Goal: Task Accomplishment & Management: Manage account settings

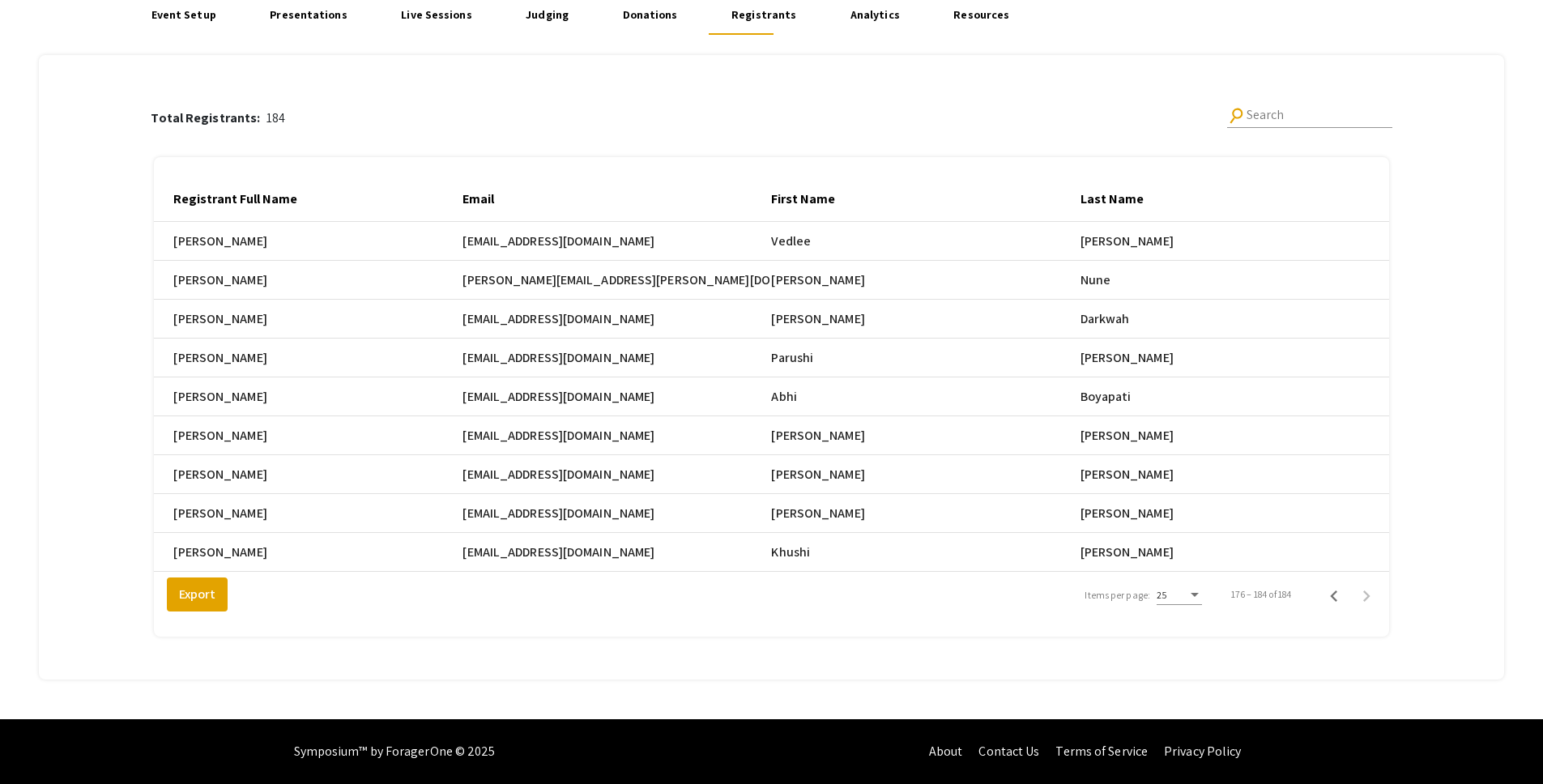
scroll to position [0, 699]
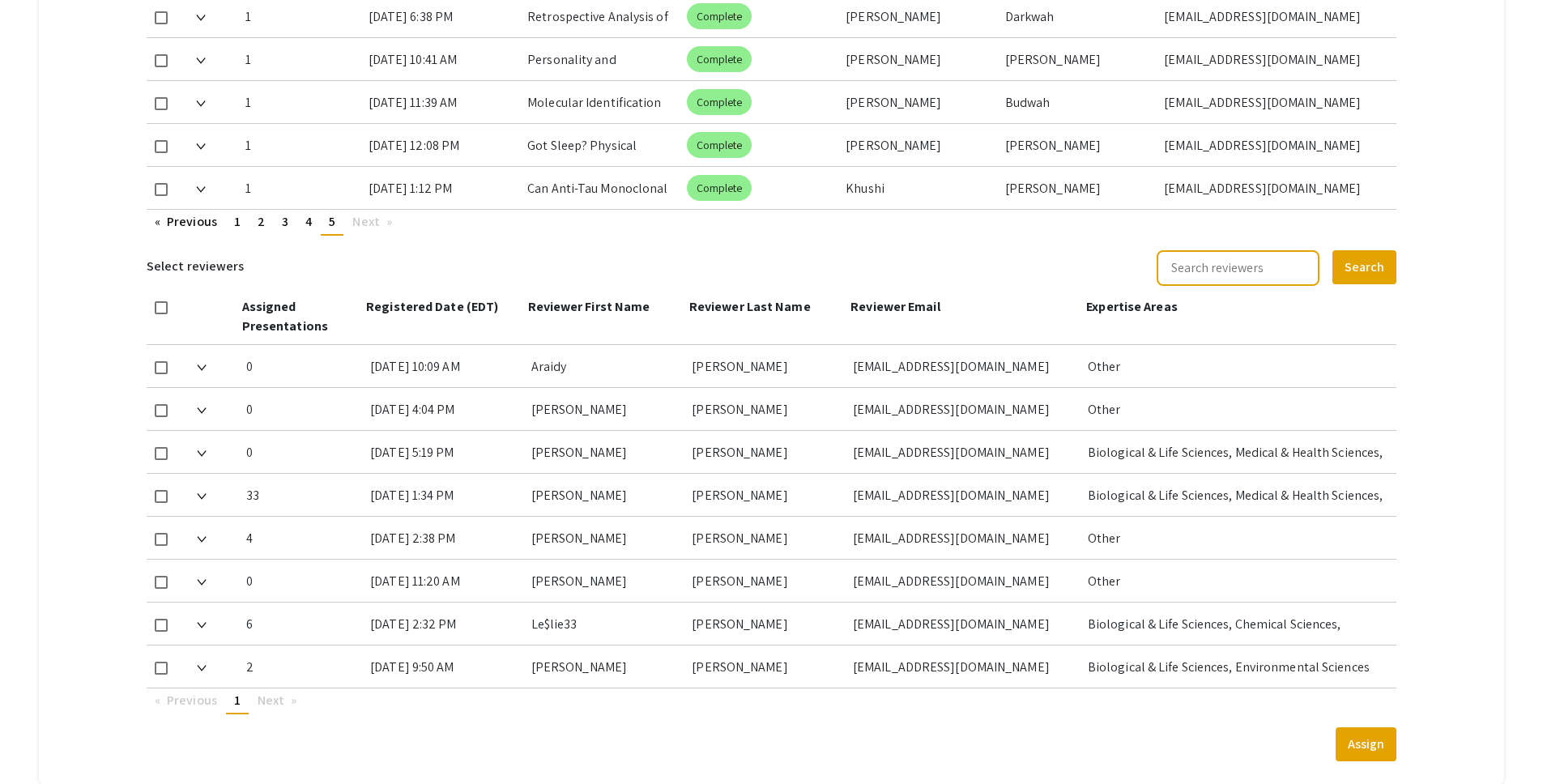
click at [706, 212] on ul "Previous page 5 / 5 page 1 page 2 page 3 page 4 You're on page 5 Next page" at bounding box center [772, 222] width 1250 height 26
click at [1437, 202] on mat-tab-group "Abstract Management Submissions Abstract Booklet Helpful articles Abstract Mana…" at bounding box center [772, 32] width 1466 height 1505
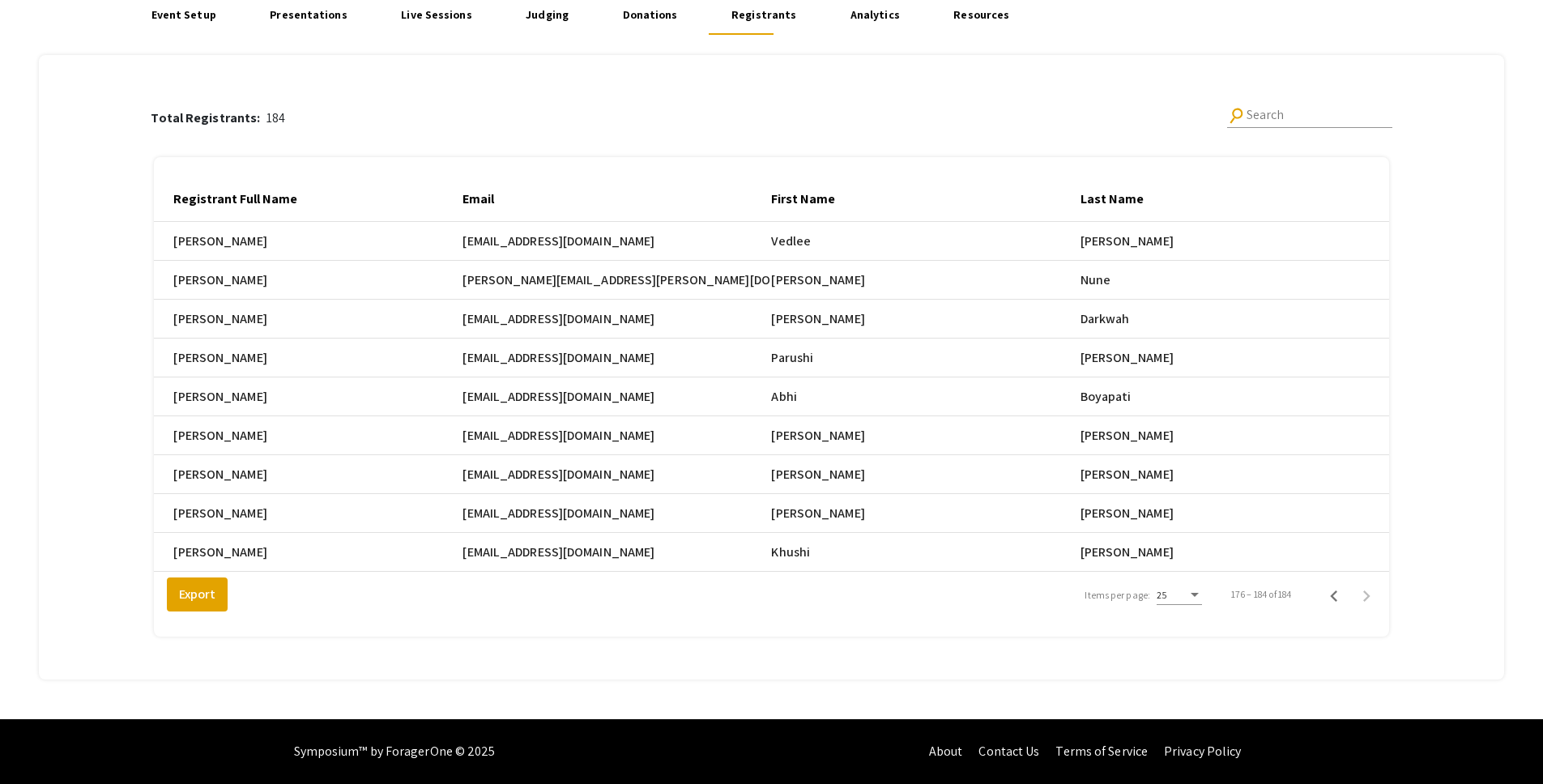
scroll to position [0, 699]
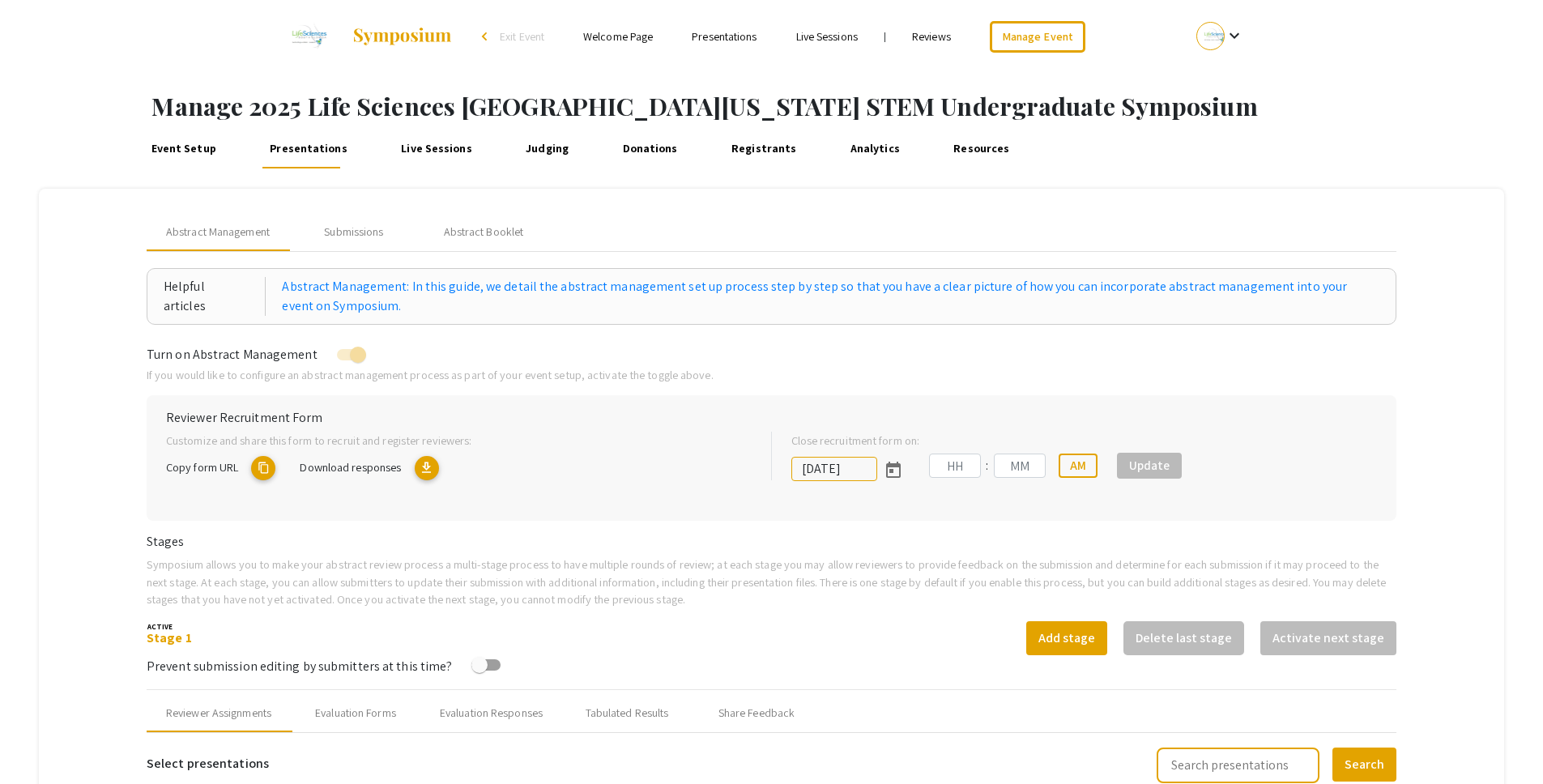
type input "10/25/2025"
type input "05"
type input "00"
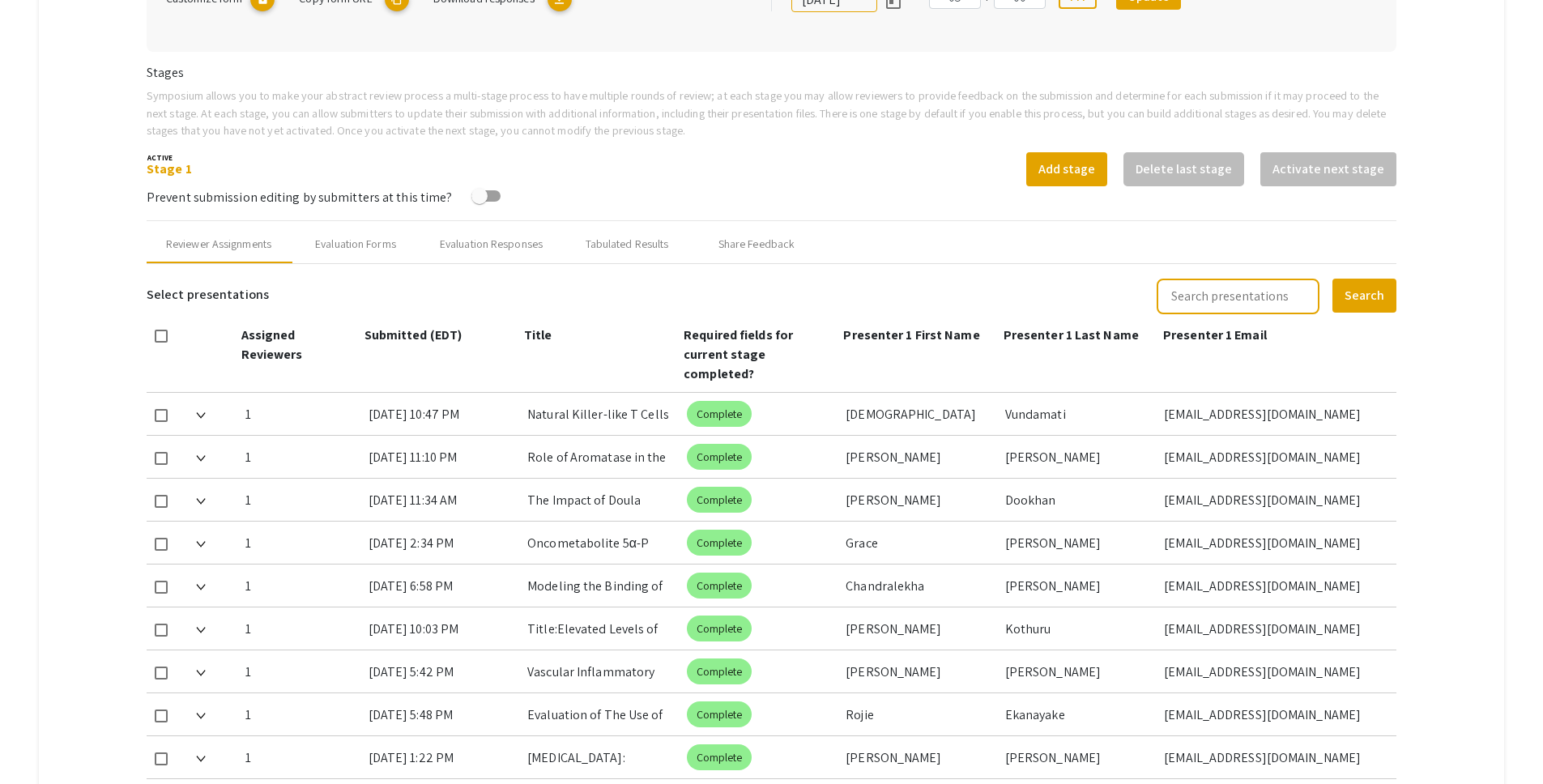
scroll to position [725, 0]
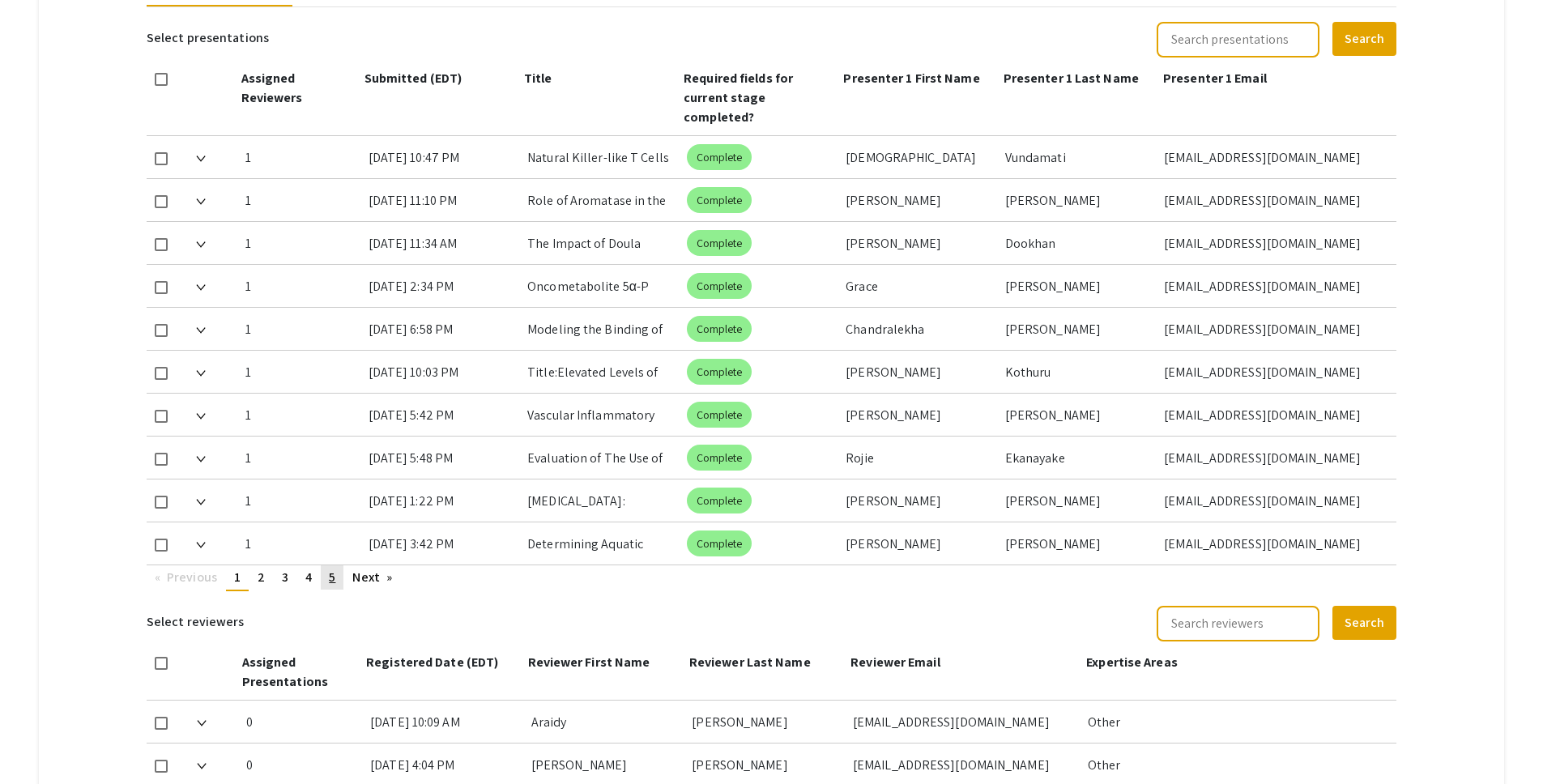
click at [328, 565] on link "page 5" at bounding box center [331, 577] width 23 height 24
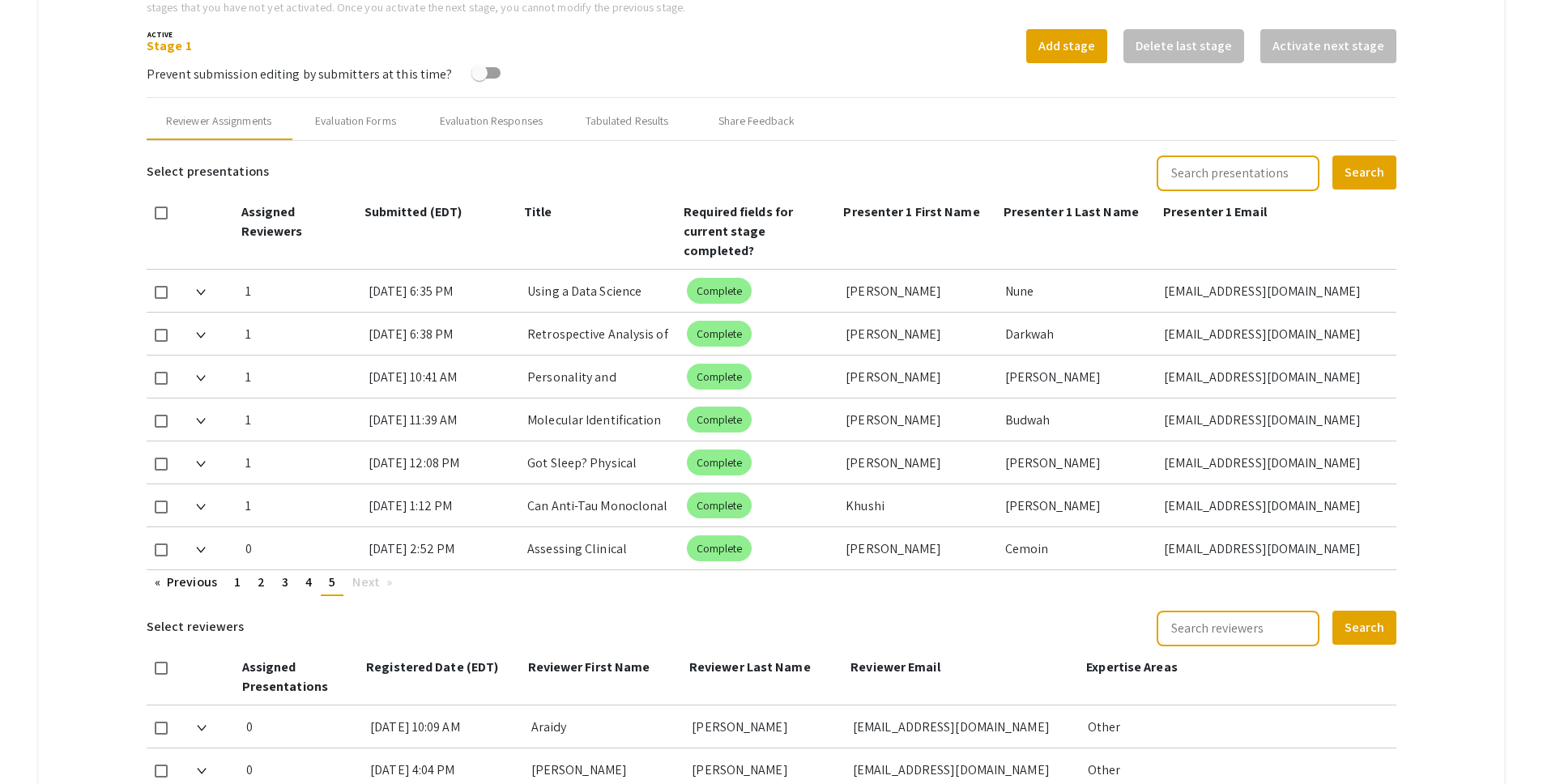
scroll to position [582, 0]
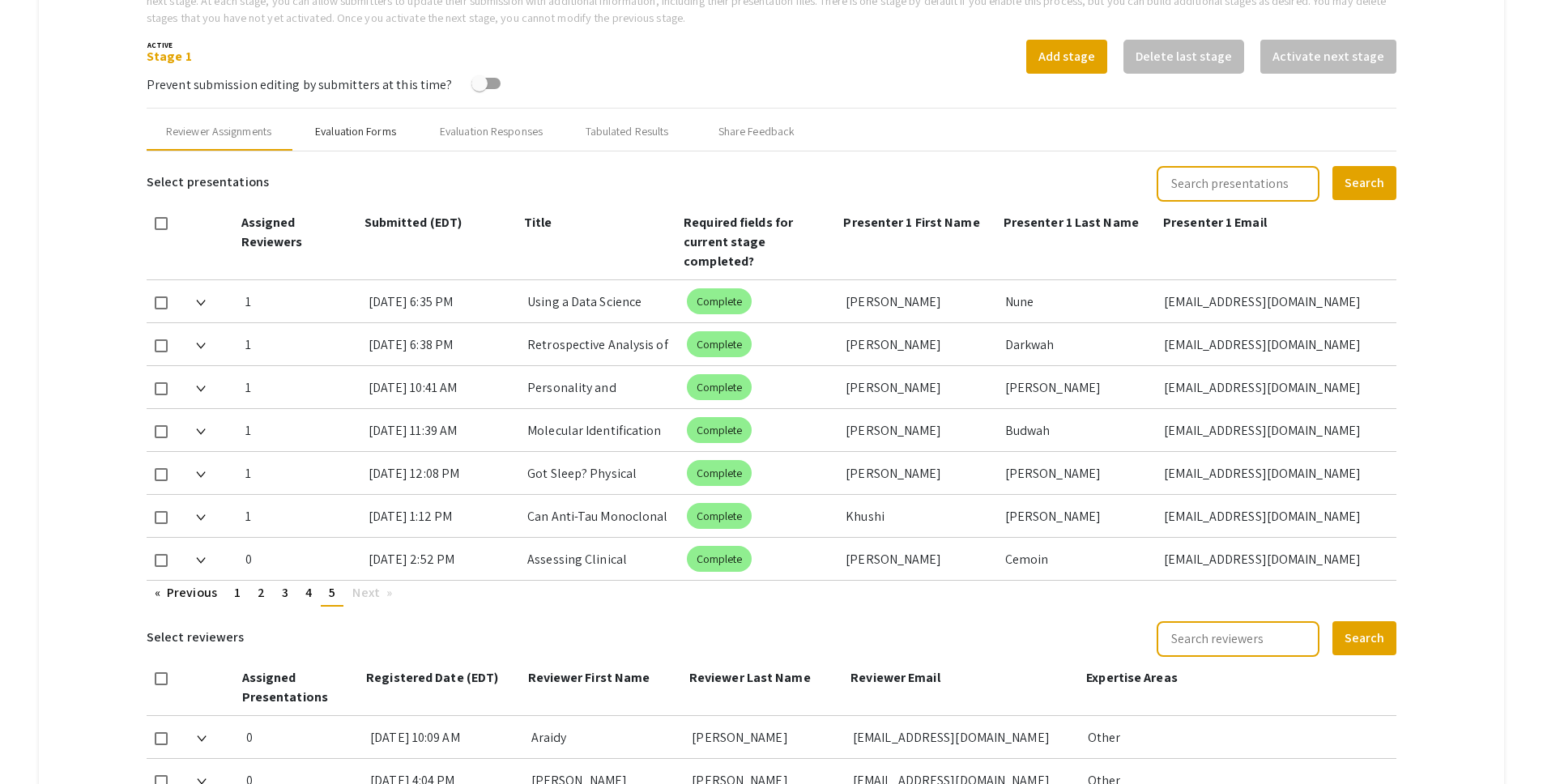
click at [378, 126] on div "Evaluation Forms" at bounding box center [355, 131] width 81 height 17
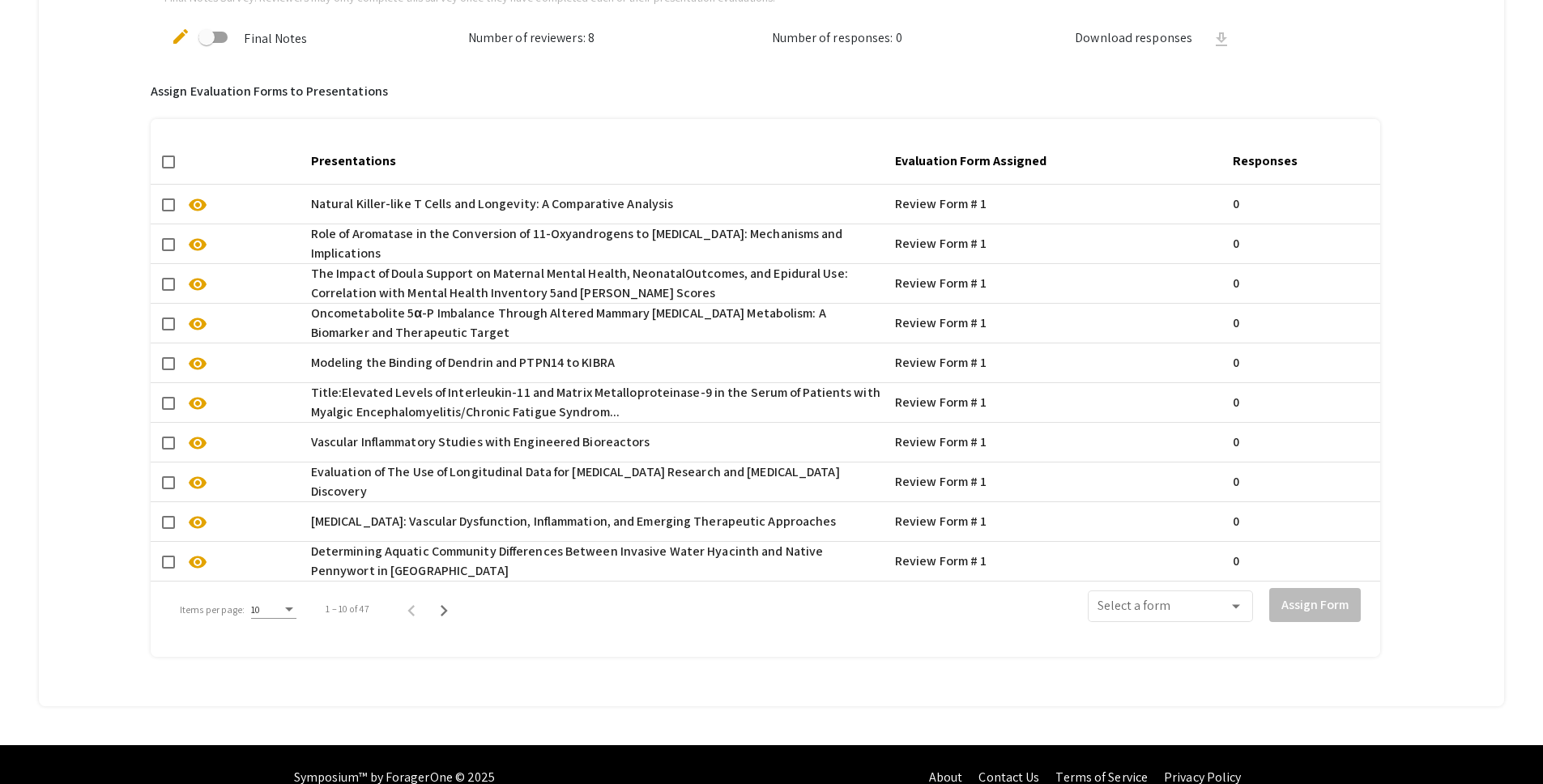
scroll to position [1091, 0]
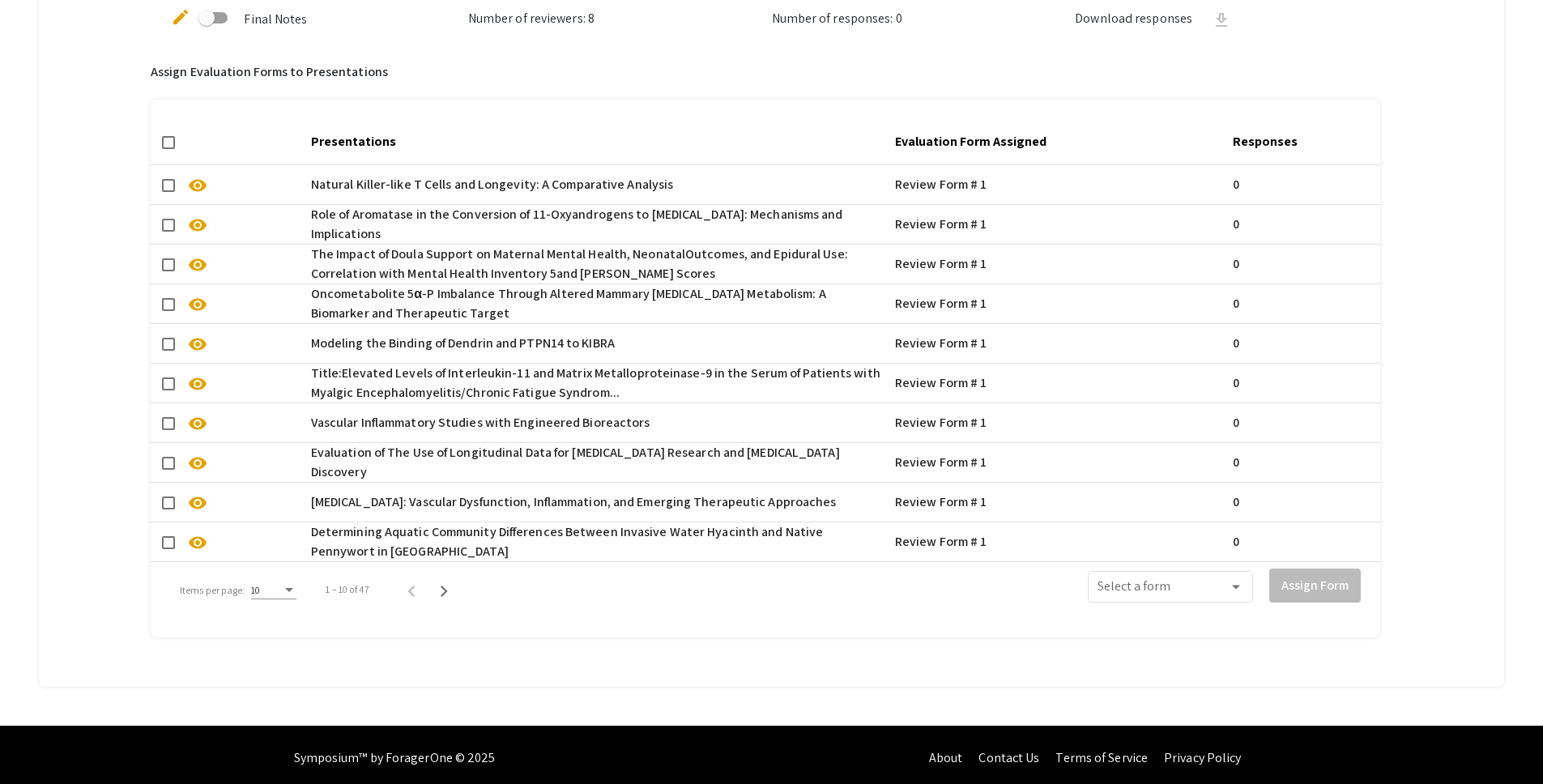
click at [281, 603] on div "10" at bounding box center [273, 591] width 45 height 39
click at [281, 588] on div "Items per page:" at bounding box center [288, 589] width 15 height 11
click at [265, 680] on span "50" at bounding box center [272, 677] width 45 height 29
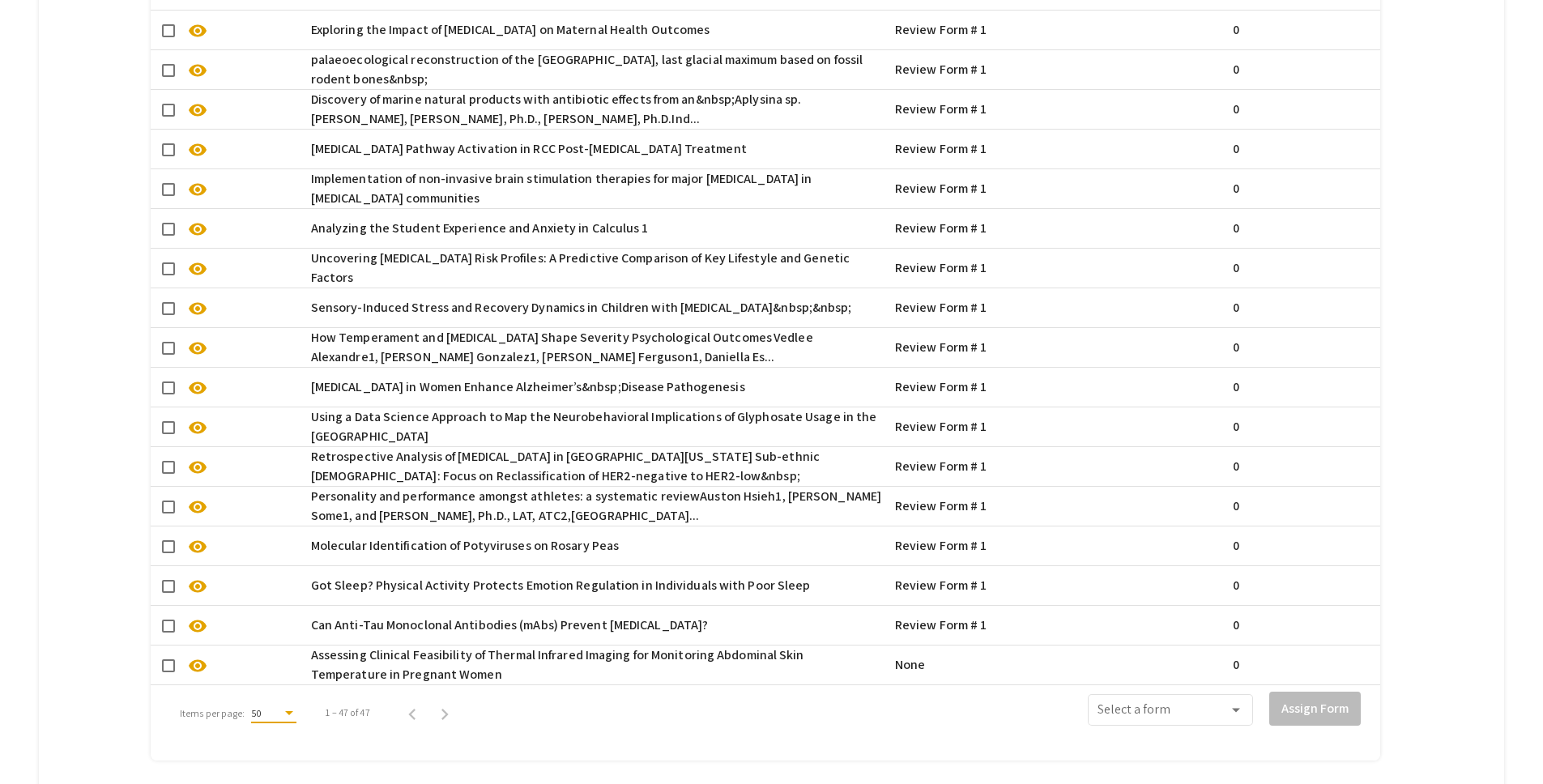
scroll to position [2577, 0]
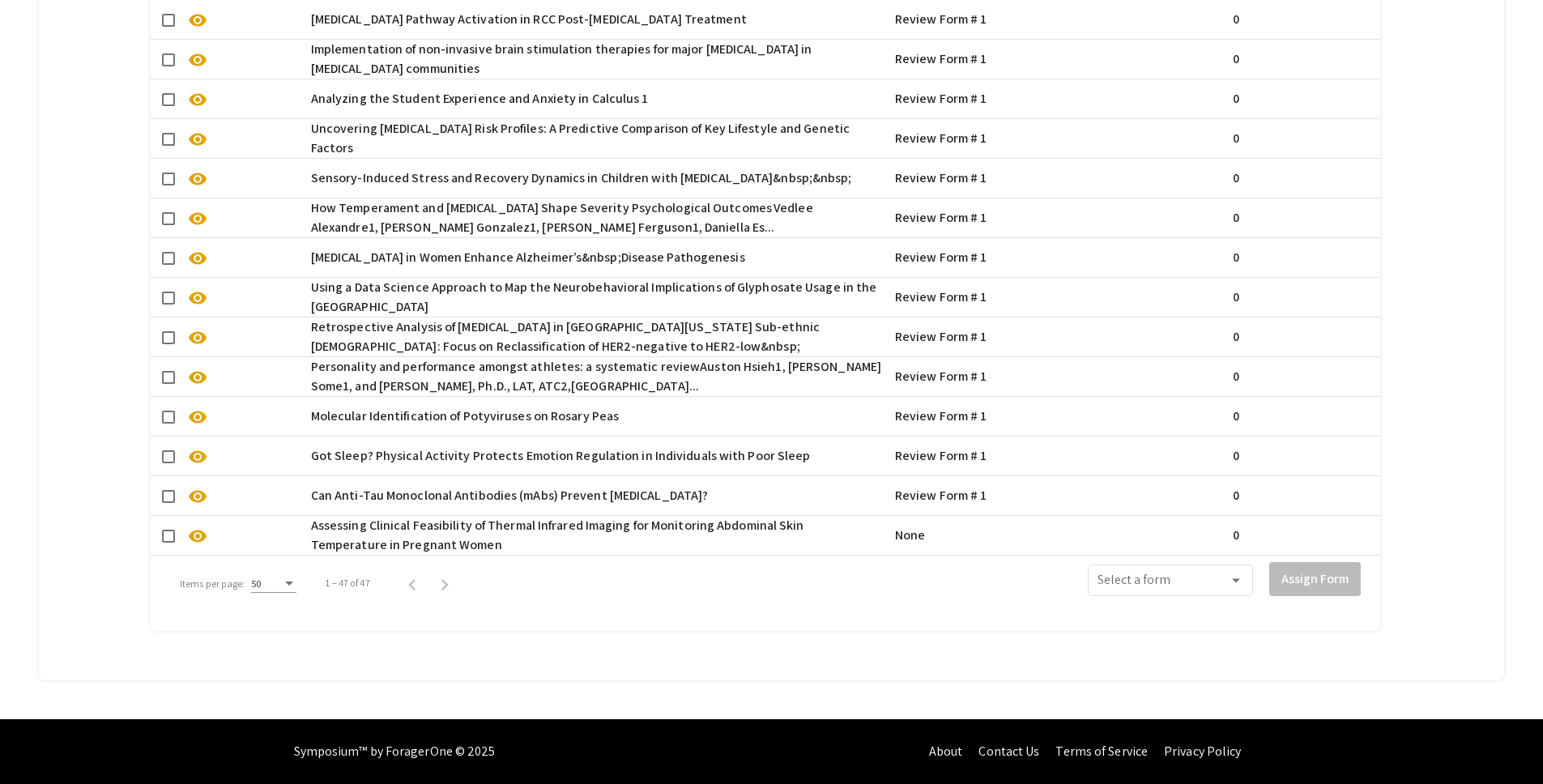
click at [166, 530] on span at bounding box center [168, 536] width 13 height 13
click at [168, 543] on input "checkbox" at bounding box center [168, 543] width 1 height 1
checkbox input "true"
click at [1154, 578] on span at bounding box center [1163, 584] width 131 height 15
click at [1163, 615] on span "Review Form # 1" at bounding box center [1182, 609] width 146 height 39
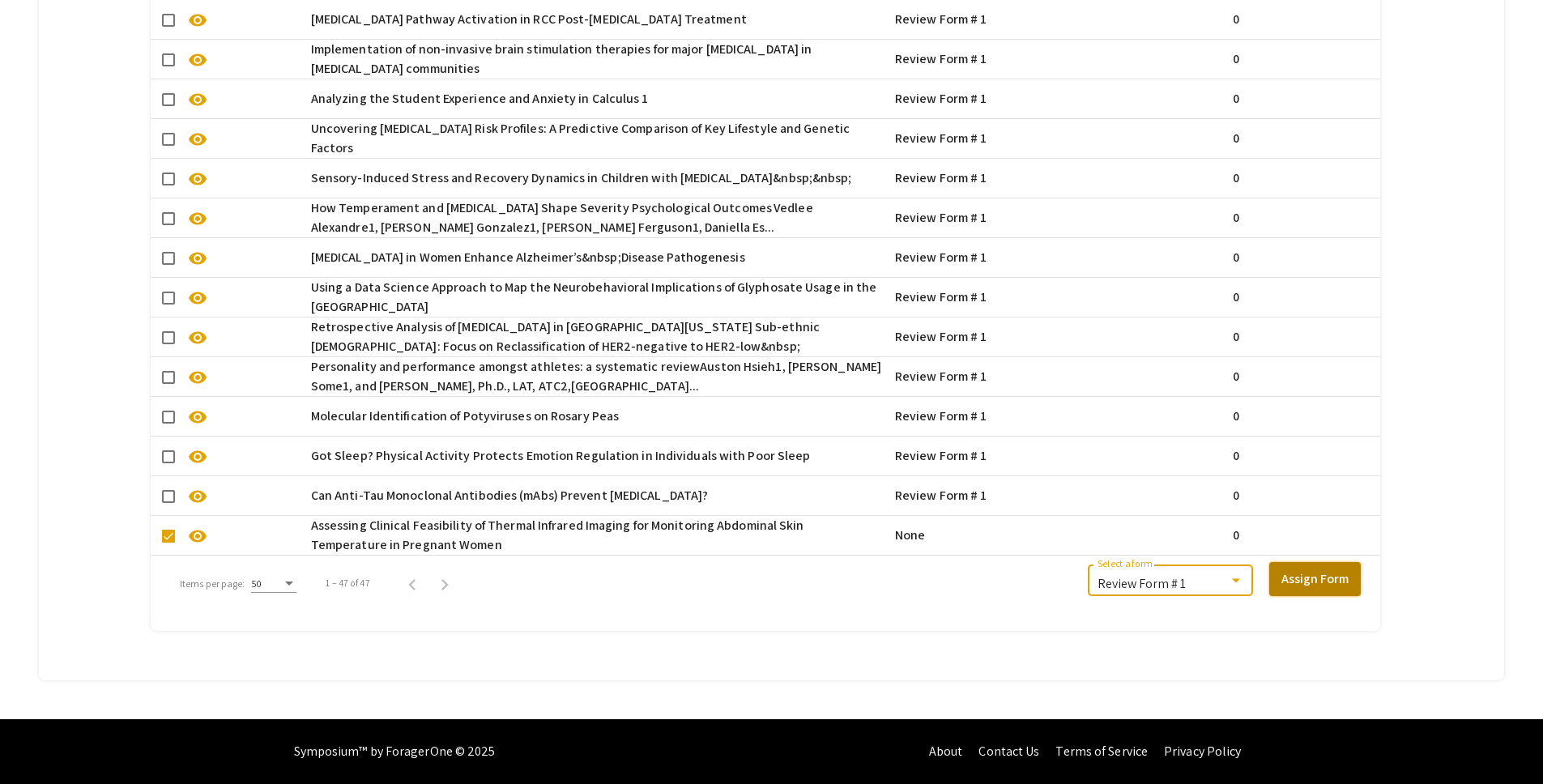
click at [1309, 571] on button "Assign Form" at bounding box center [1315, 579] width 92 height 34
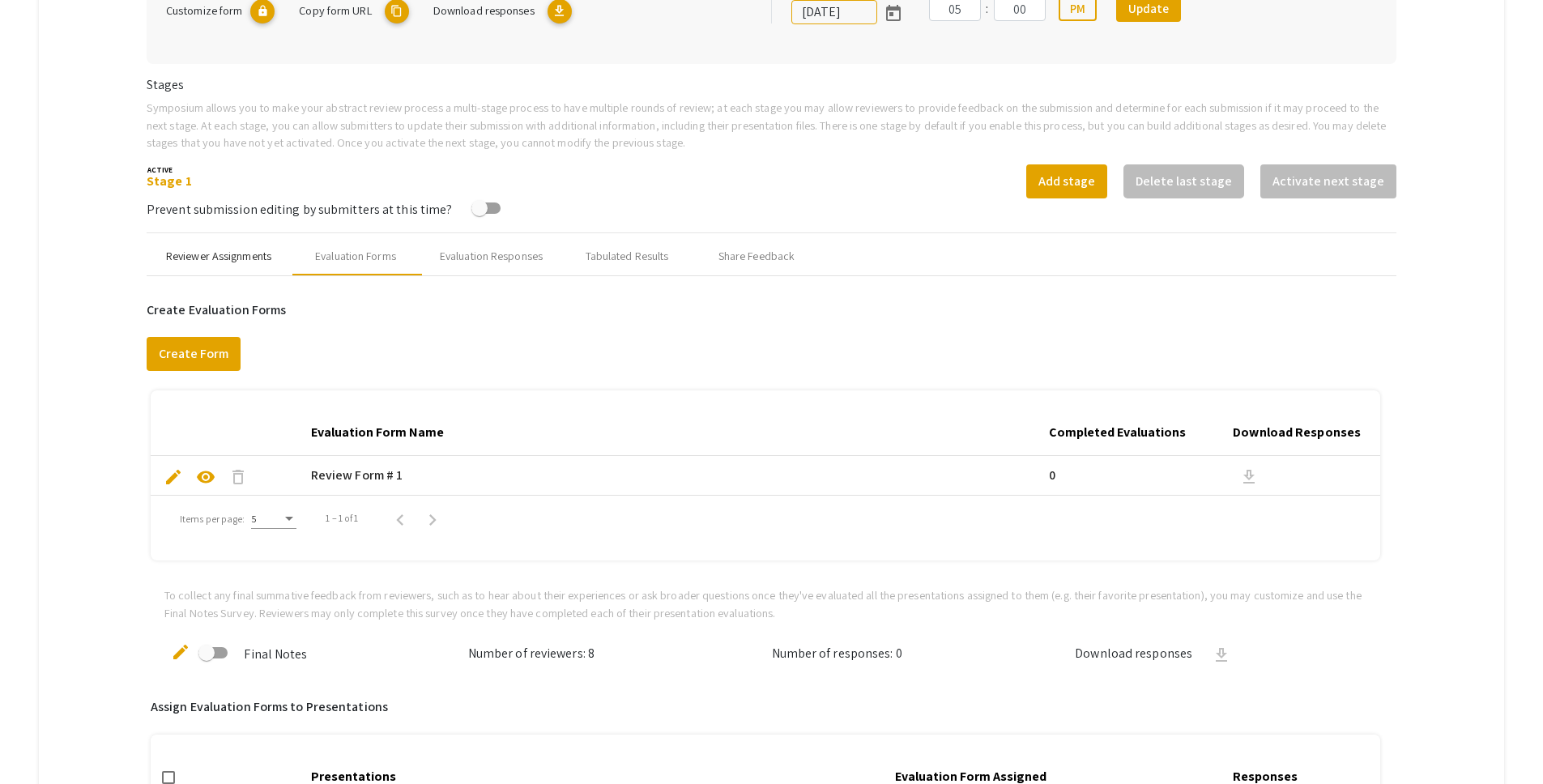
click at [169, 256] on div "Reviewer Assignments" at bounding box center [218, 255] width 105 height 17
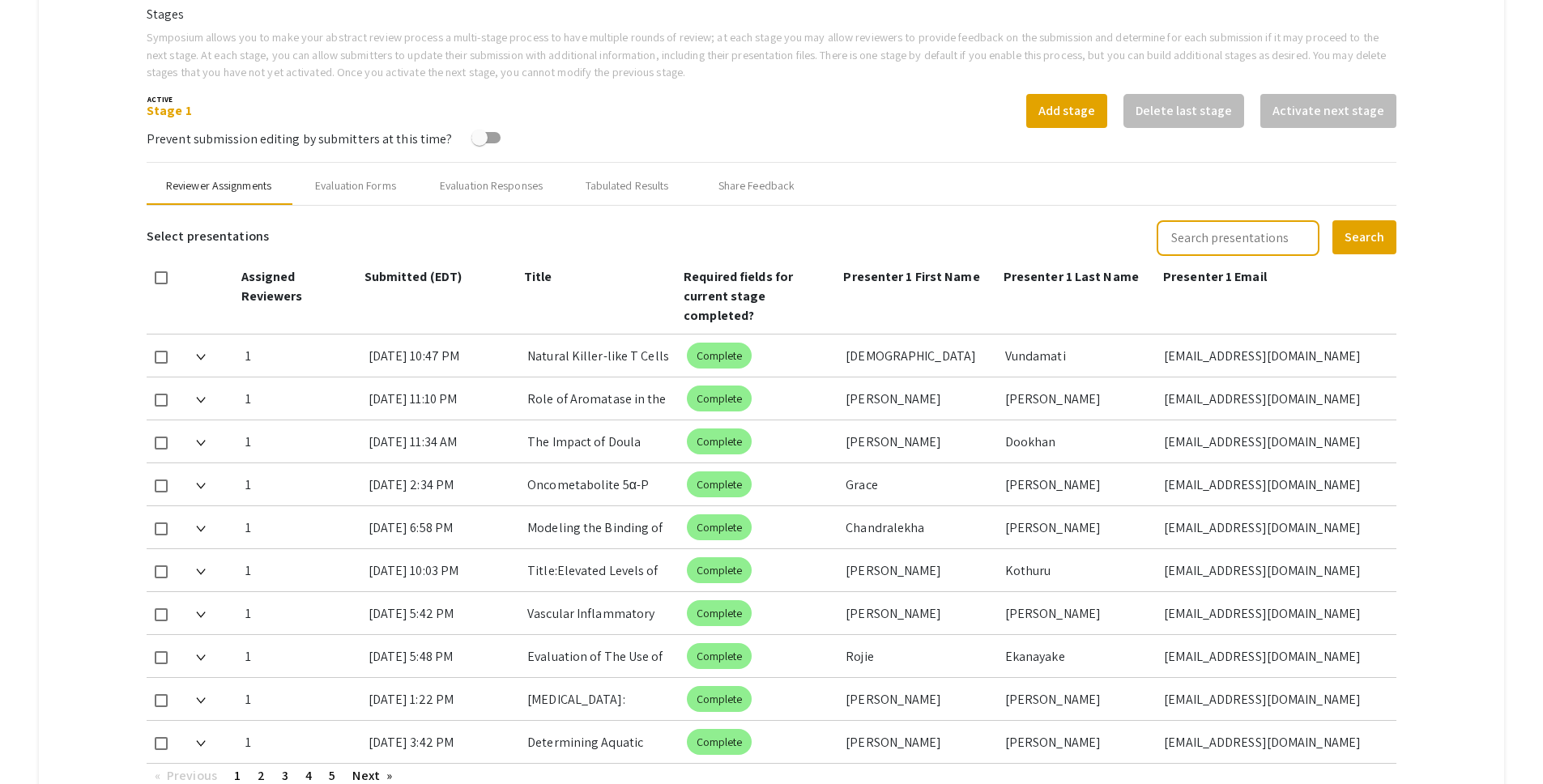
scroll to position [555, 0]
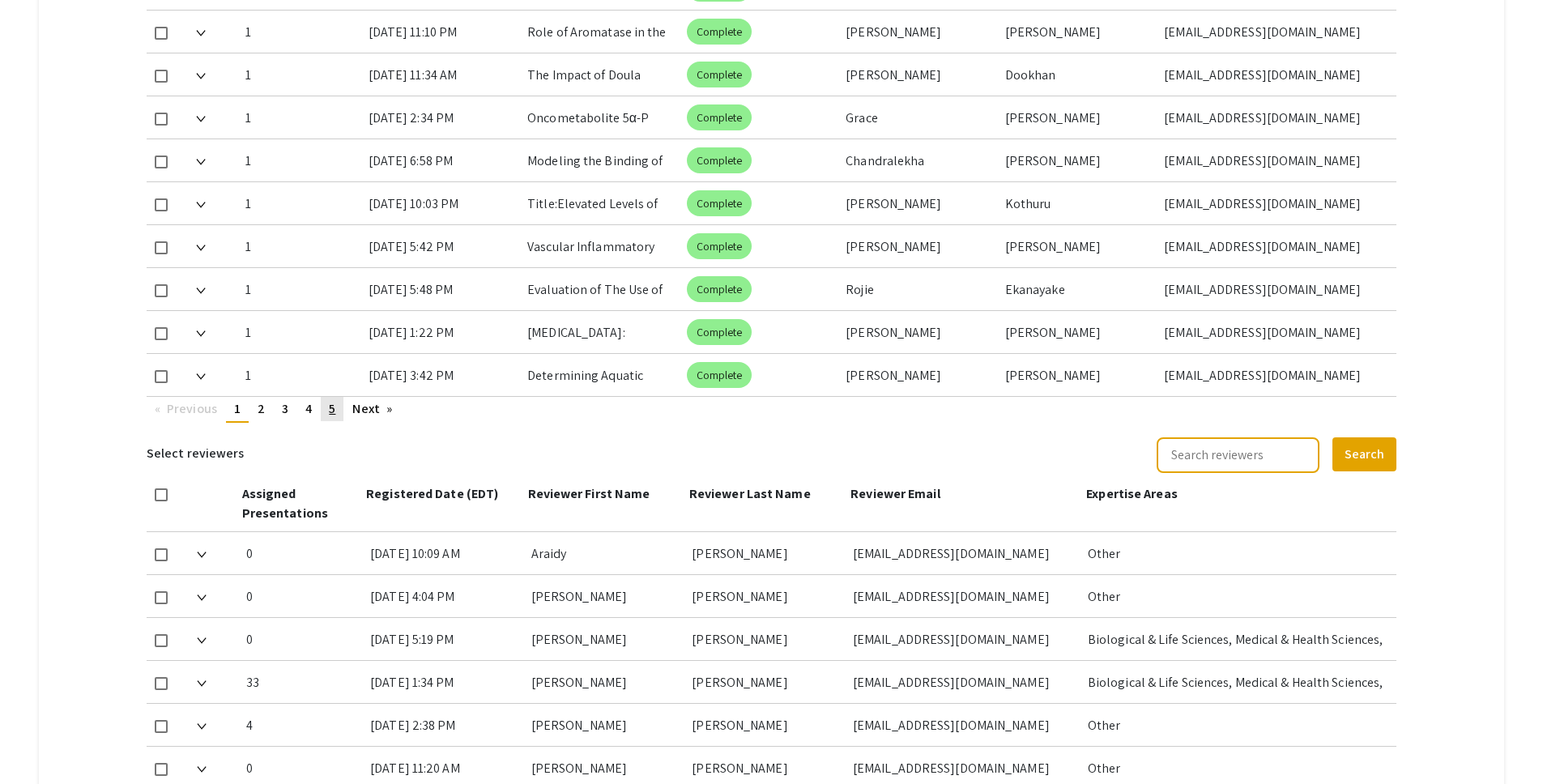
click at [337, 397] on link "page 5" at bounding box center [331, 409] width 23 height 24
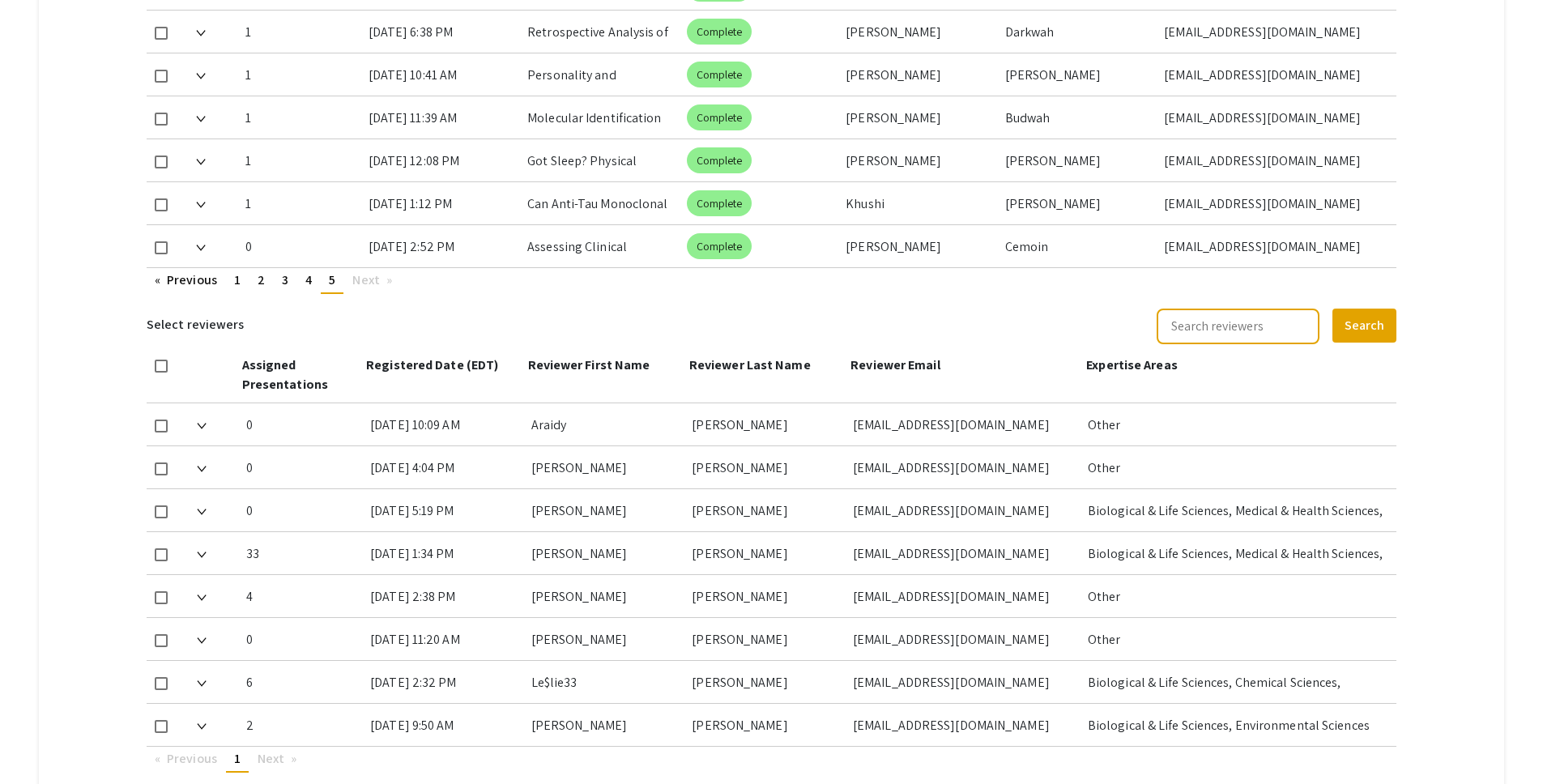
scroll to position [765, 0]
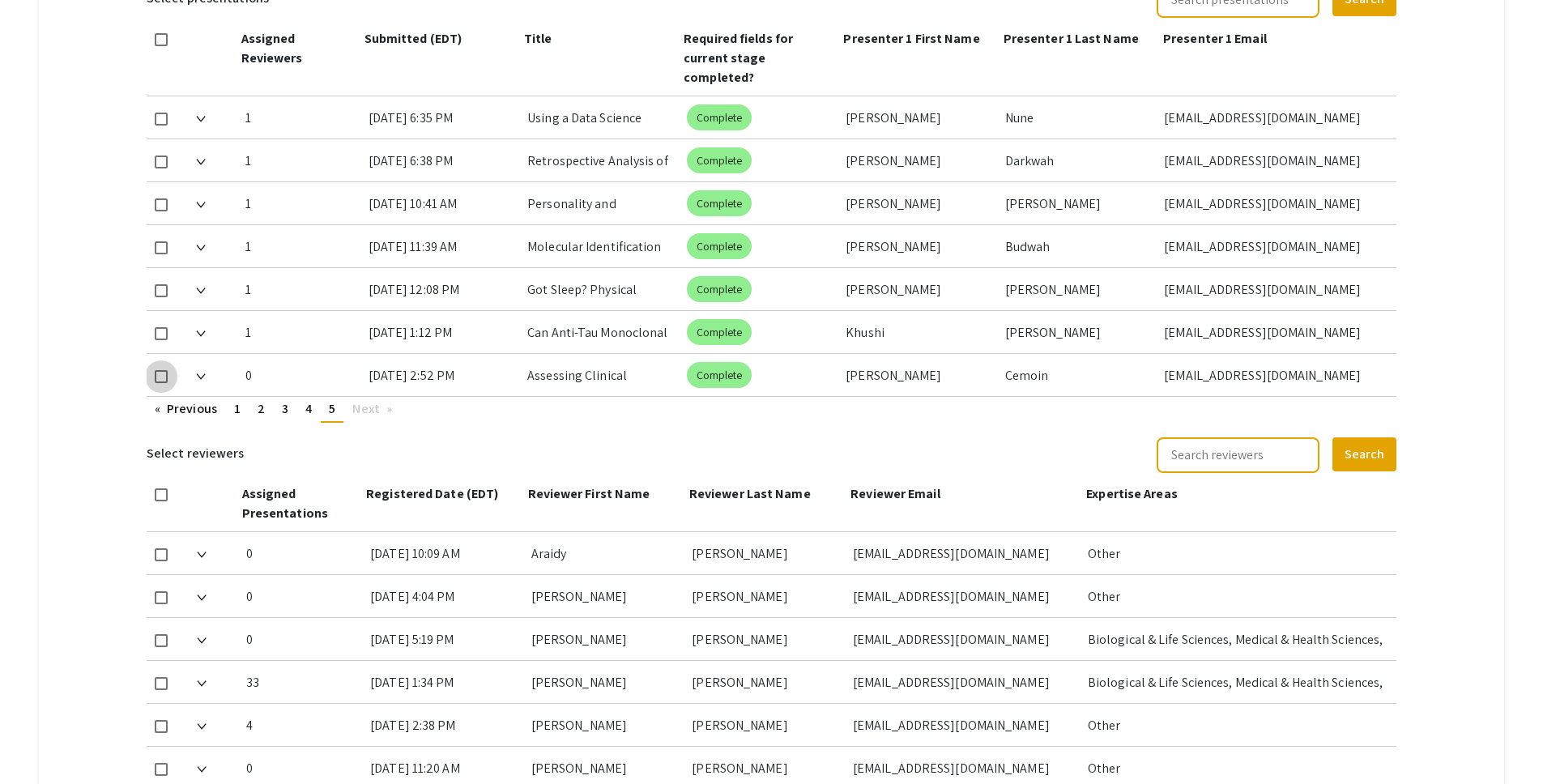
click at [165, 370] on span at bounding box center [161, 376] width 13 height 13
click at [161, 383] on input "checkbox" at bounding box center [161, 383] width 1 height 1
checkbox input "true"
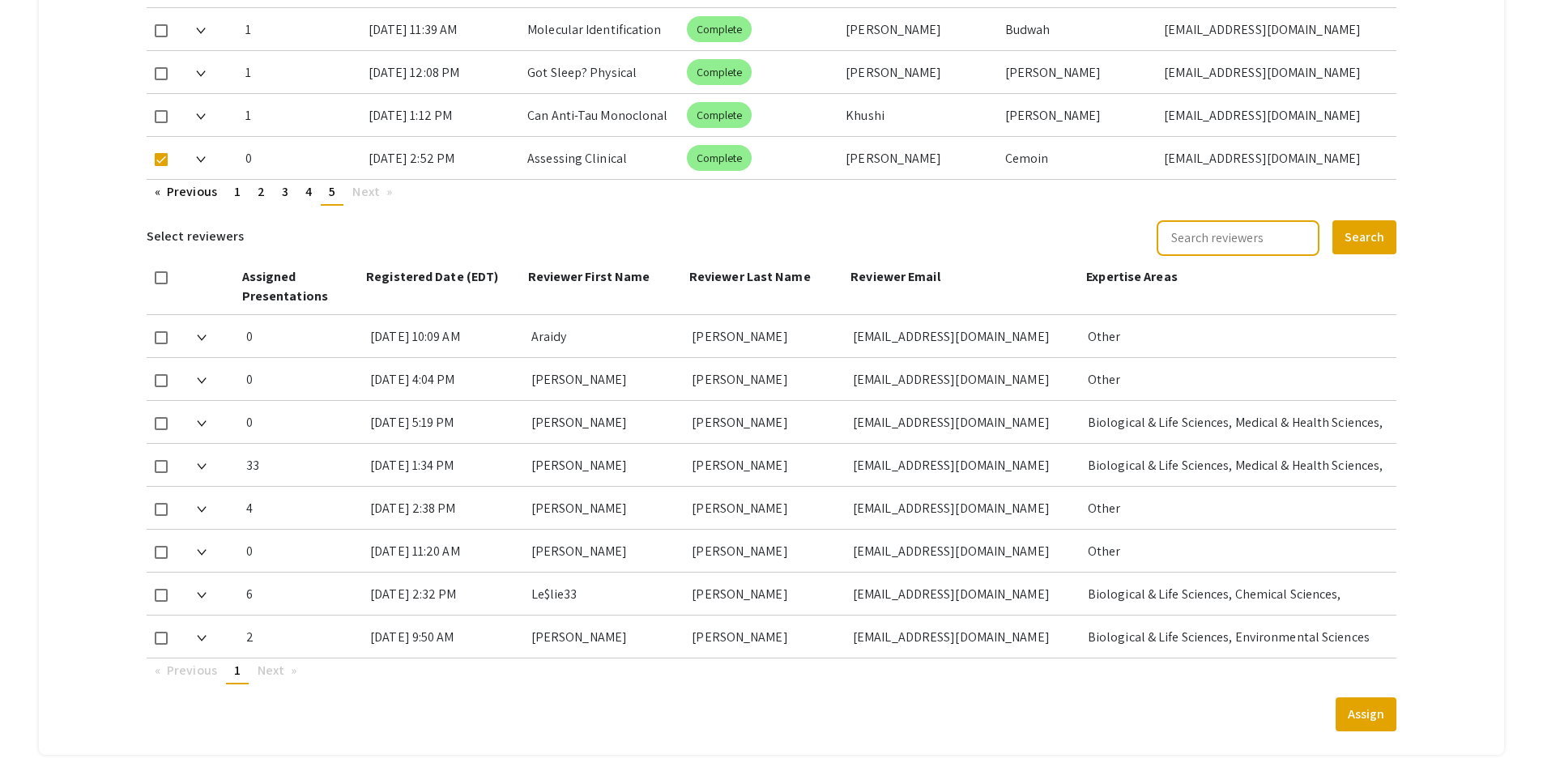
scroll to position [992, 0]
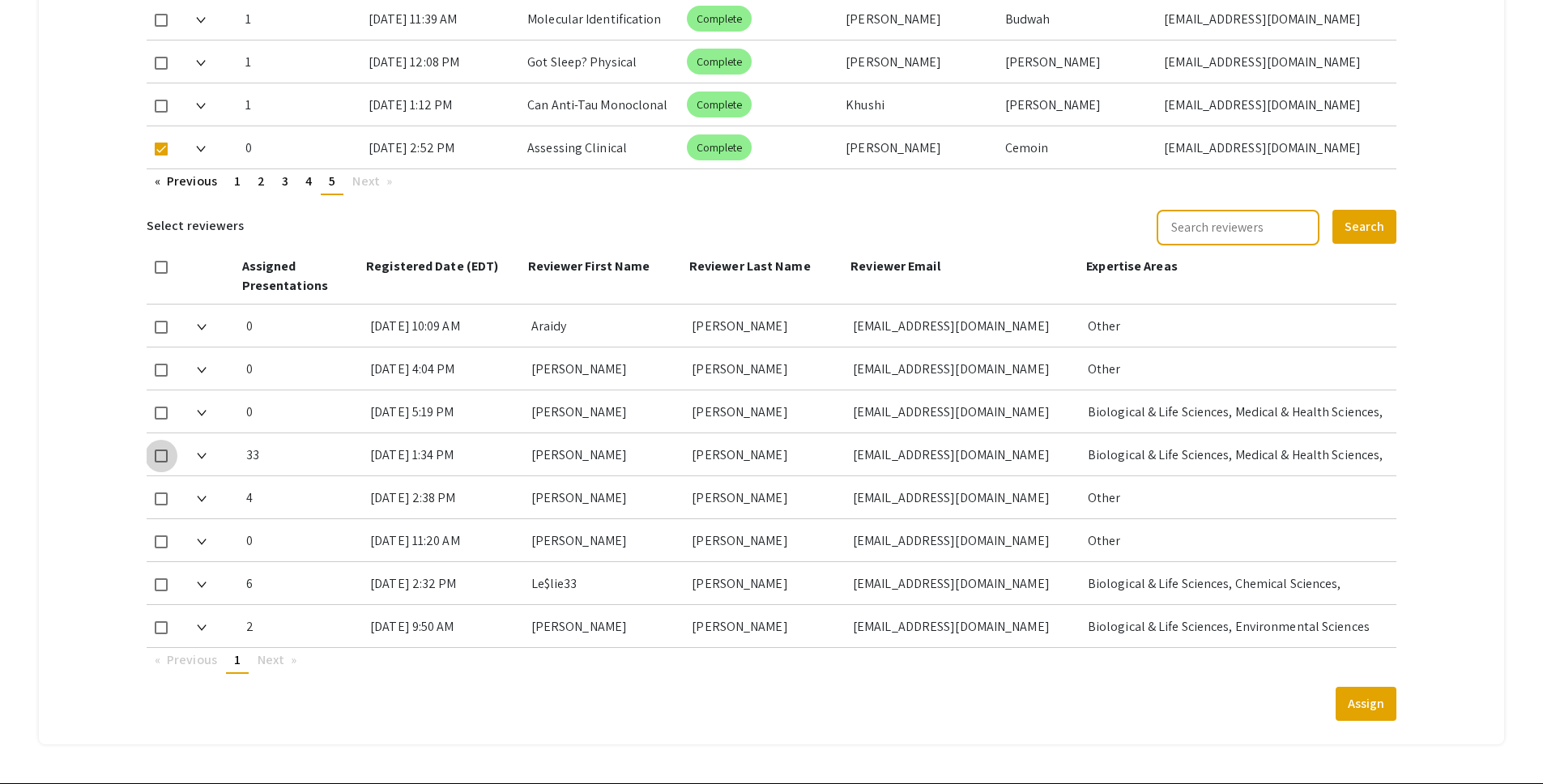
click at [168, 449] on span at bounding box center [161, 455] width 13 height 13
click at [161, 462] on input "checkbox" at bounding box center [161, 462] width 1 height 1
checkbox input "true"
click at [1376, 686] on button "Assign" at bounding box center [1365, 703] width 61 height 34
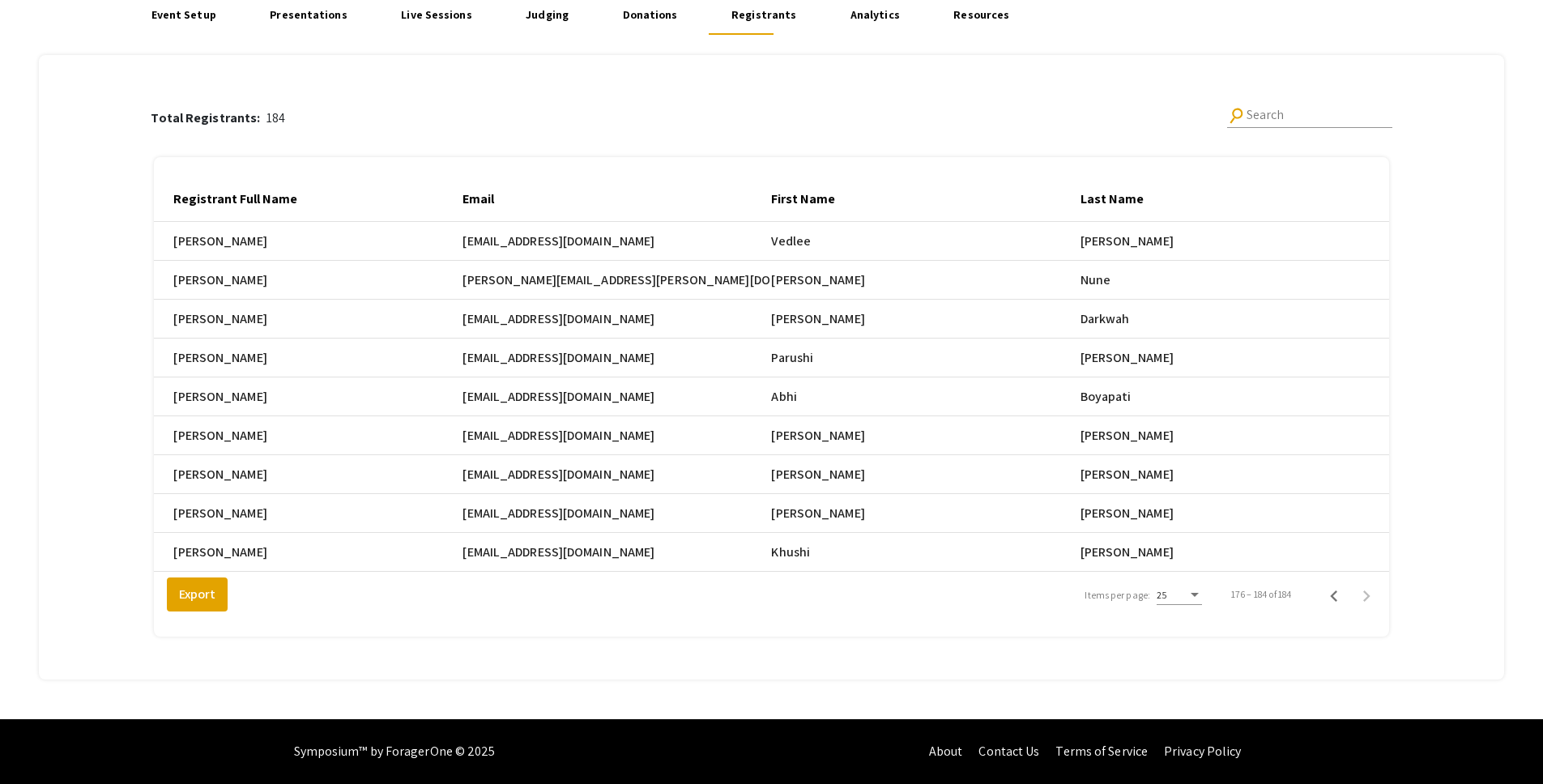
scroll to position [0, 699]
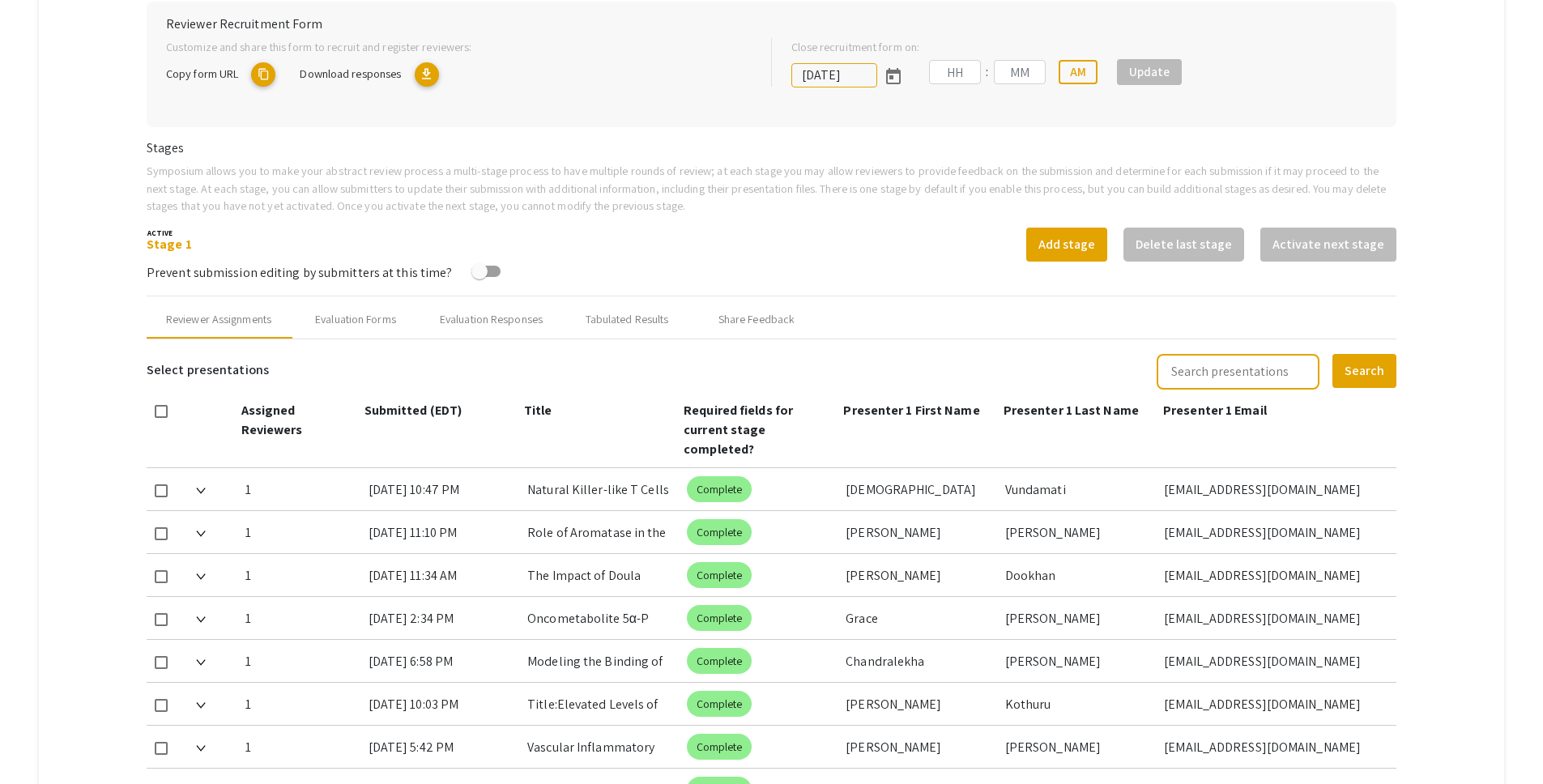
type input "[DATE]"
type input "05"
type input "00"
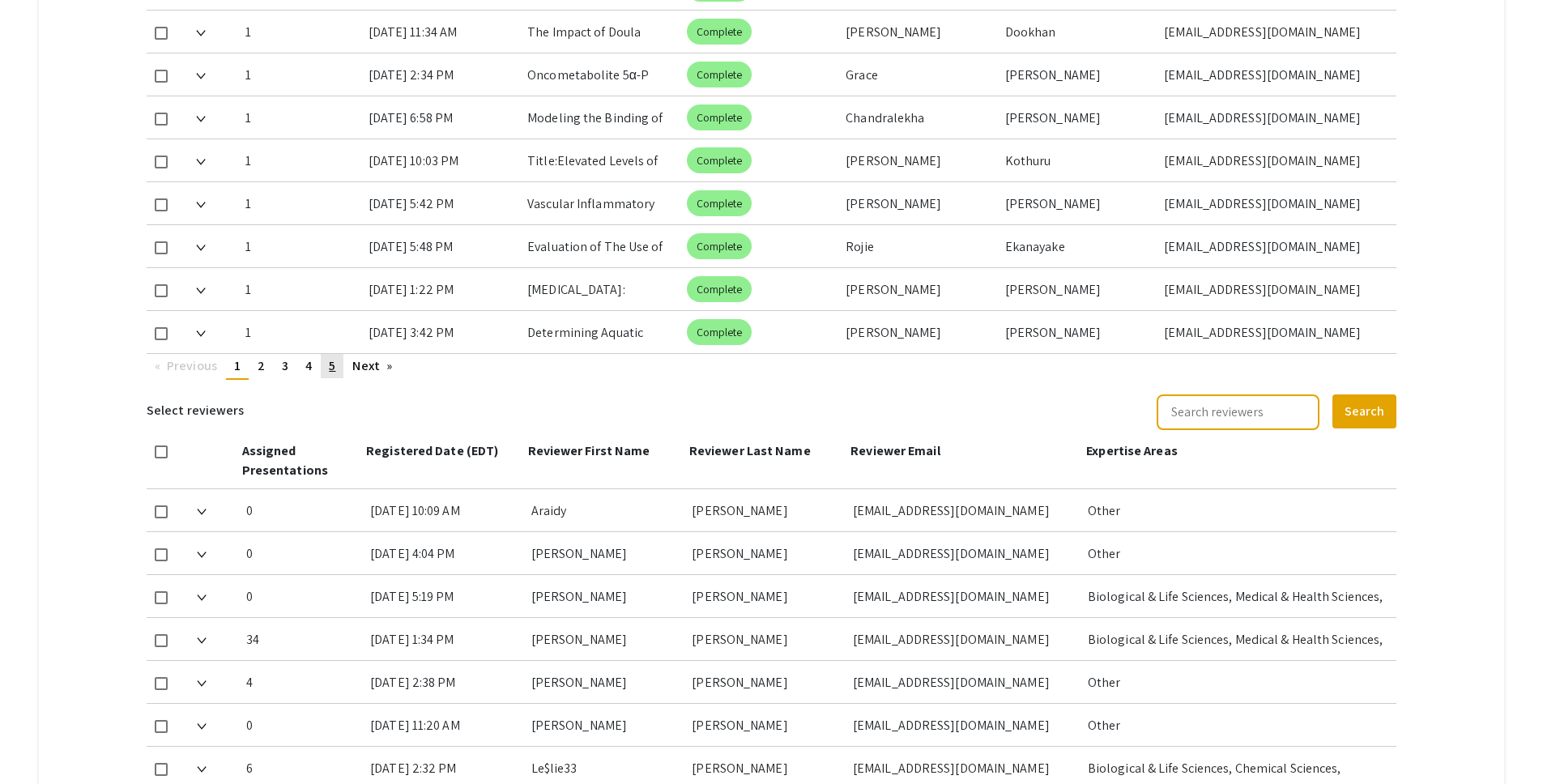
click at [343, 354] on link "page 5" at bounding box center [331, 366] width 23 height 24
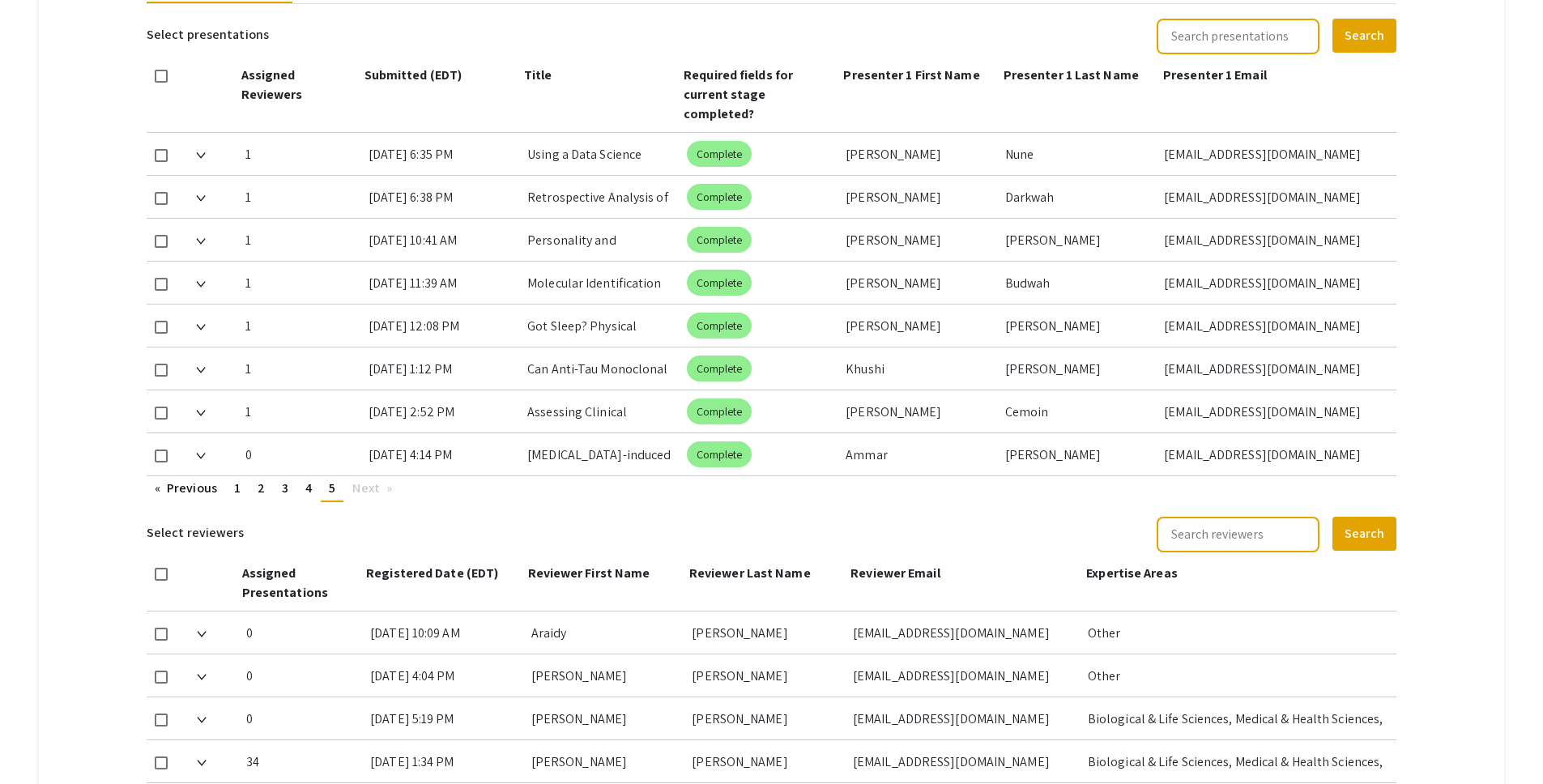
scroll to position [635, 0]
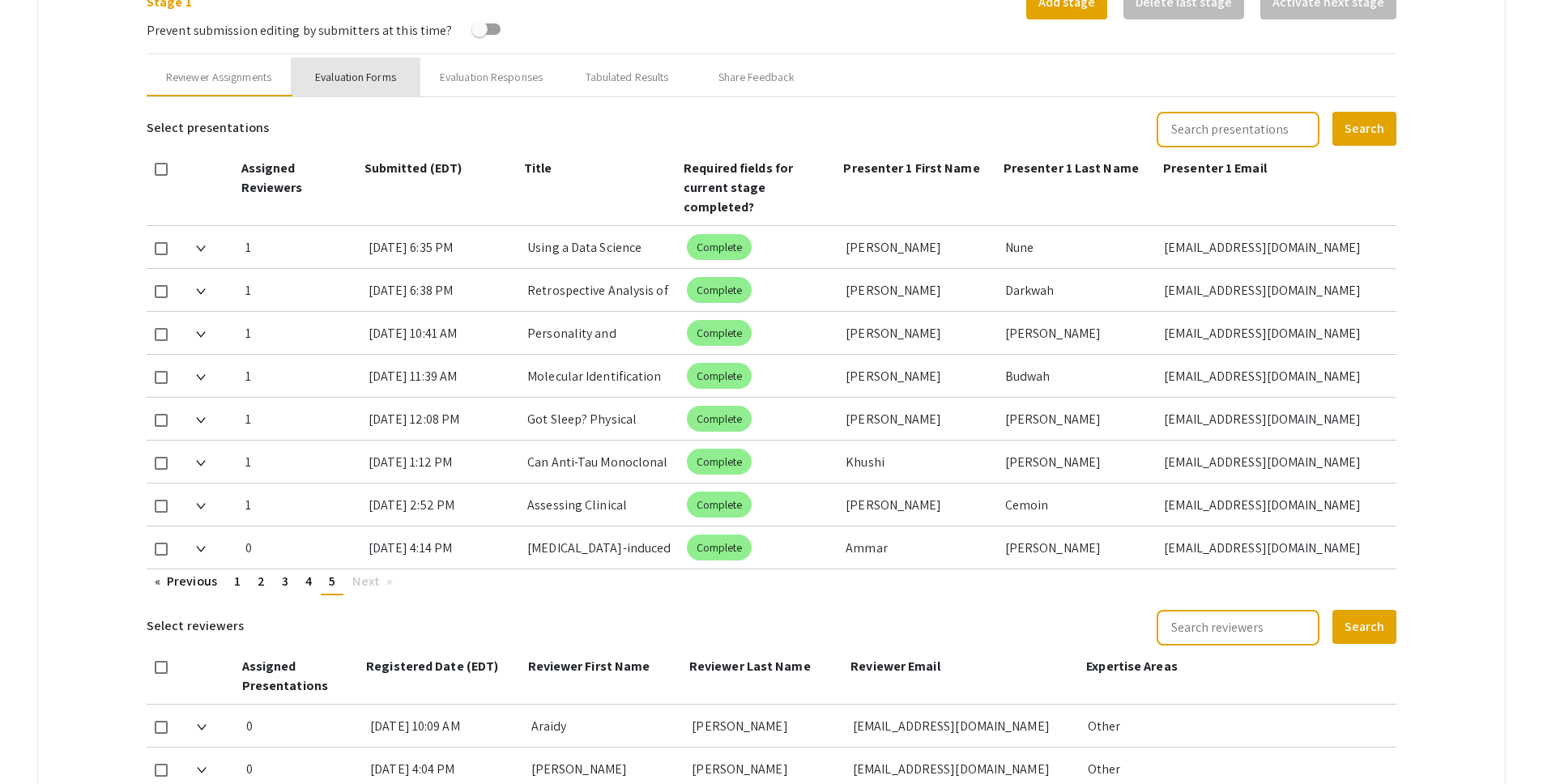
click at [356, 82] on div "Evaluation Forms" at bounding box center [355, 77] width 81 height 17
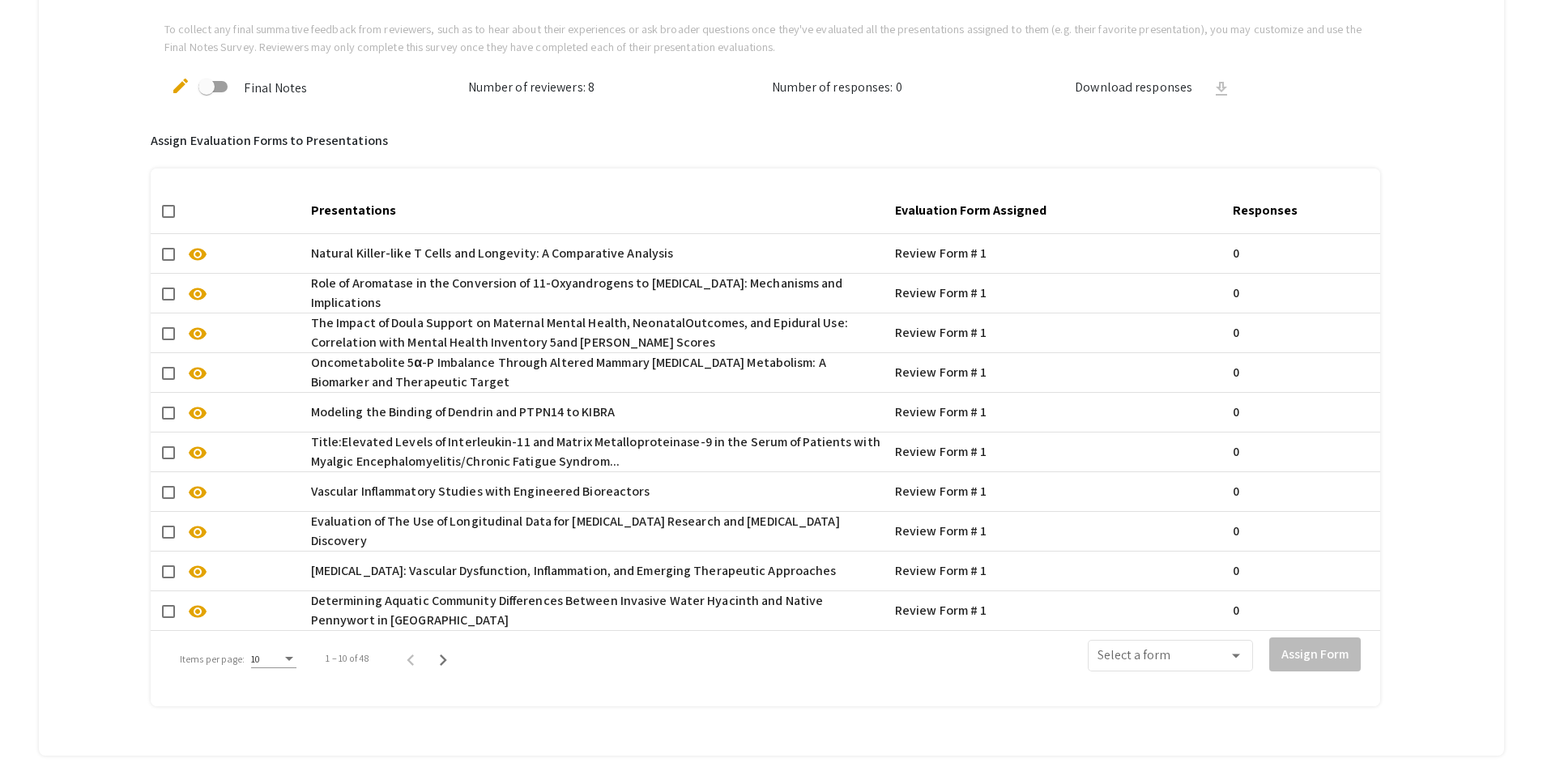
scroll to position [1037, 0]
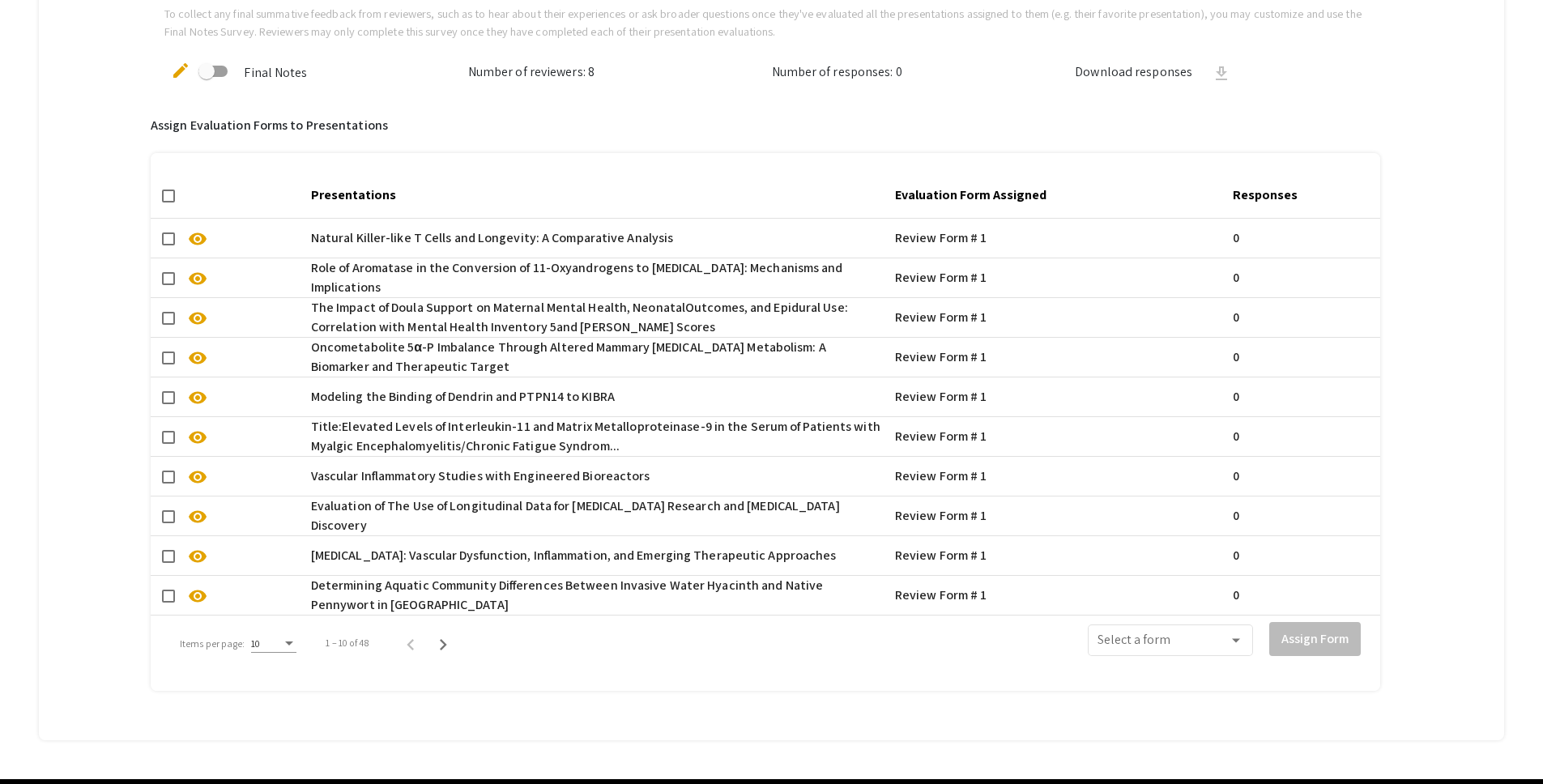
click at [281, 635] on div "10" at bounding box center [273, 638] width 45 height 27
click at [281, 728] on span "50" at bounding box center [272, 730] width 45 height 29
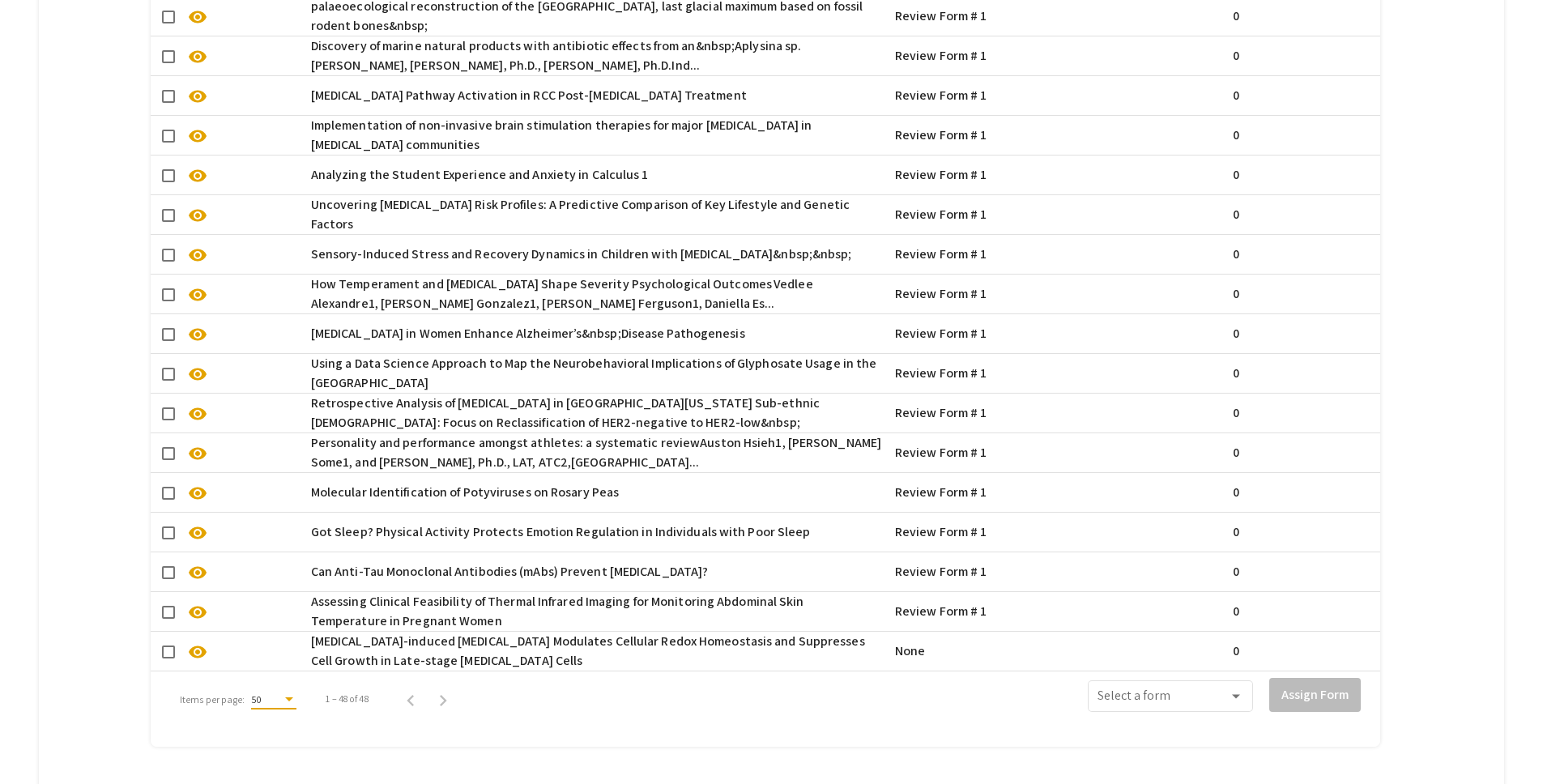
scroll to position [2617, 0]
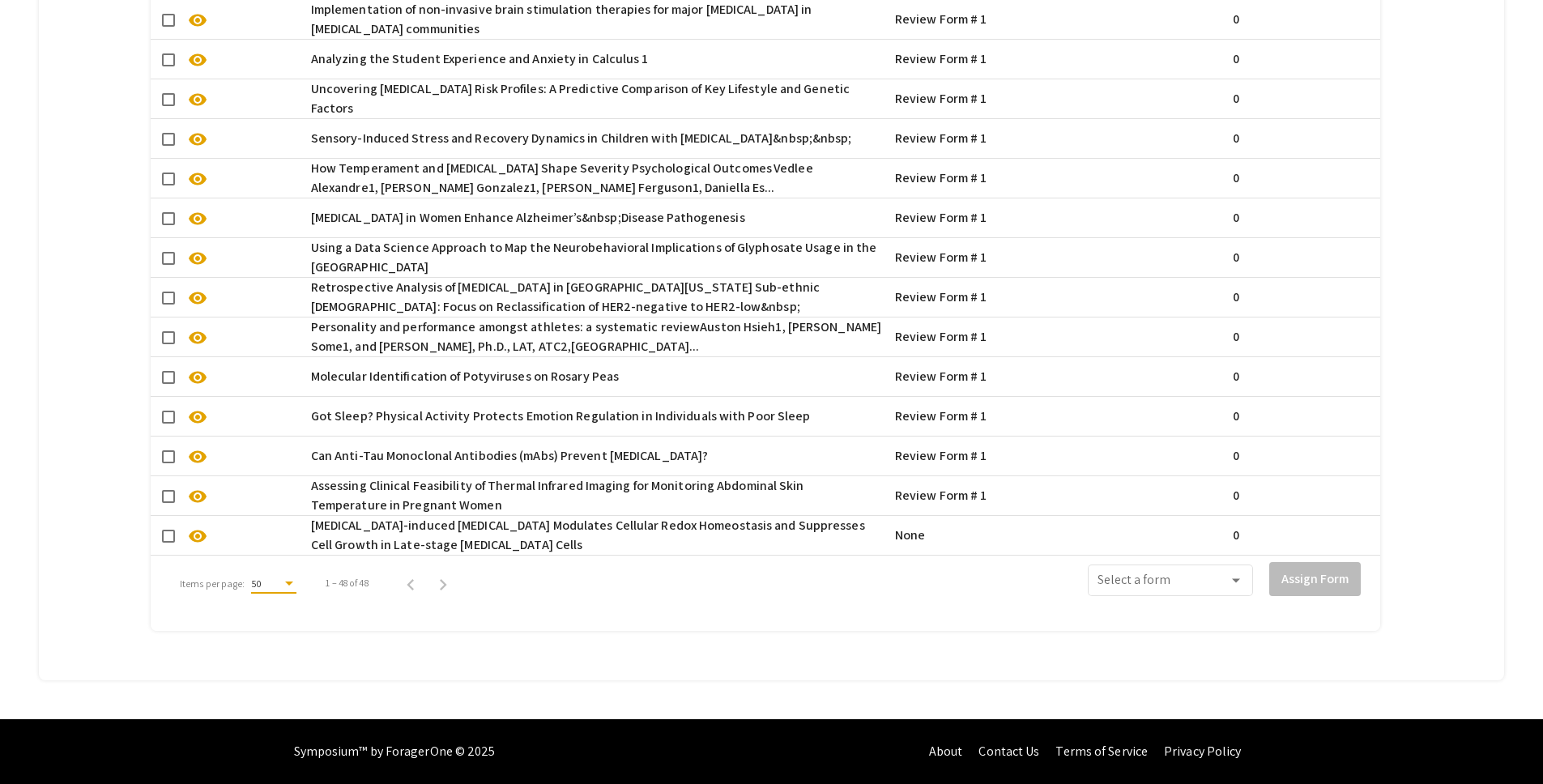
click at [175, 530] on span at bounding box center [168, 536] width 13 height 13
click at [169, 543] on input "checkbox" at bounding box center [168, 543] width 1 height 1
checkbox input "true"
click at [1208, 577] on span at bounding box center [1163, 584] width 131 height 15
click at [1209, 611] on span "Review Form # 1" at bounding box center [1182, 609] width 146 height 39
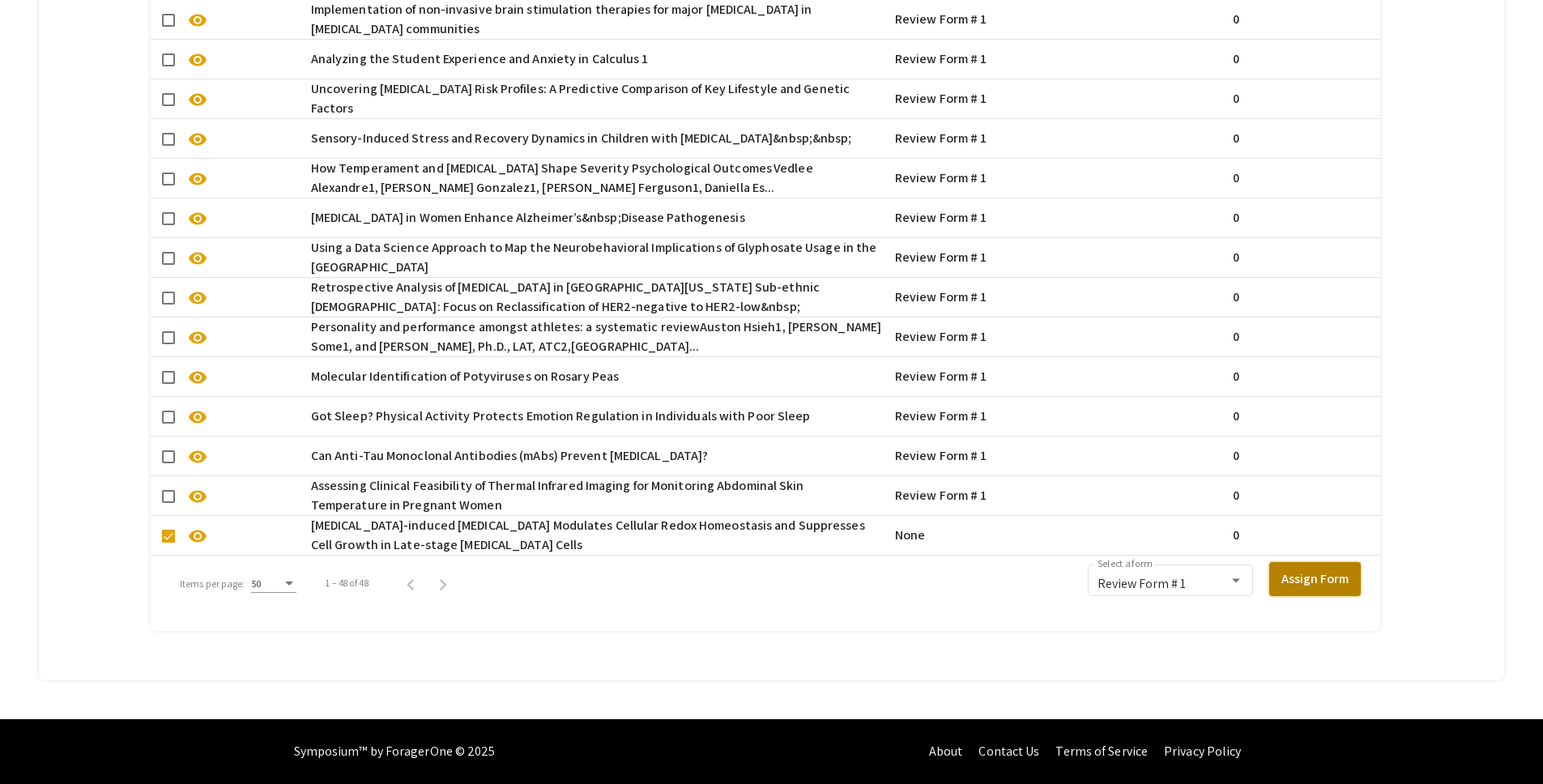
click at [1337, 562] on button "Assign Form" at bounding box center [1315, 579] width 92 height 34
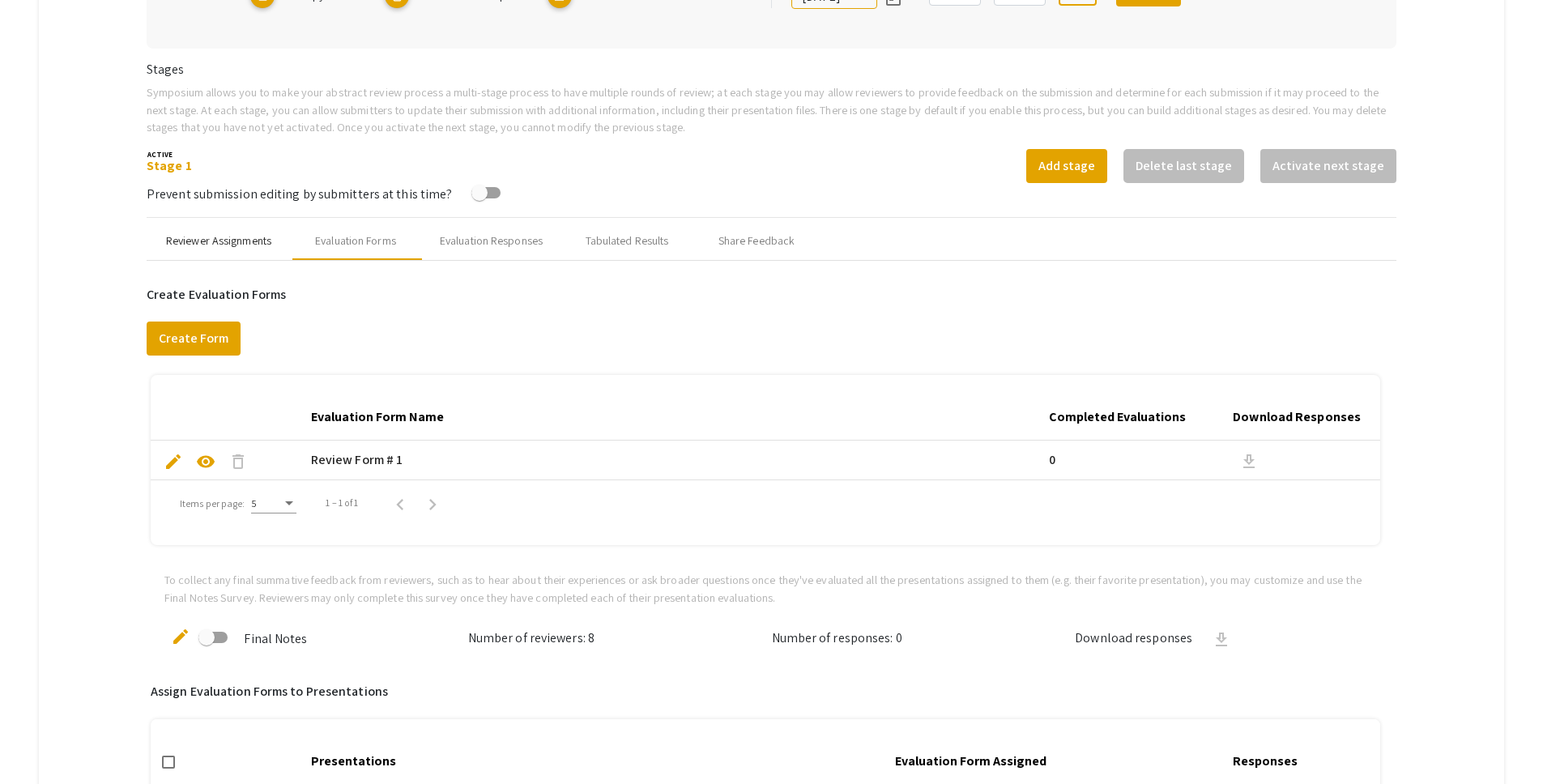
click at [226, 248] on div "Reviewer Assignments" at bounding box center [219, 240] width 144 height 39
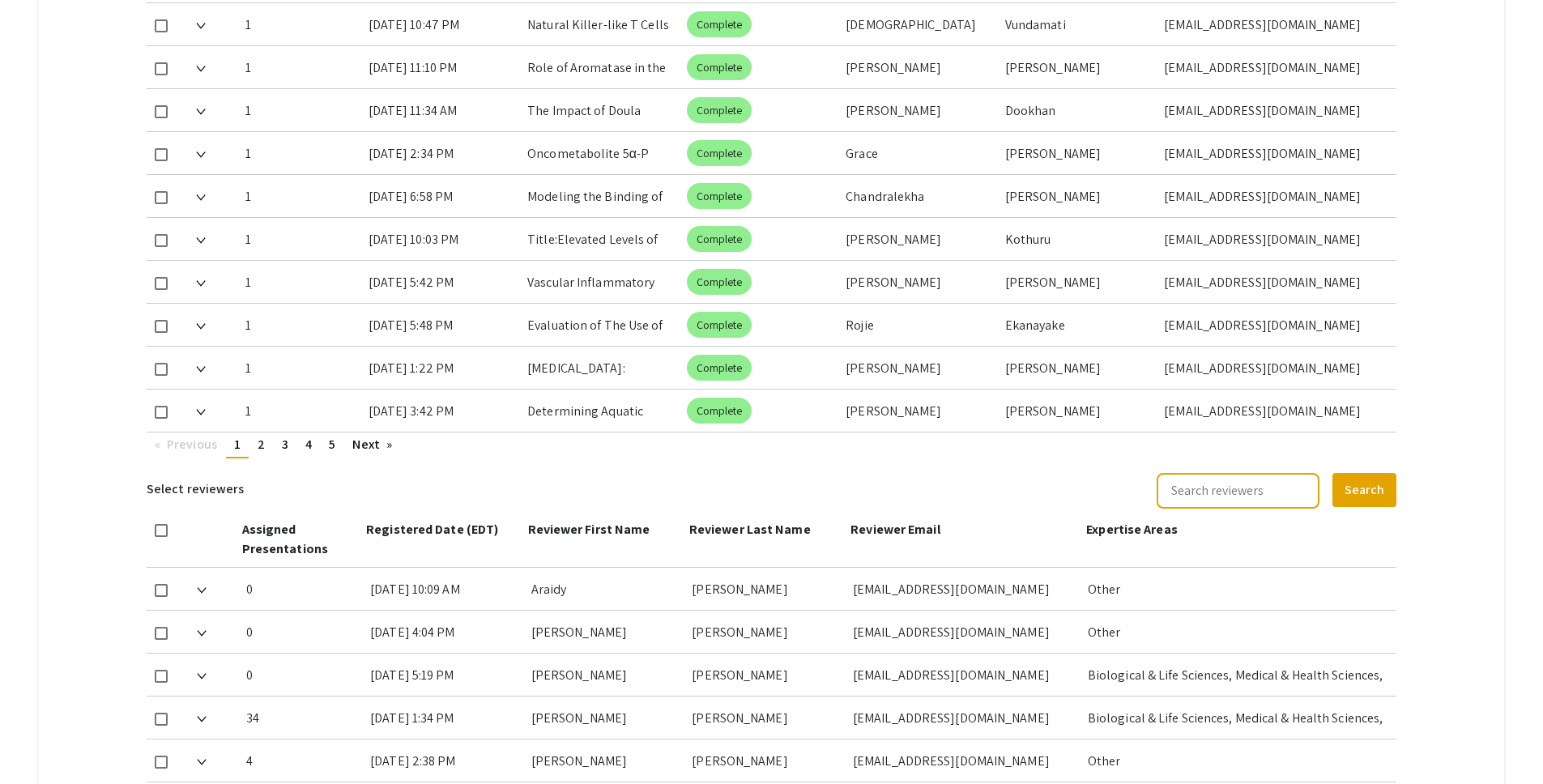
scroll to position [835, 0]
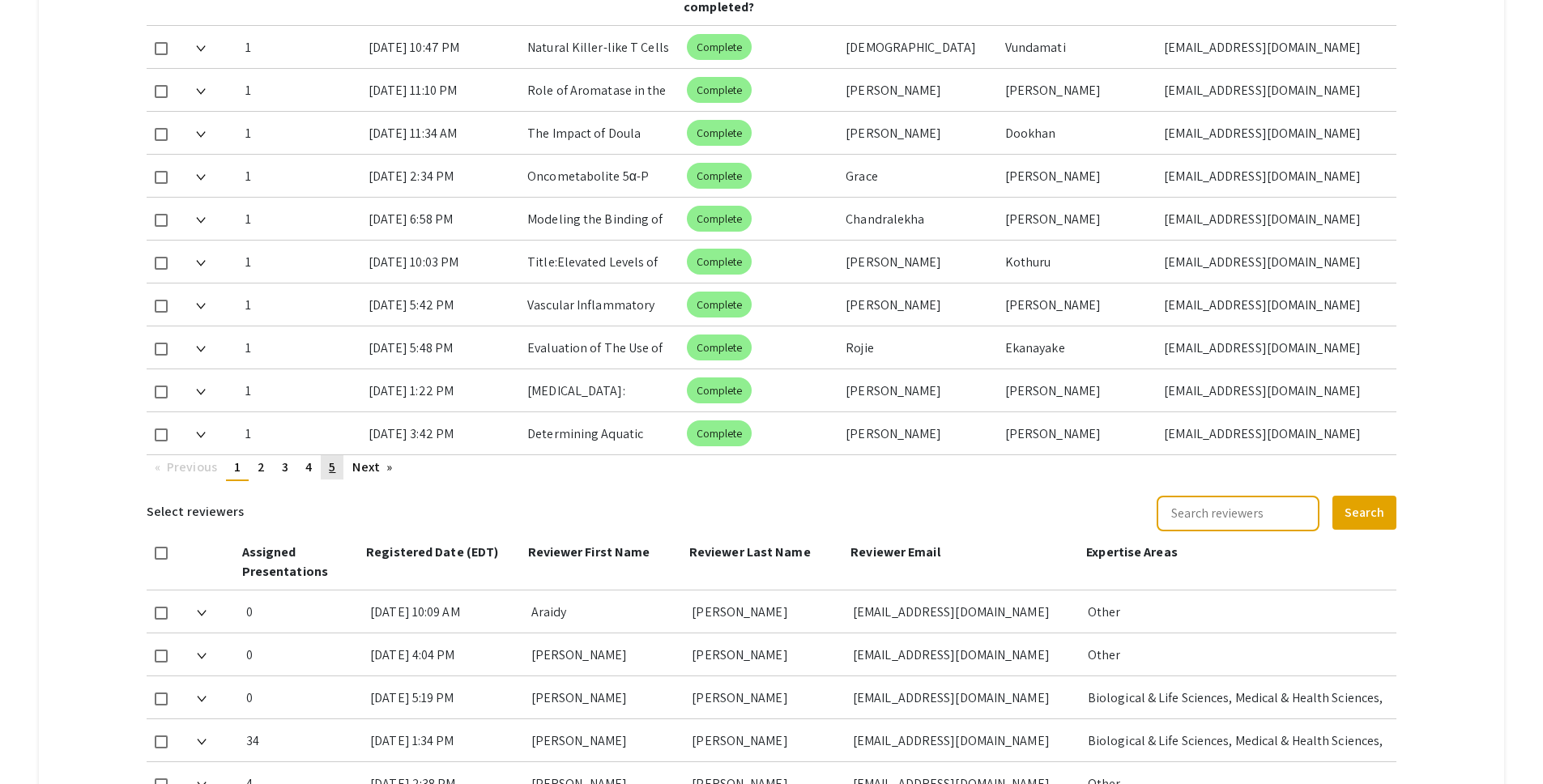
click at [328, 455] on link "page 5" at bounding box center [331, 467] width 23 height 24
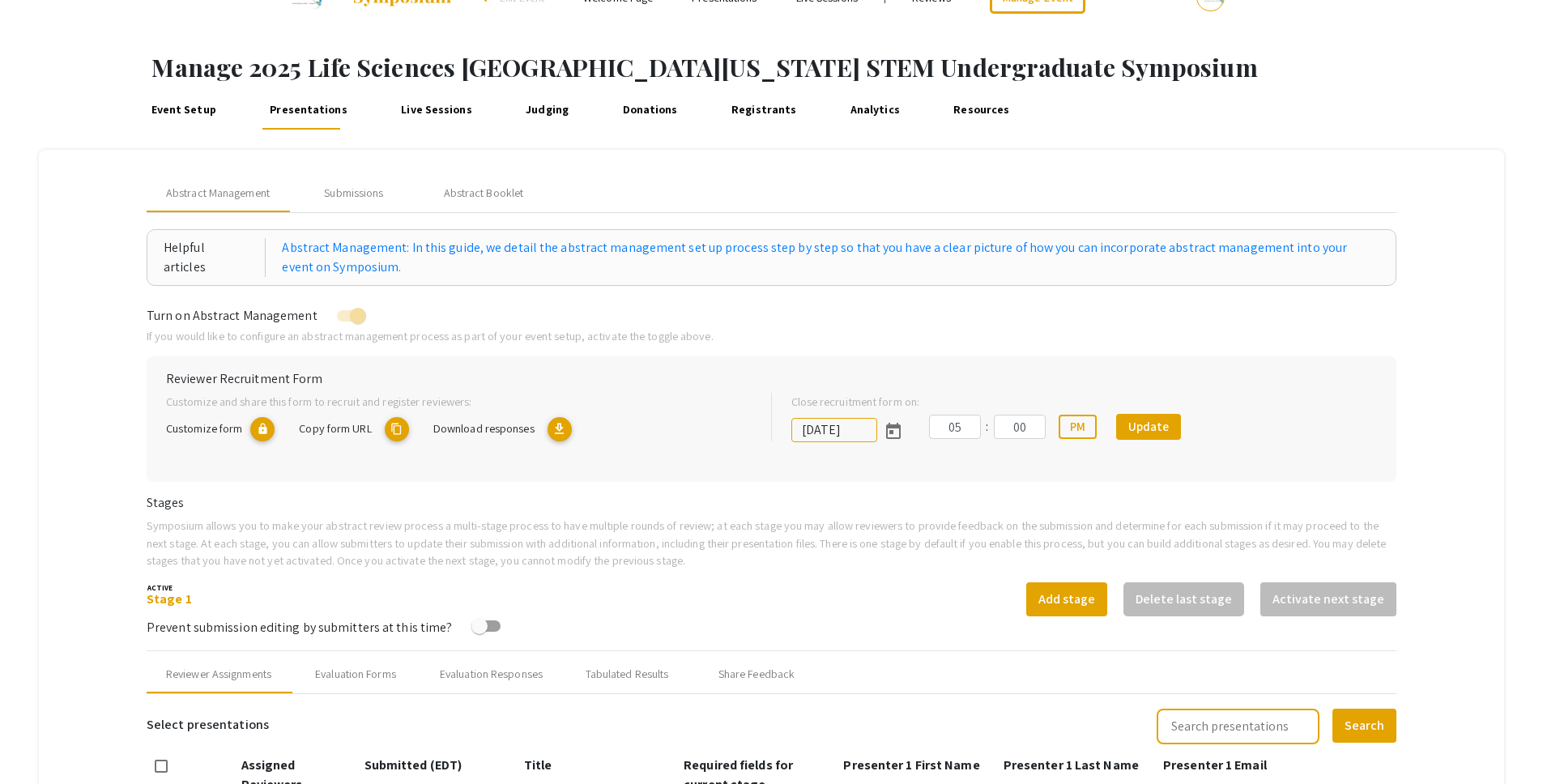
scroll to position [12, 0]
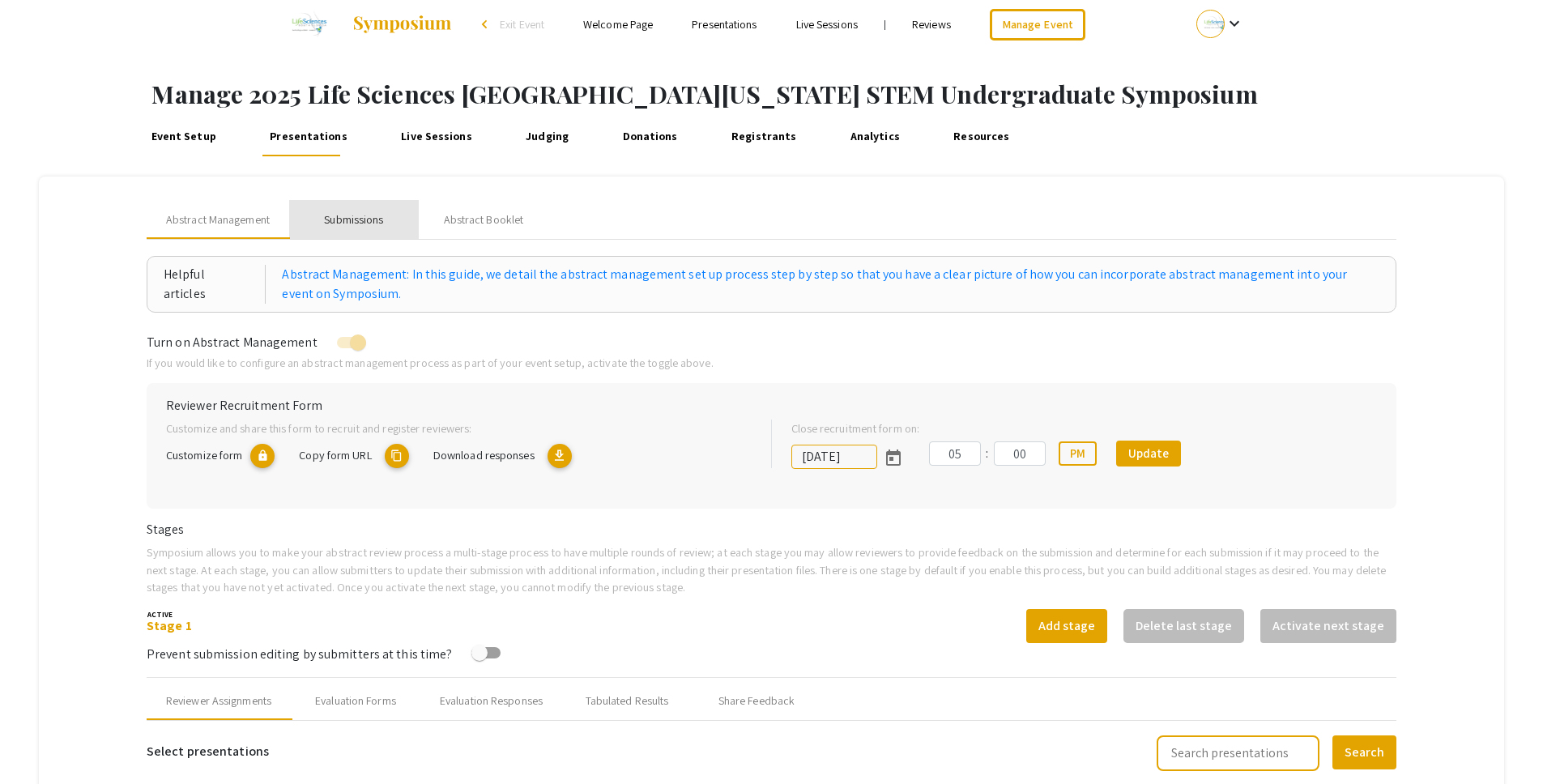
click at [374, 217] on div "Submissions" at bounding box center [353, 219] width 59 height 17
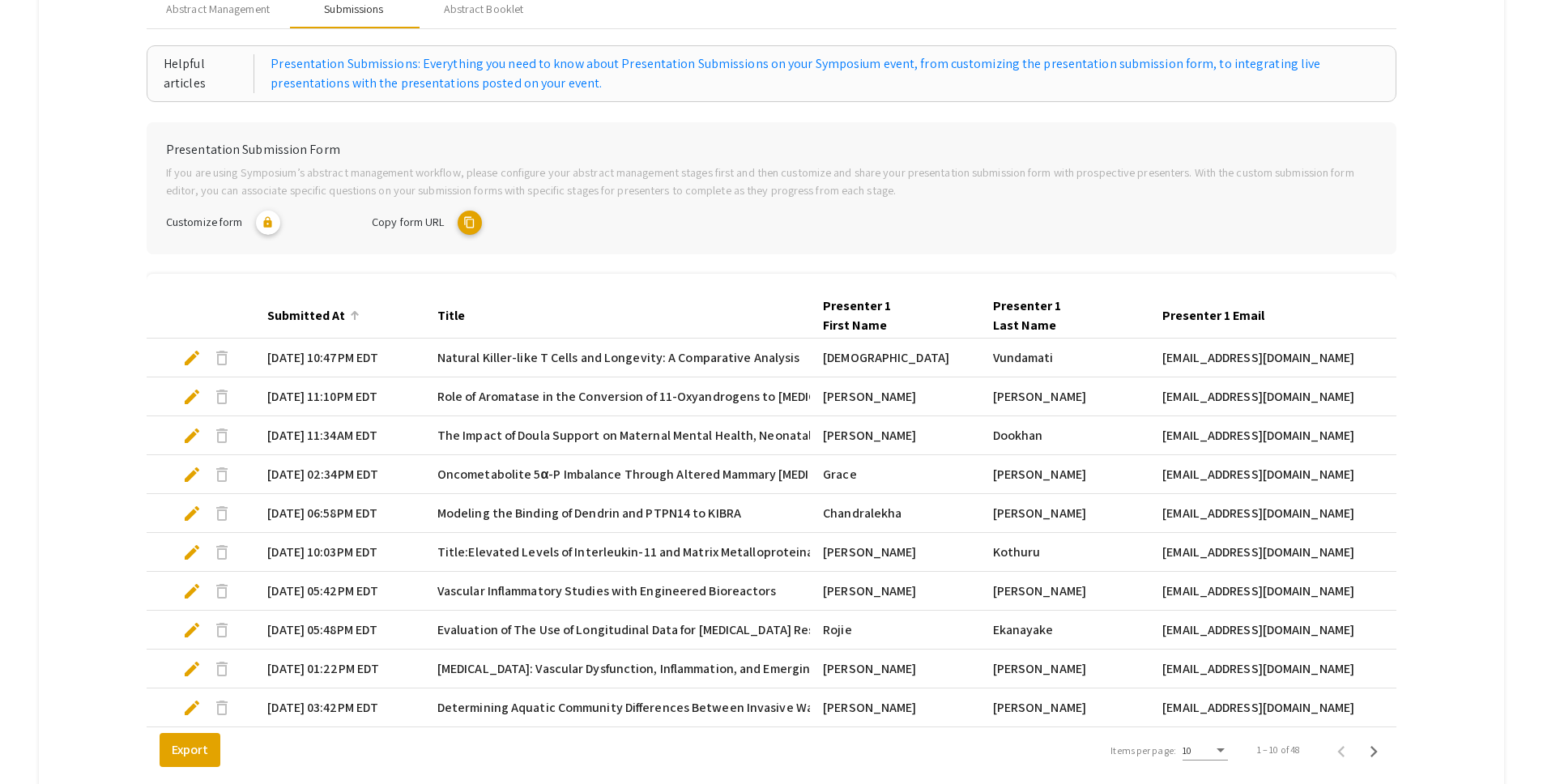
scroll to position [370, 0]
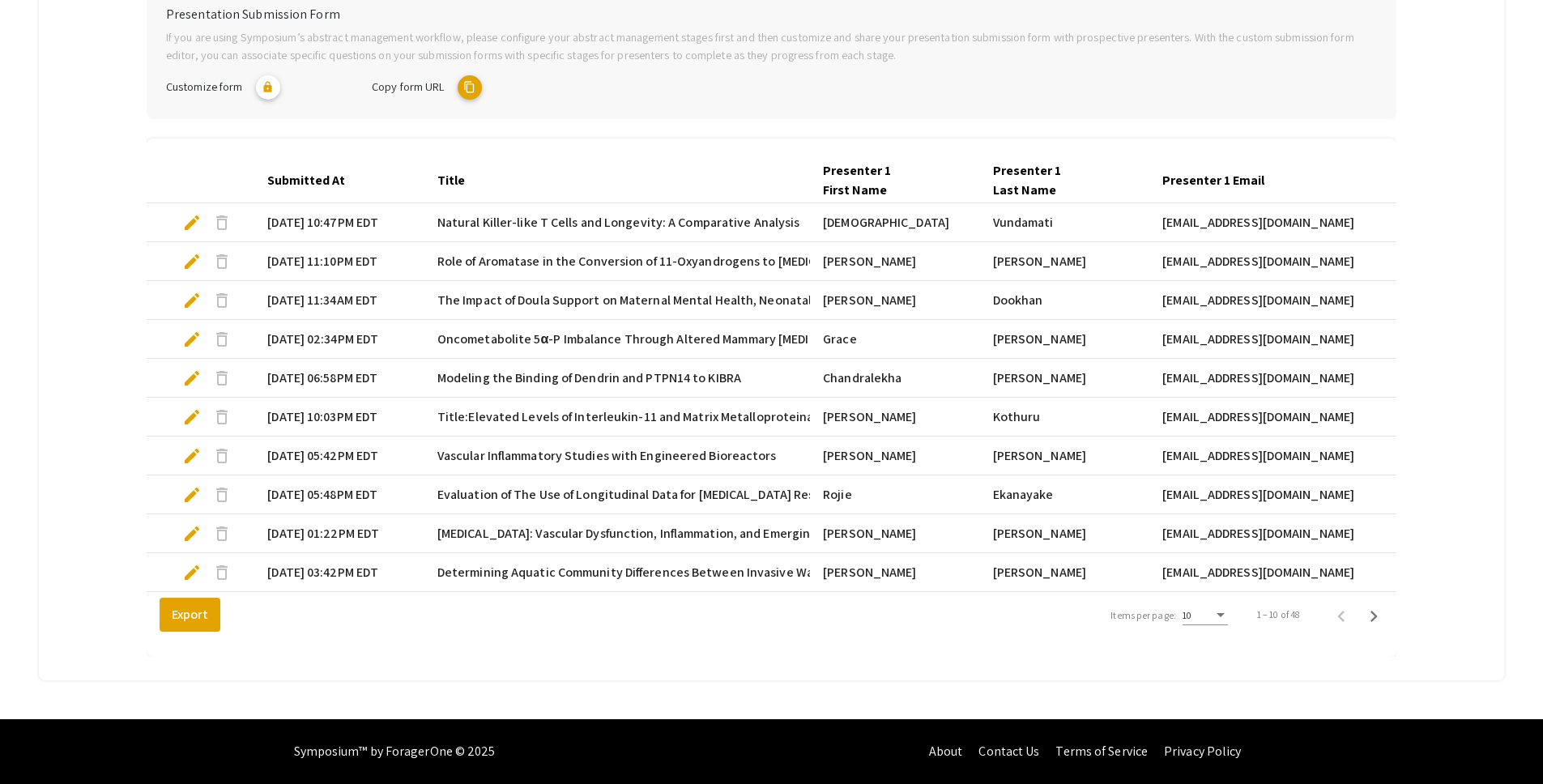
click at [1221, 616] on div "10" at bounding box center [1205, 614] width 45 height 11
click at [1222, 645] on span "25" at bounding box center [1214, 643] width 45 height 29
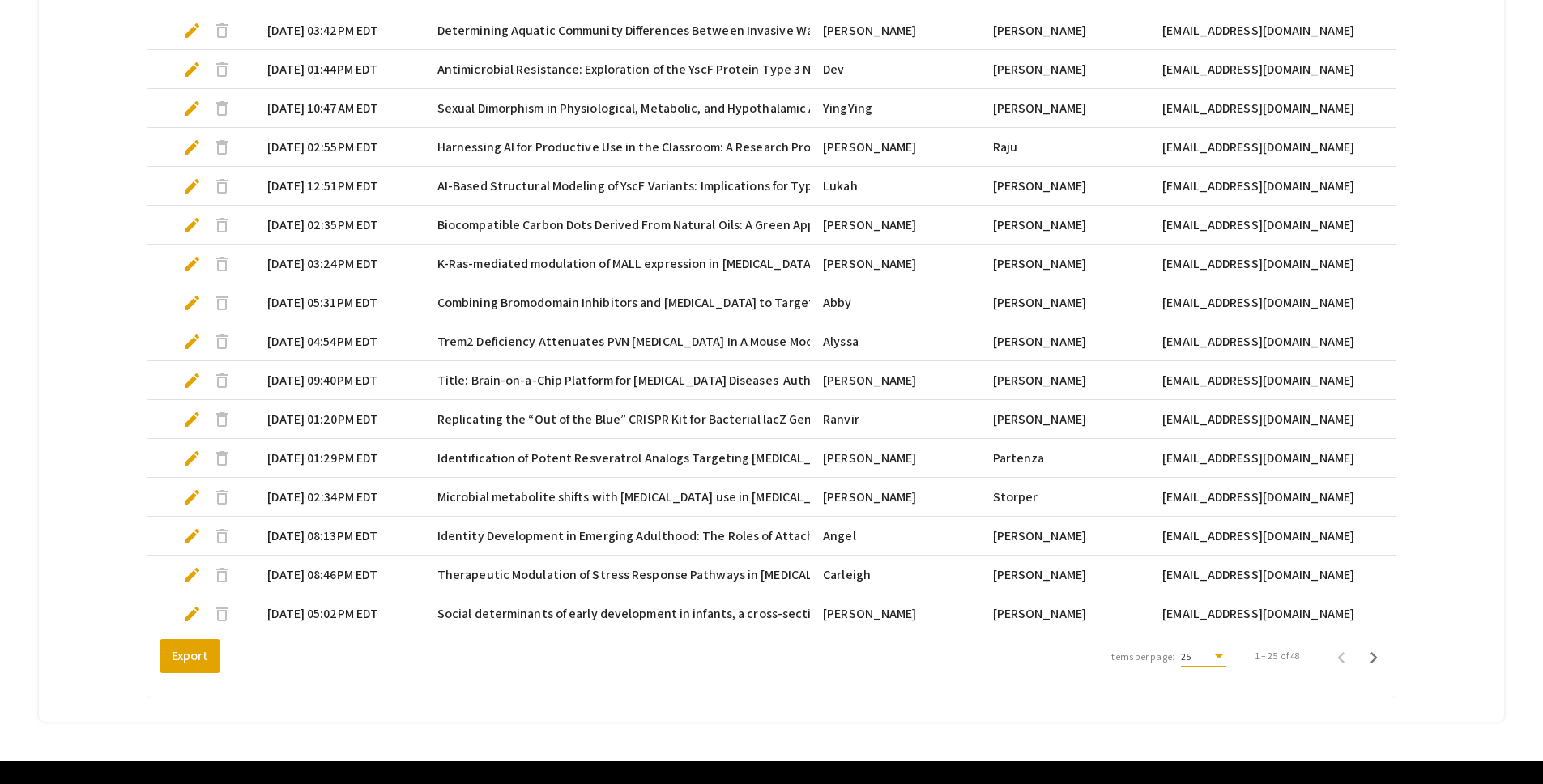
scroll to position [953, 0]
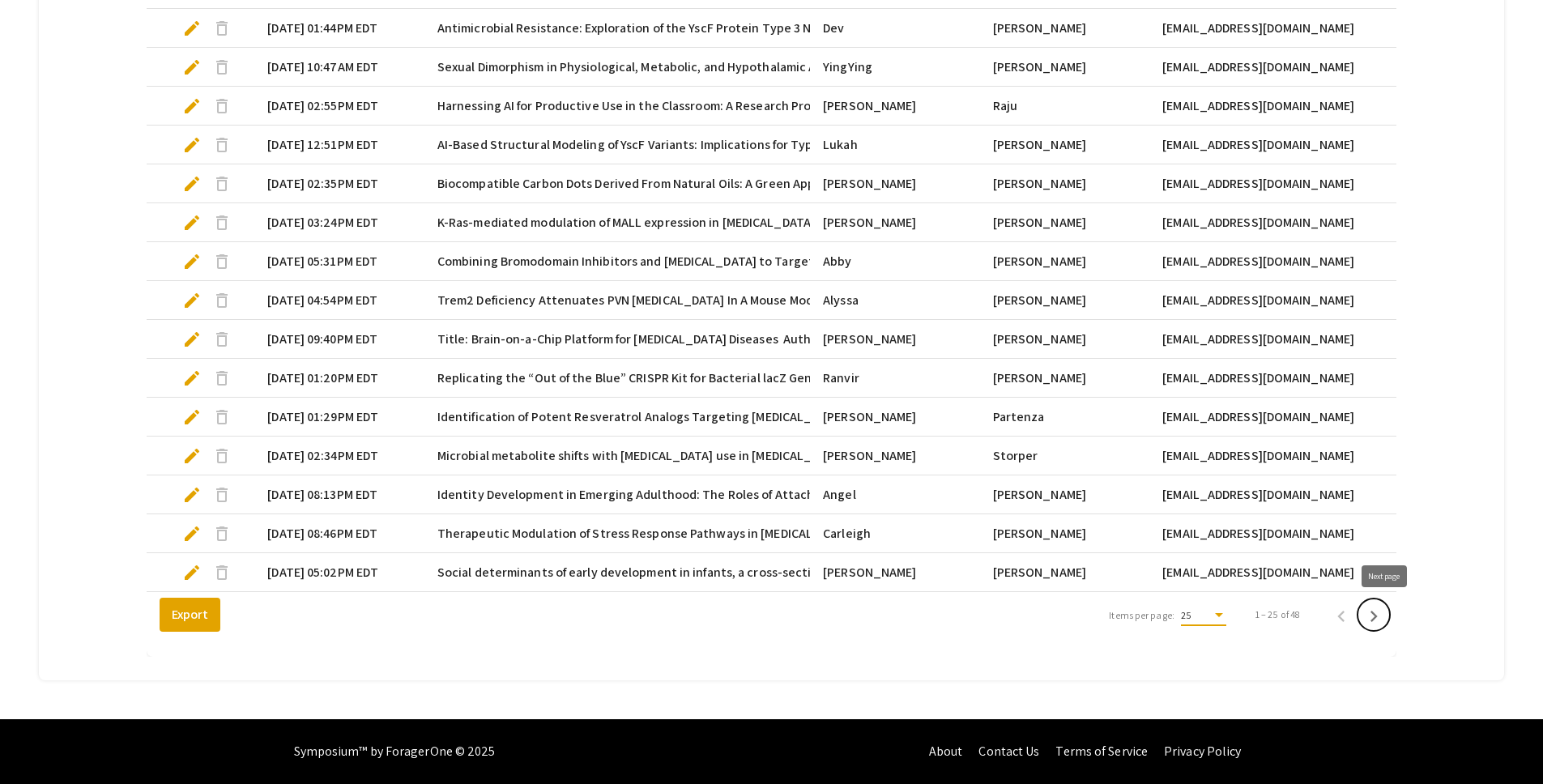
click at [1385, 624] on icon "Next page" at bounding box center [1373, 615] width 23 height 23
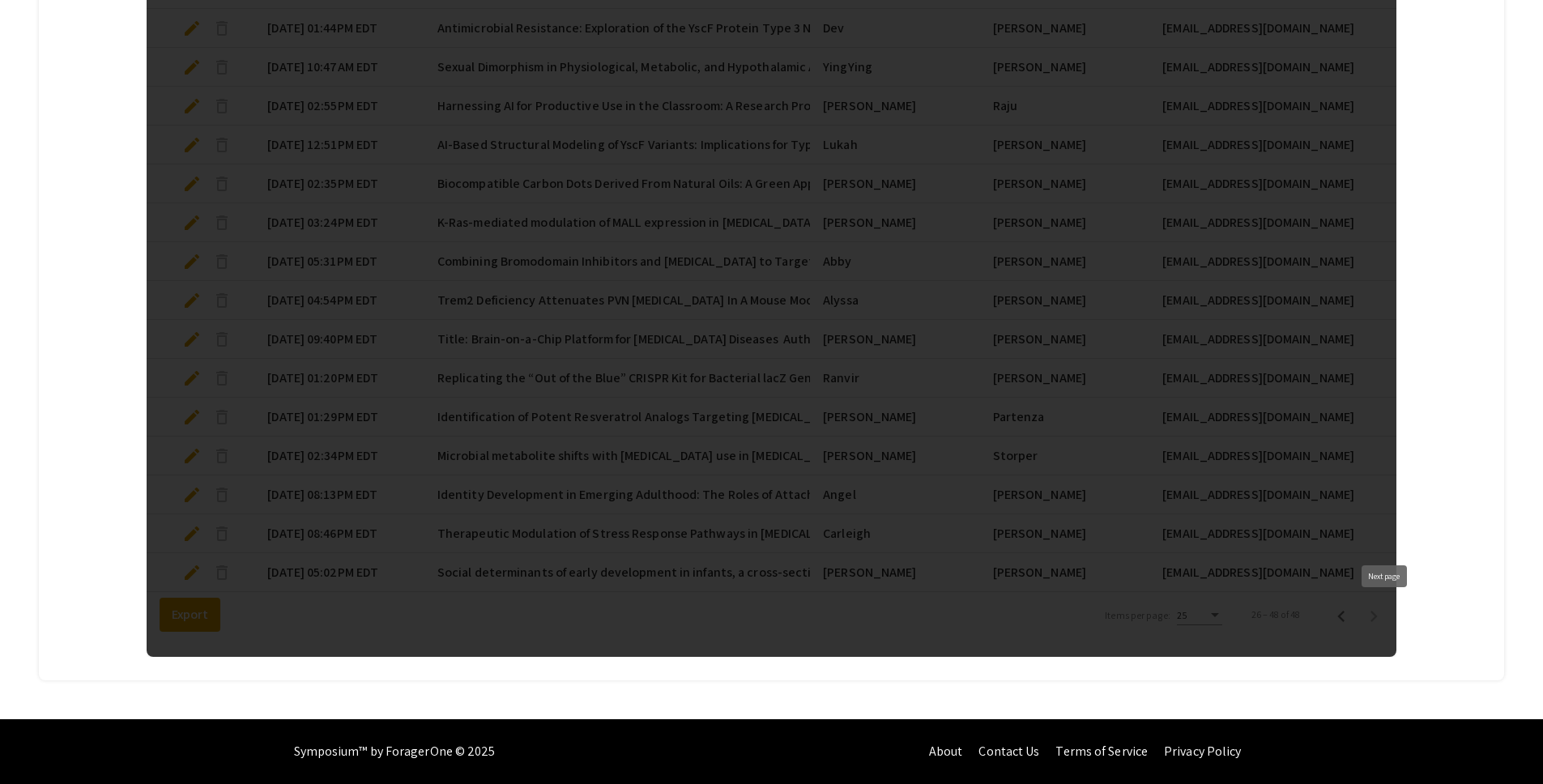
click at [1387, 623] on div at bounding box center [772, 106] width 1250 height 1101
click at [1387, 622] on div at bounding box center [772, 106] width 1250 height 1101
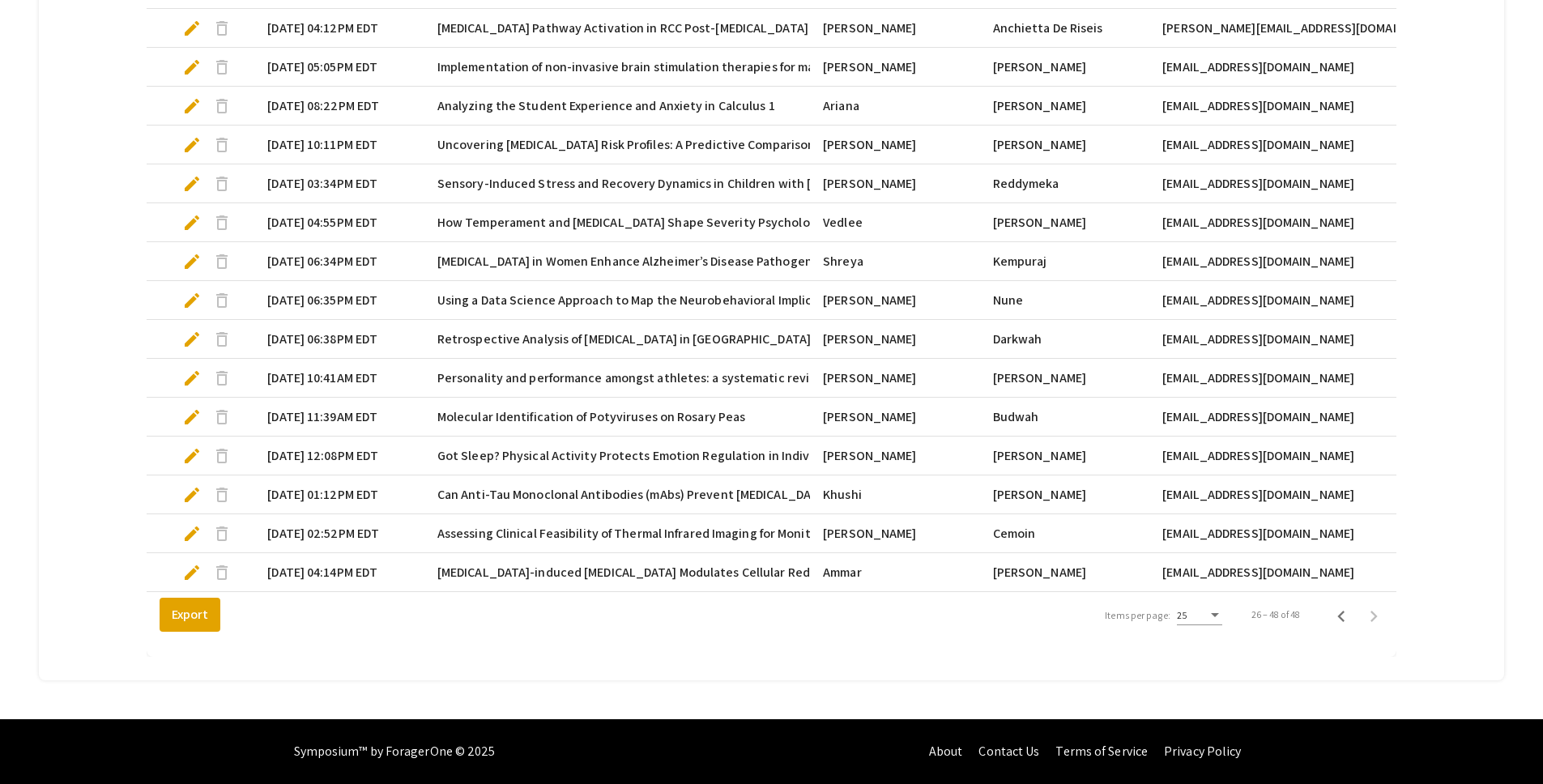
click at [193, 563] on span "edit" at bounding box center [192, 572] width 19 height 19
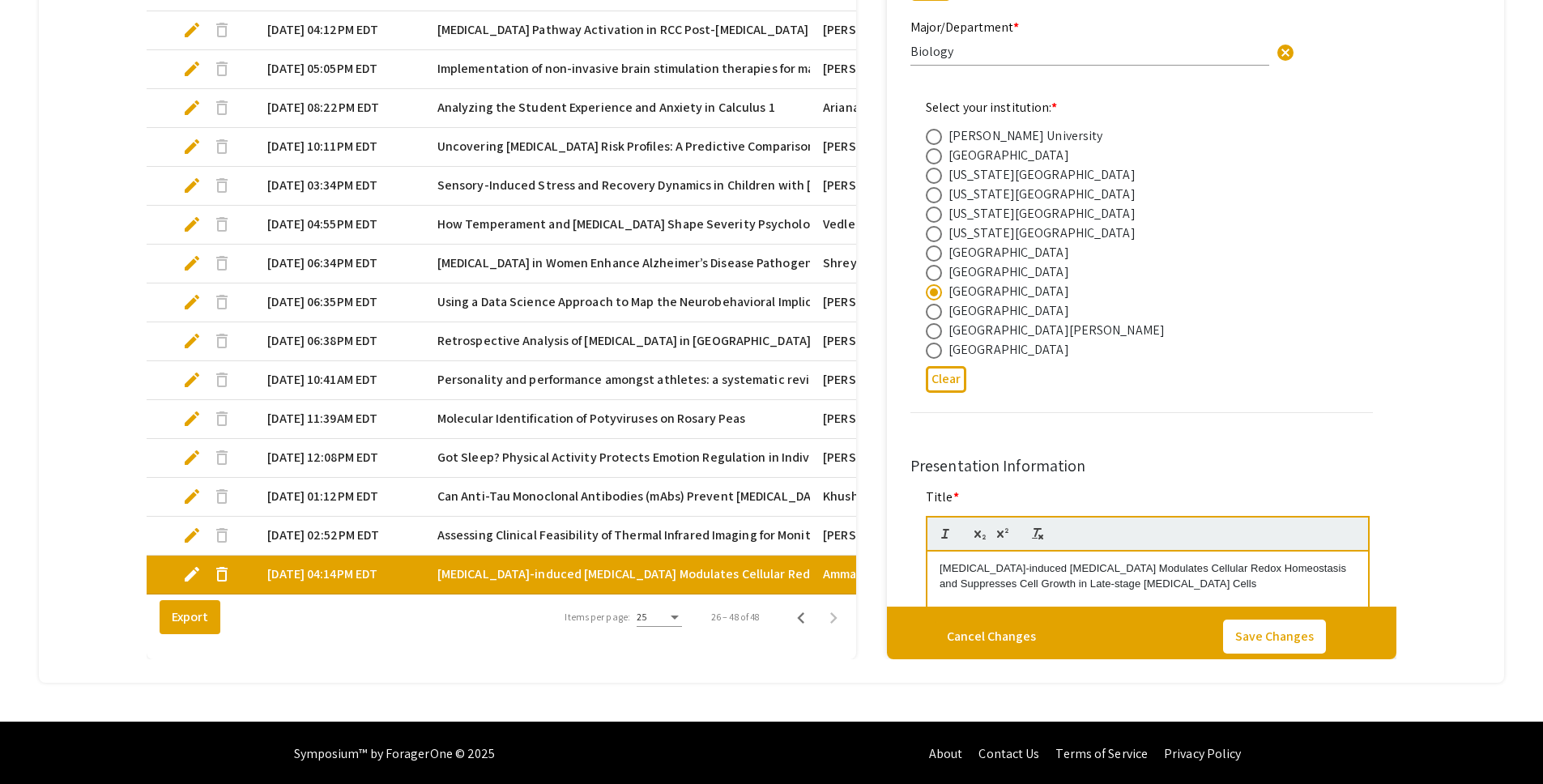
scroll to position [890, 0]
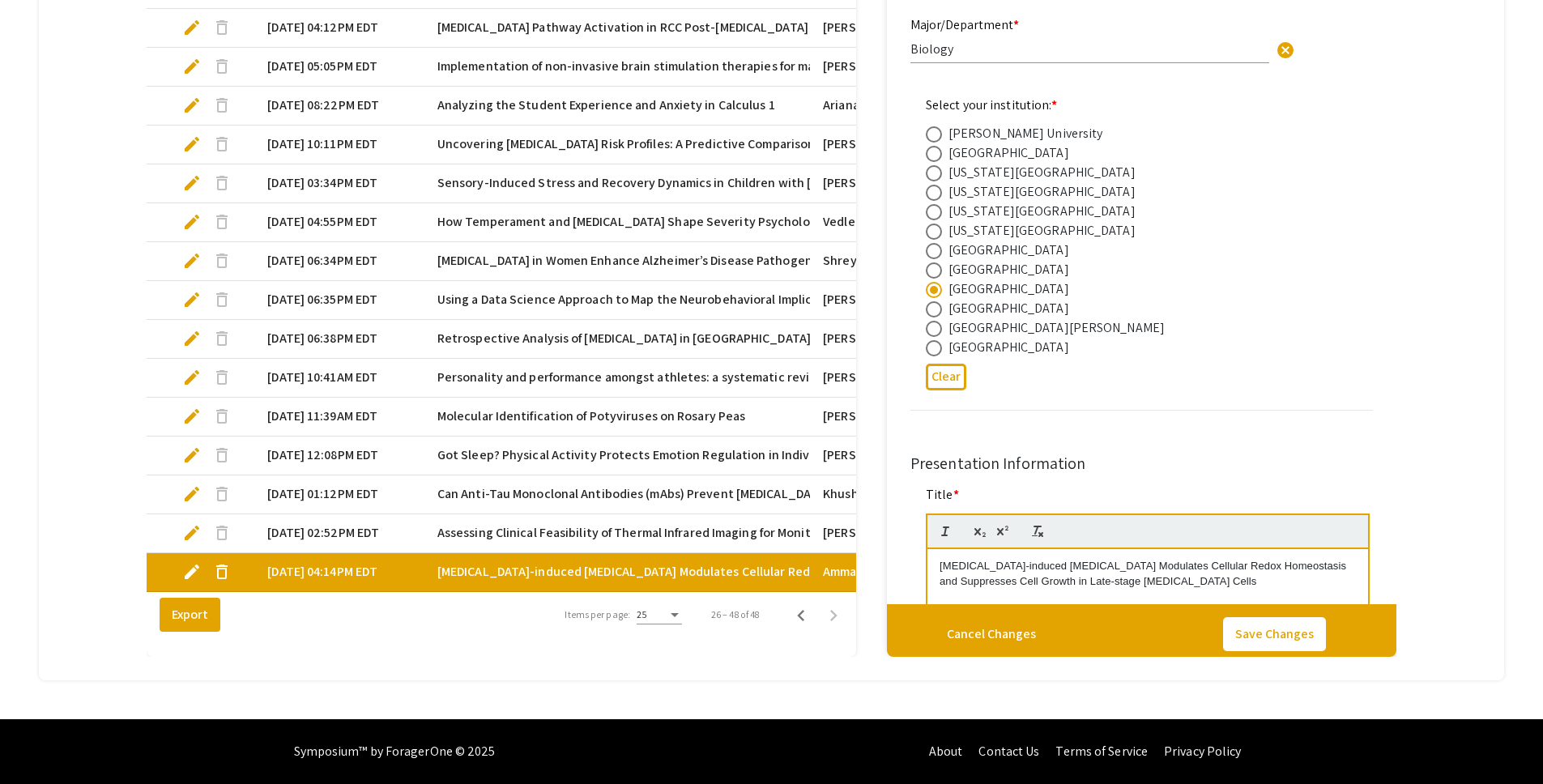
type input "0"
select select "custom"
type input "1"
select select "auto"
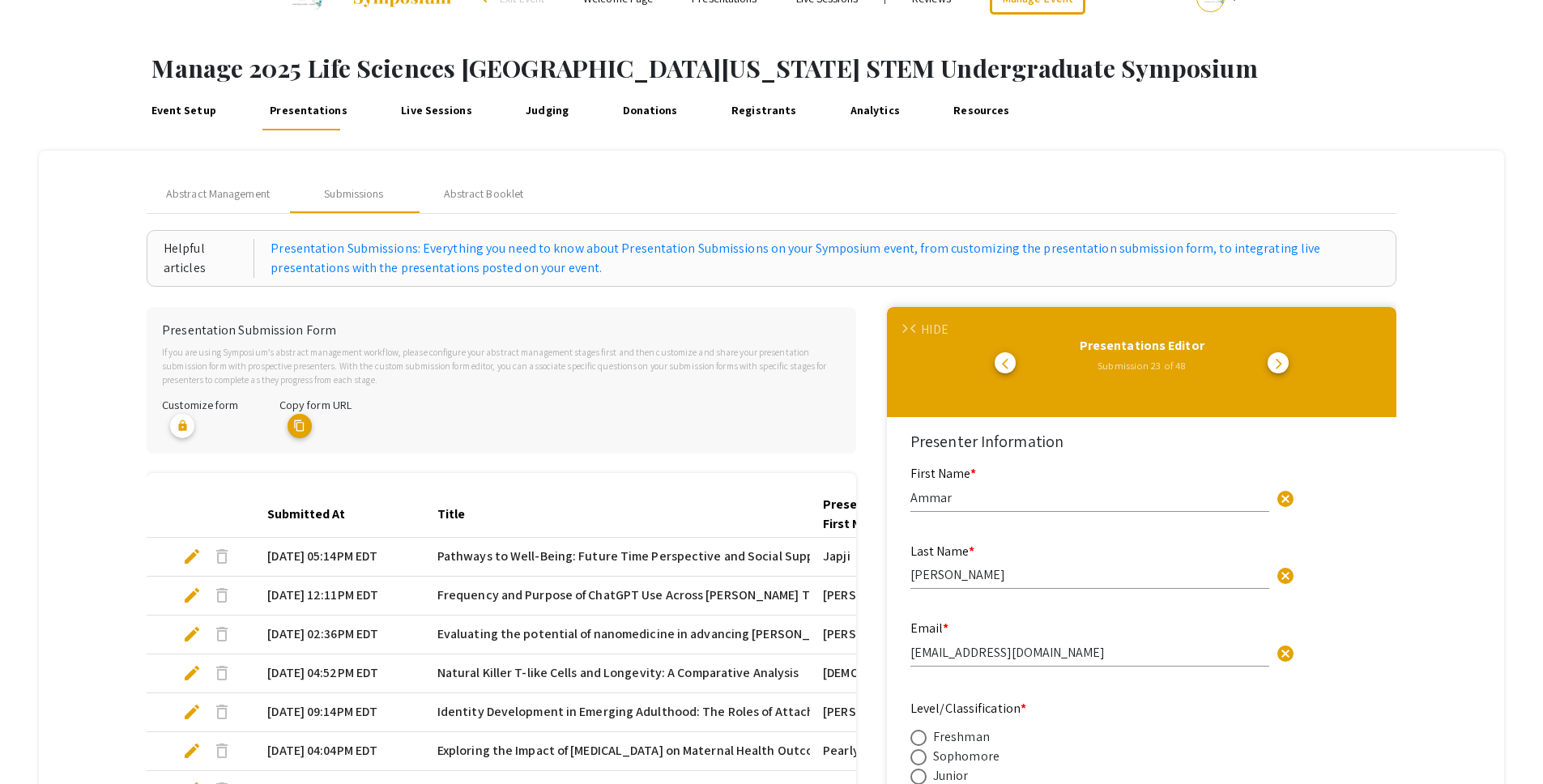
scroll to position [0, 0]
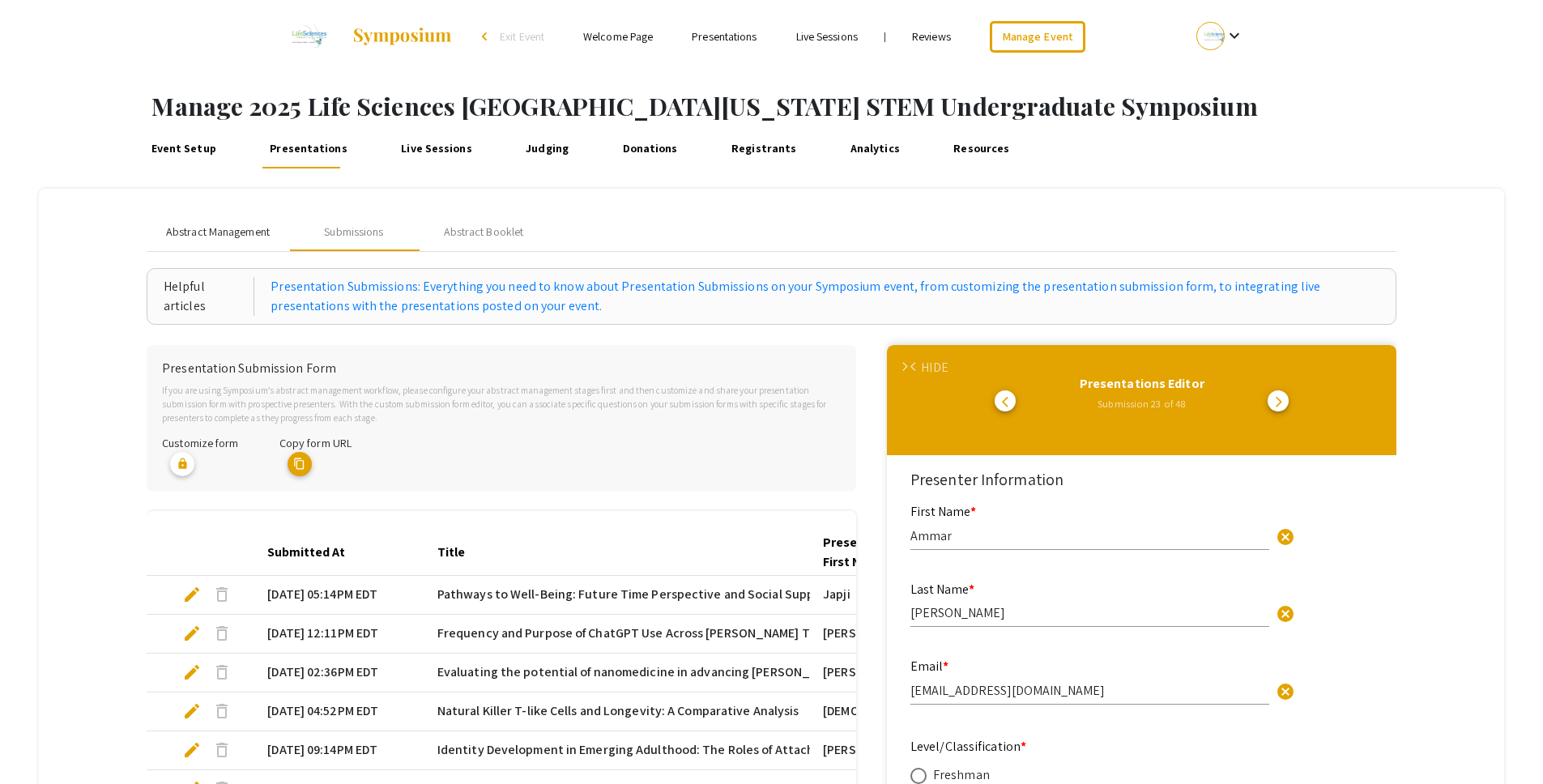
click at [226, 230] on span "Abstract Management" at bounding box center [218, 231] width 104 height 17
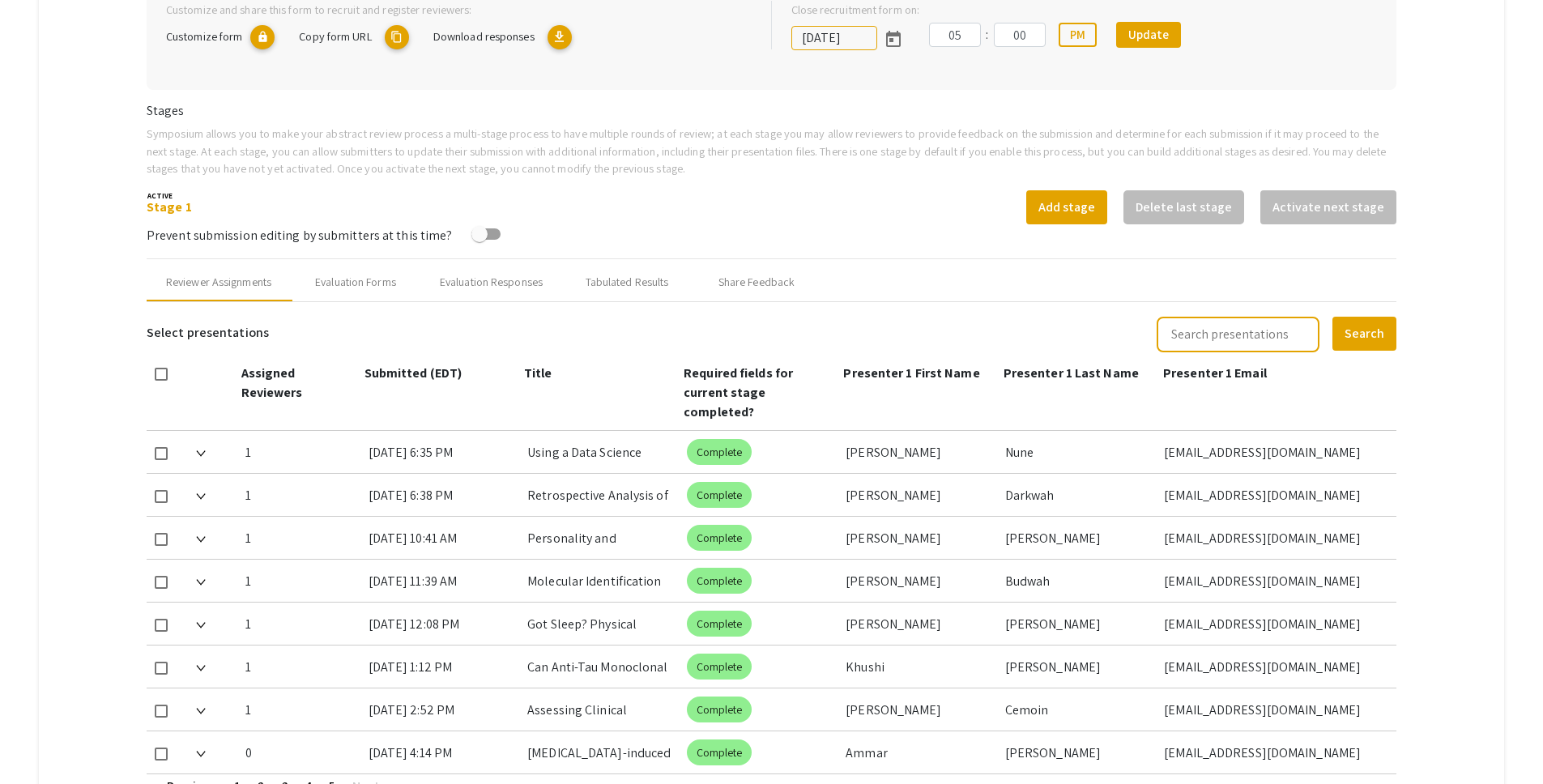
scroll to position [575, 0]
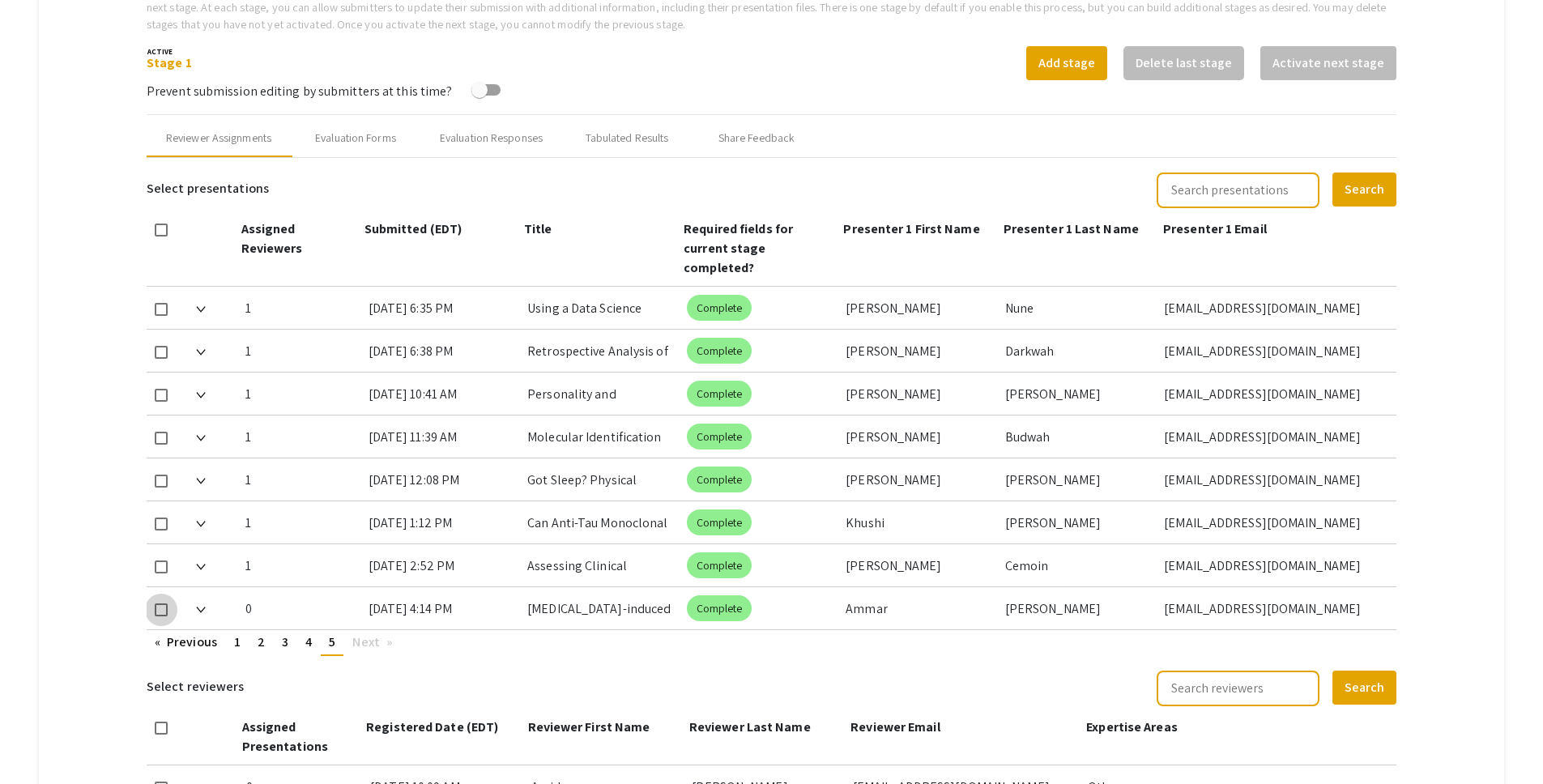
click at [163, 603] on span at bounding box center [161, 609] width 13 height 13
click at [161, 616] on input "checkbox" at bounding box center [161, 616] width 1 height 1
checkbox input "true"
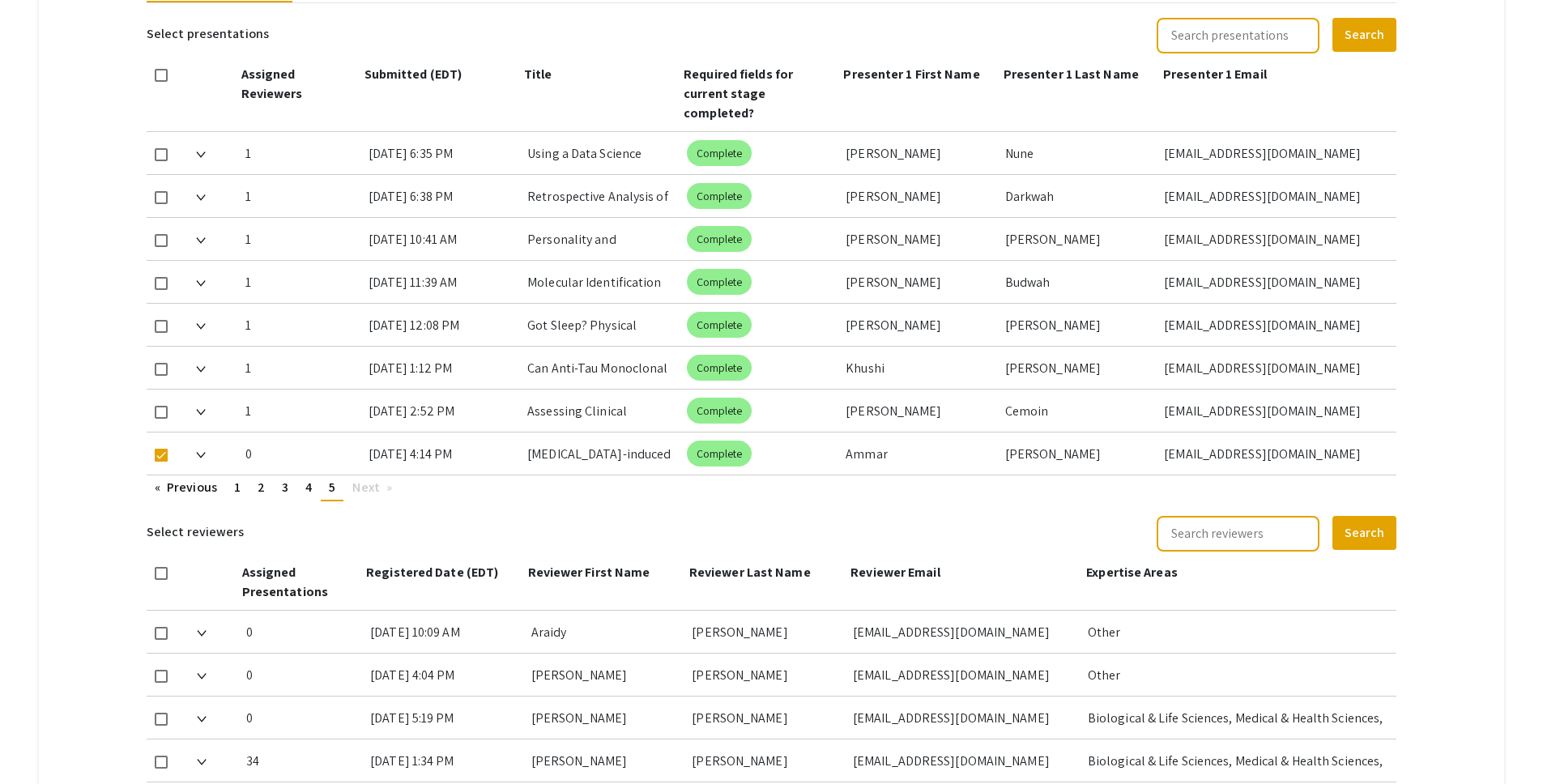
scroll to position [1006, 0]
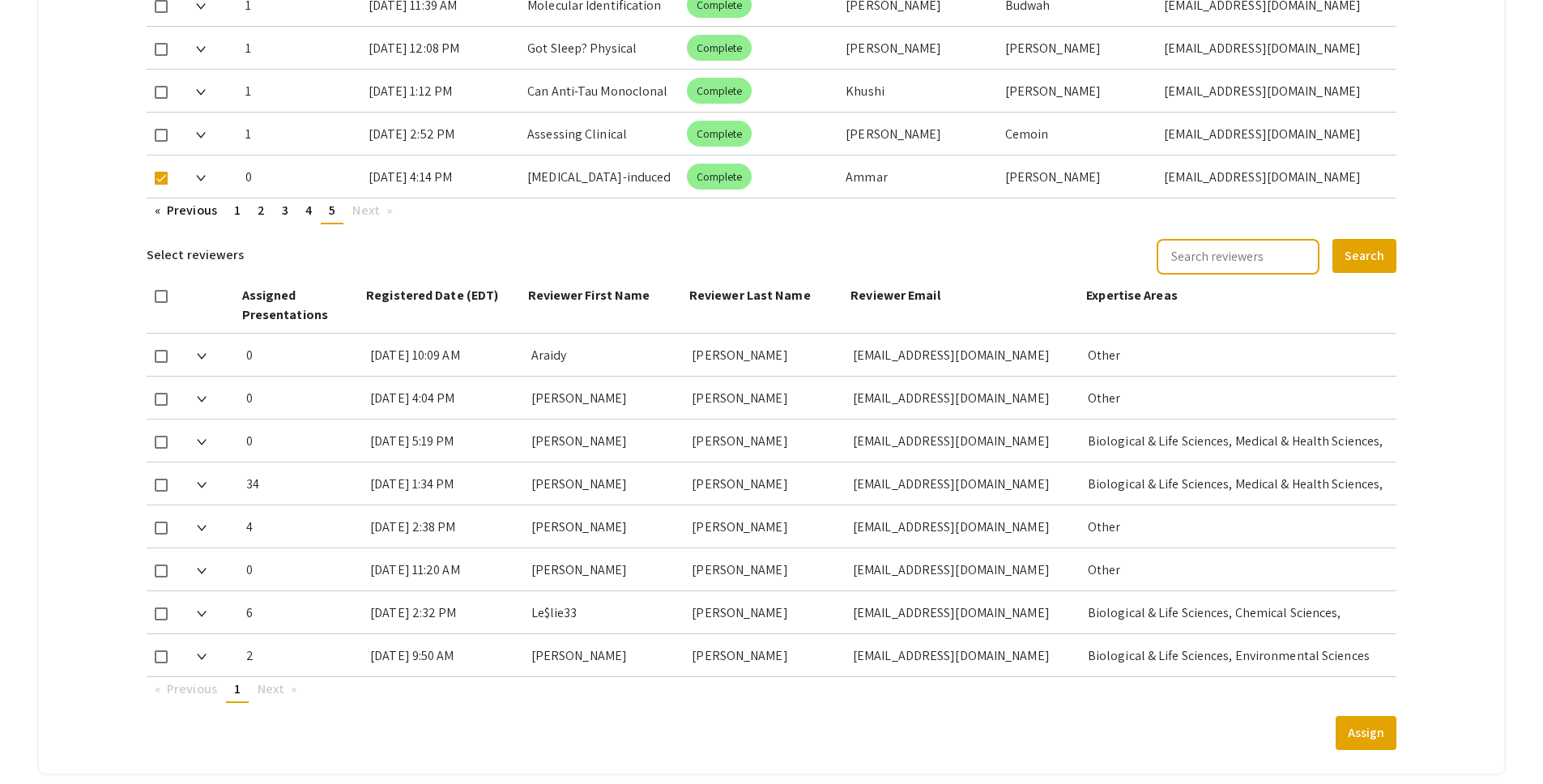
click at [169, 463] on div at bounding box center [165, 483] width 37 height 42
click at [166, 479] on span at bounding box center [161, 485] width 13 height 13
click at [161, 492] on input "checkbox" at bounding box center [161, 492] width 1 height 1
checkbox input "true"
click at [1381, 715] on button "Assign" at bounding box center [1365, 732] width 61 height 34
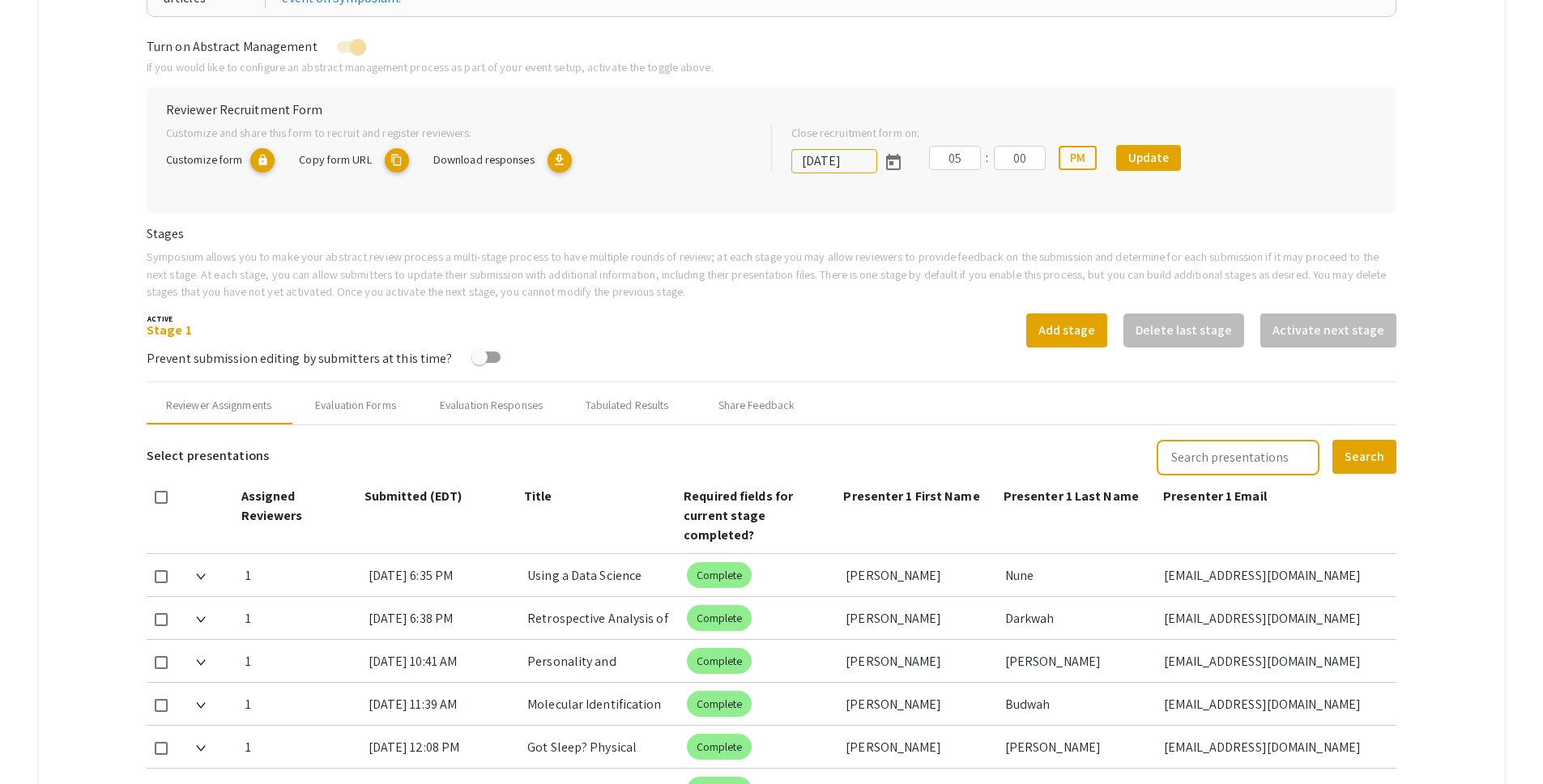
scroll to position [187, 0]
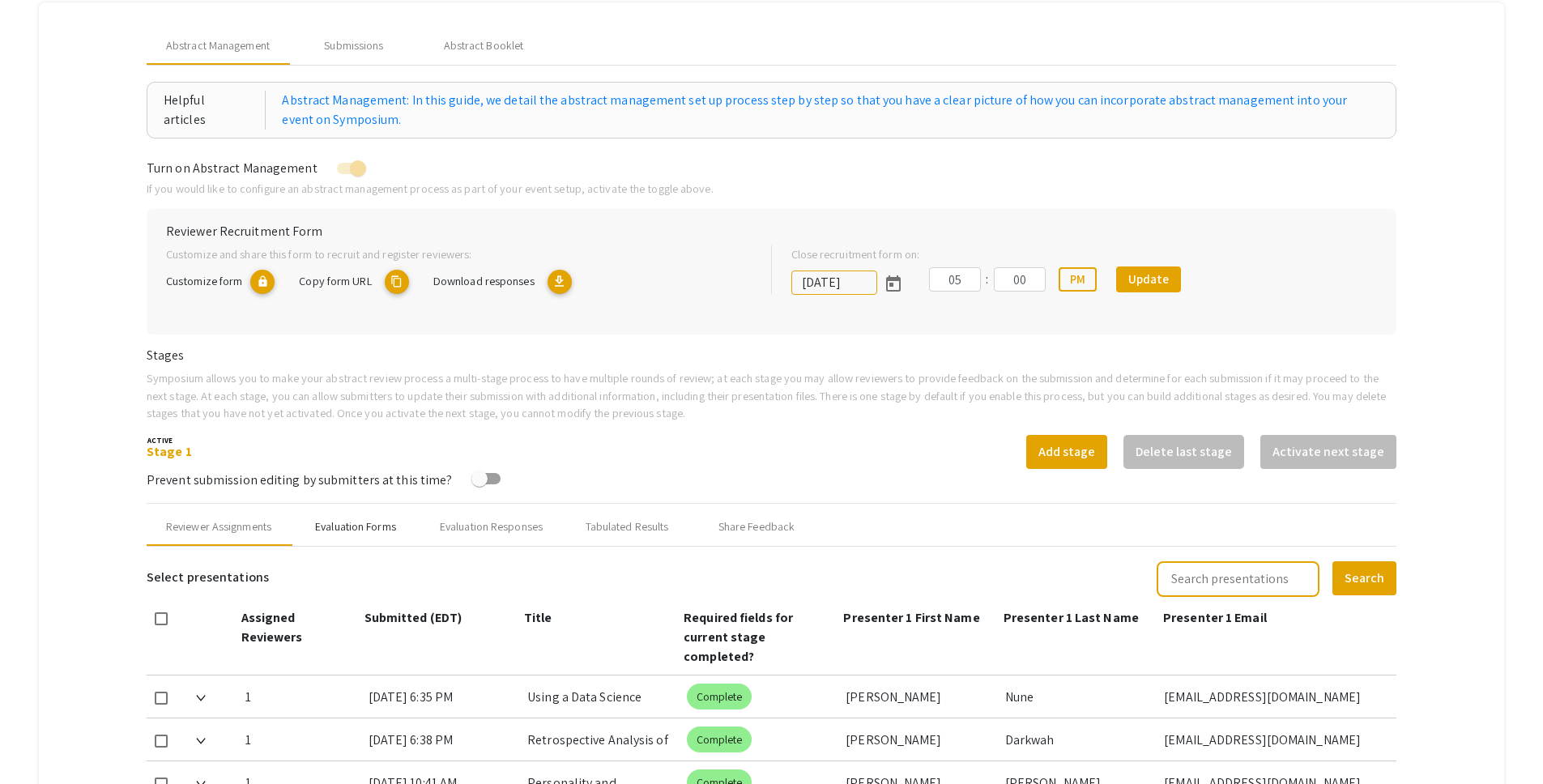
click at [374, 526] on div "Evaluation Forms" at bounding box center [355, 526] width 81 height 17
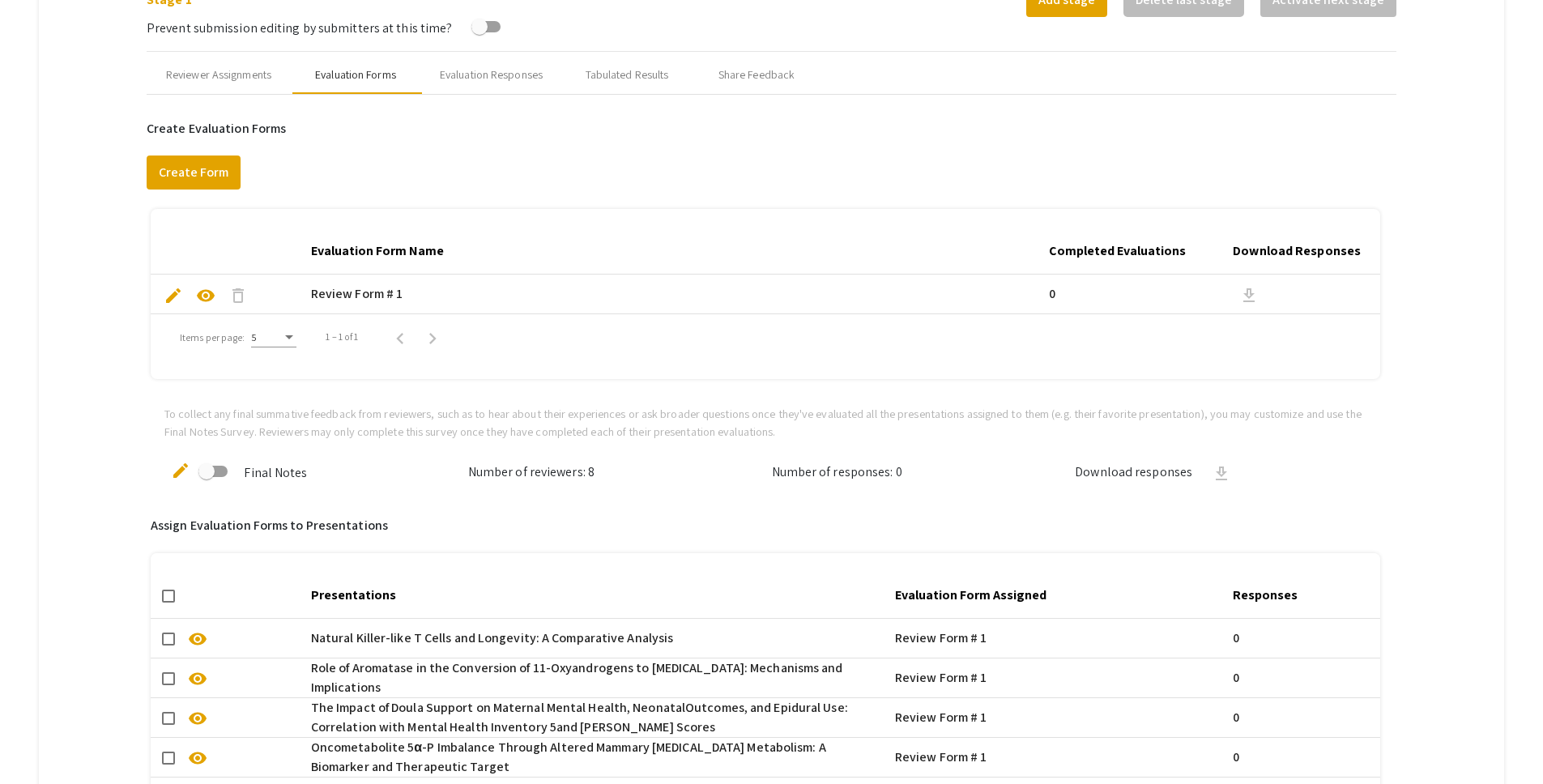
scroll to position [739, 0]
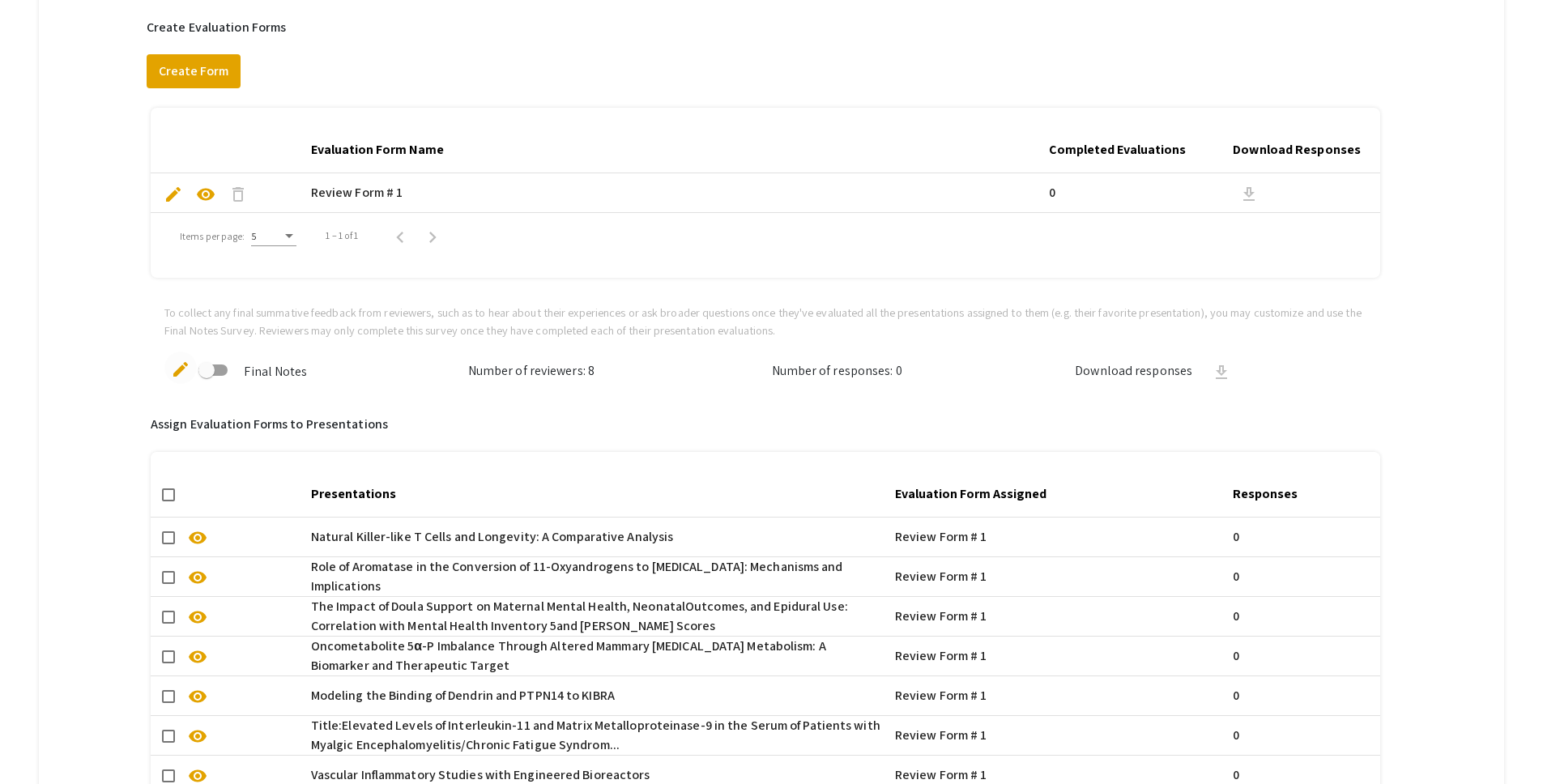
click at [179, 371] on span "edit" at bounding box center [180, 368] width 19 height 19
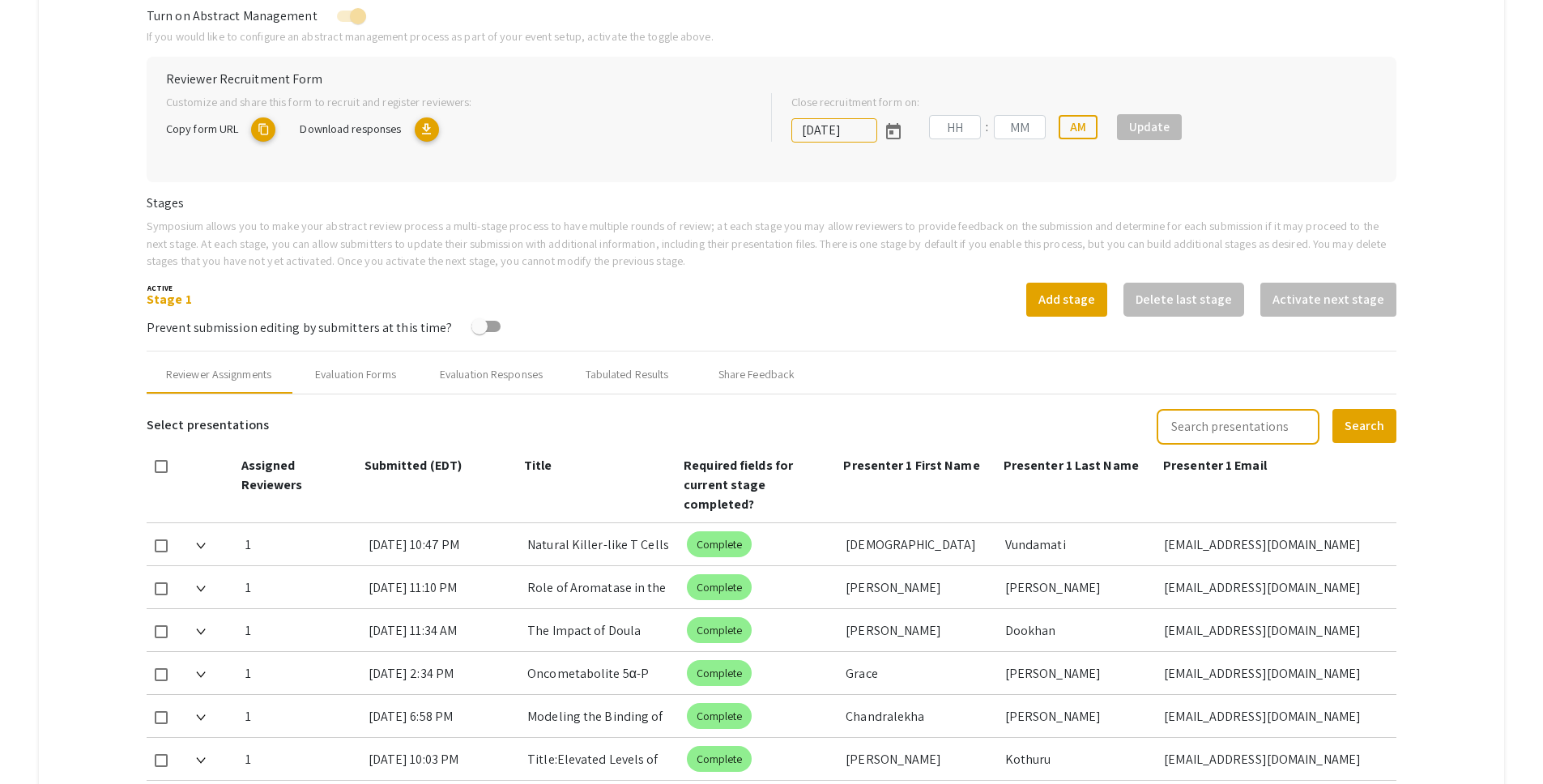
type input "10/25/2025"
type input "05"
type input "00"
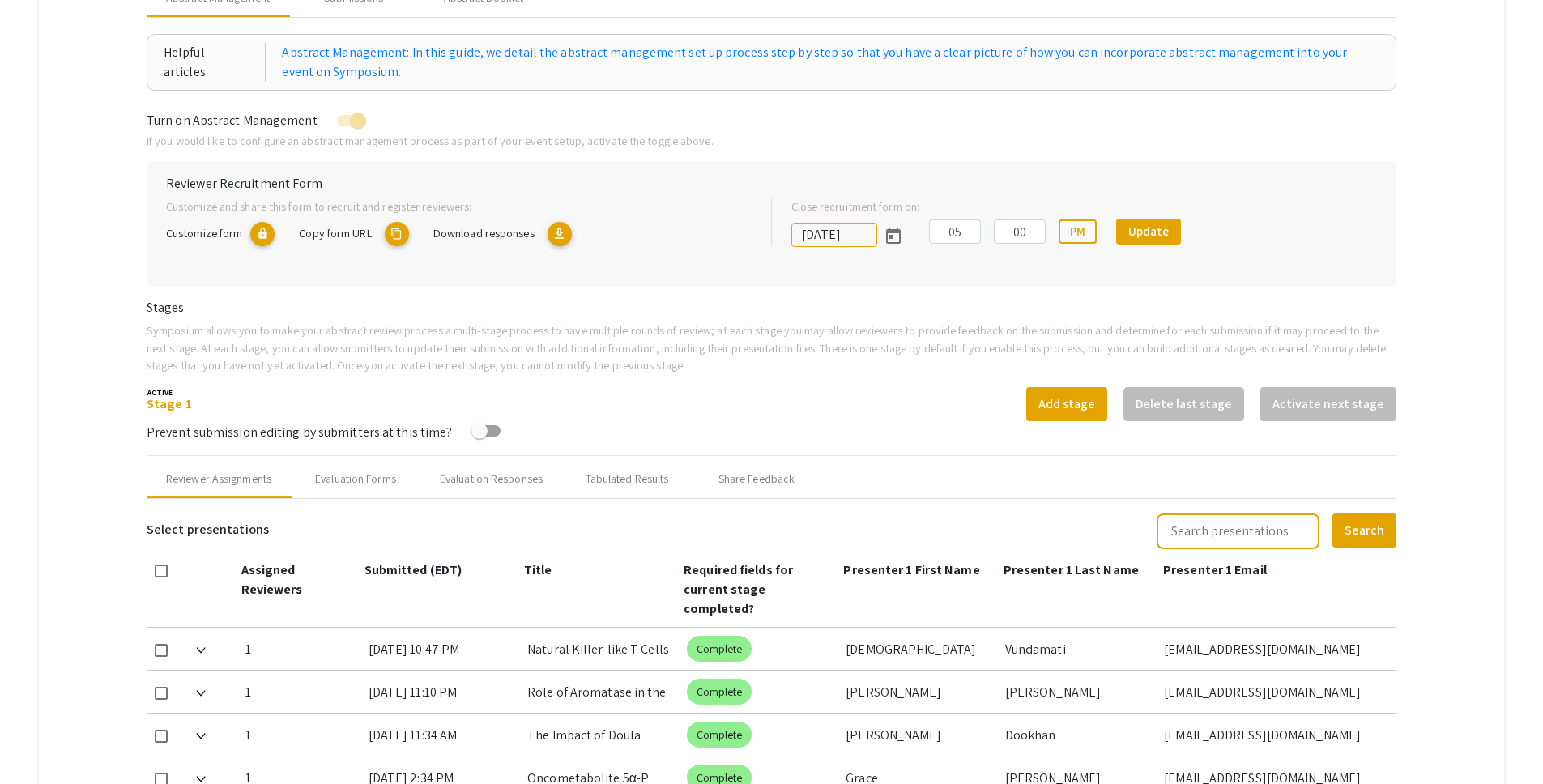
scroll to position [21, 0]
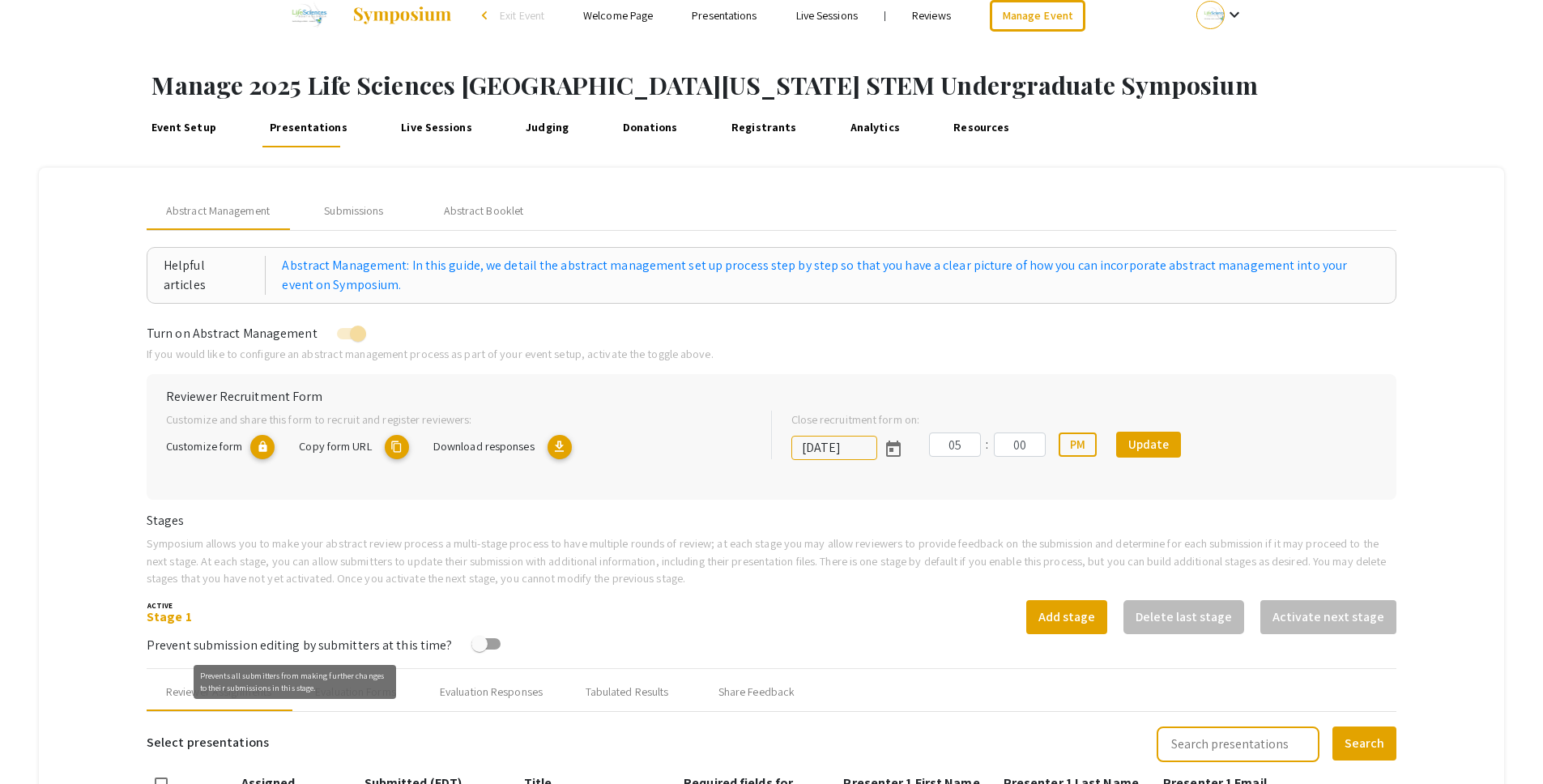
click at [363, 691] on div "Prevents all submitters from making further changes to their submissions in thi…" at bounding box center [294, 681] width 203 height 34
click at [370, 699] on mat-tooltip-component "Prevents all submitters from making further changes to their submissions in thi…" at bounding box center [295, 681] width 226 height 57
click at [379, 695] on div "Evaluation Forms" at bounding box center [355, 691] width 81 height 17
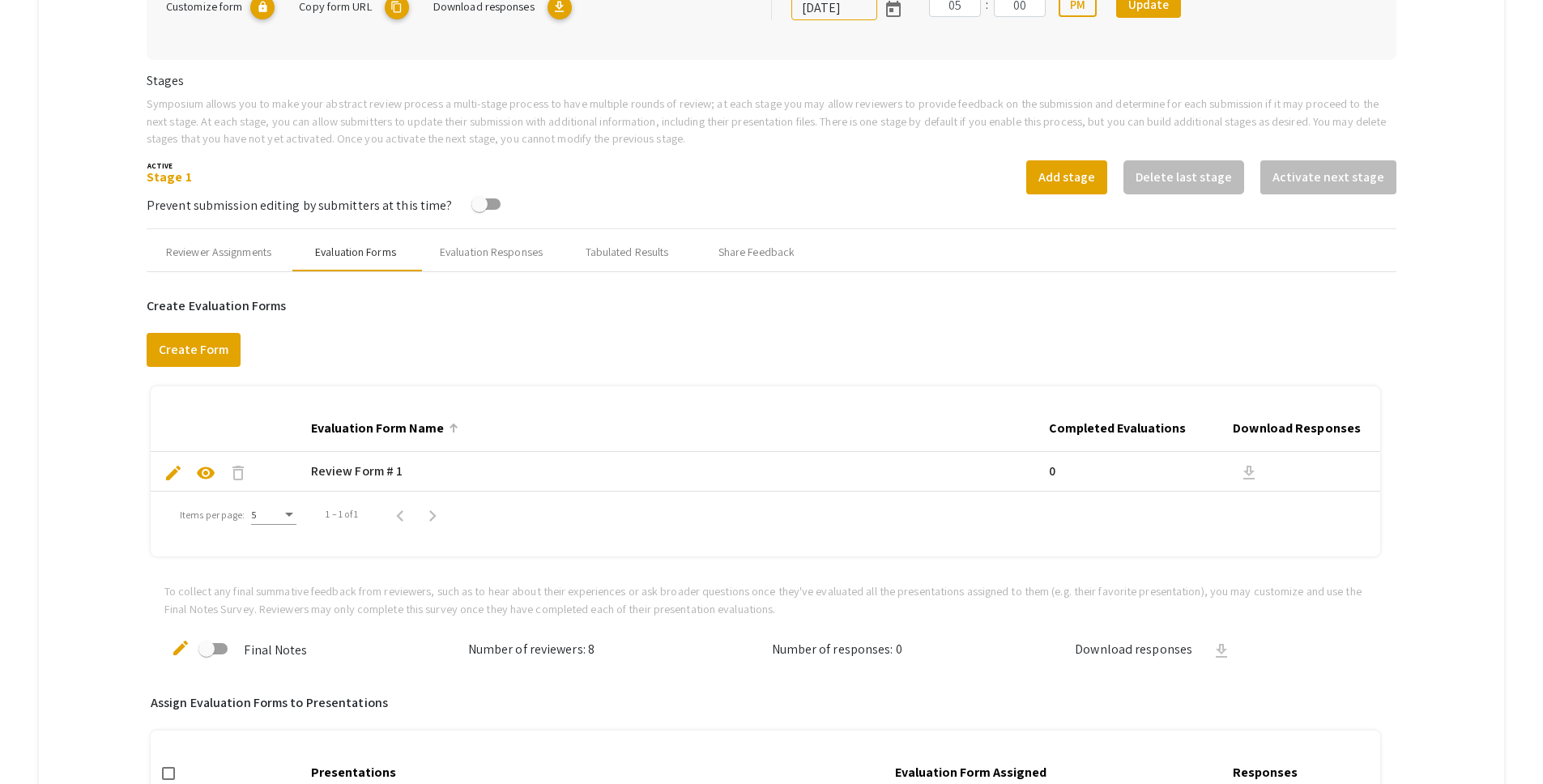
scroll to position [488, 0]
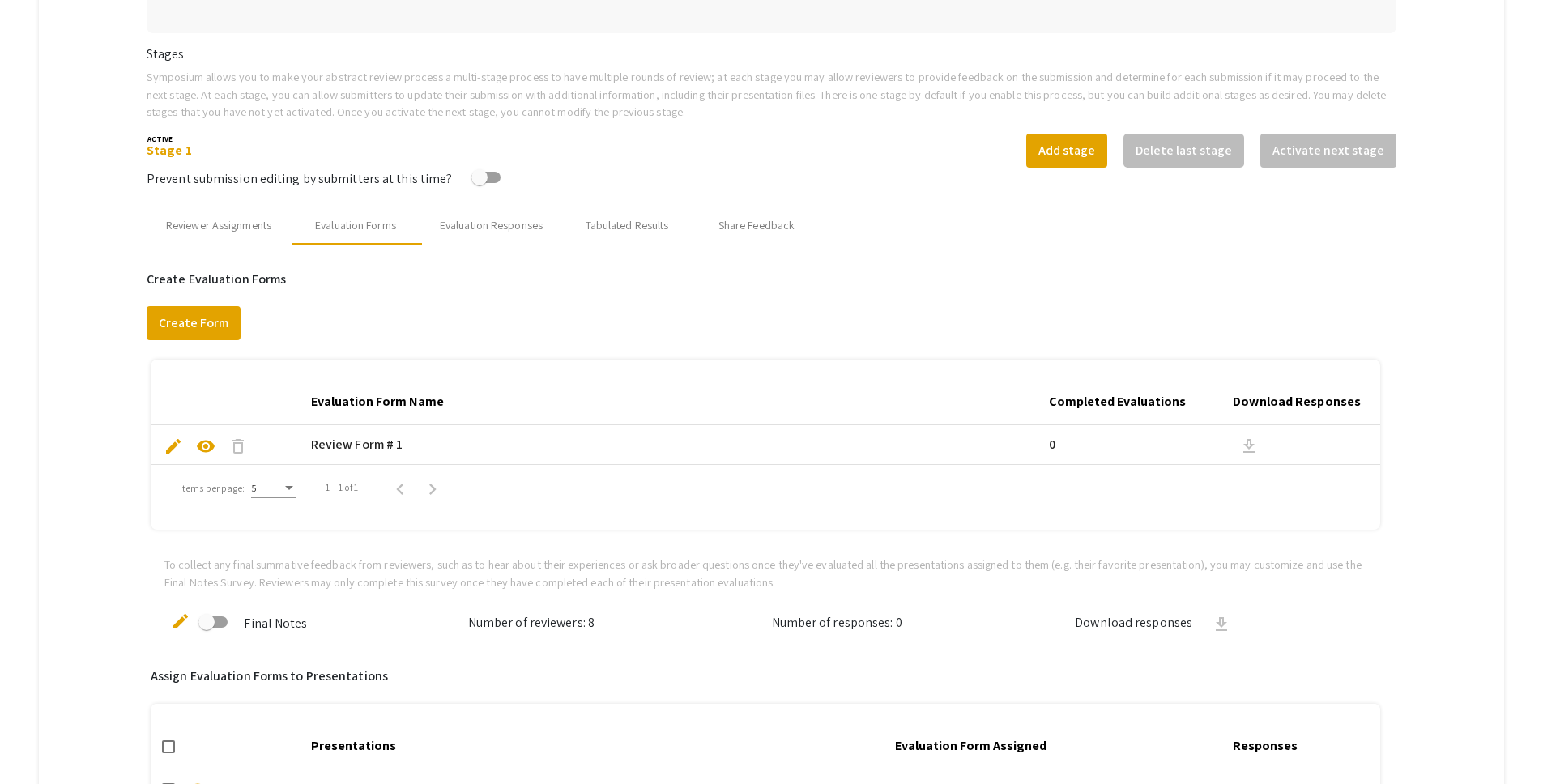
click at [217, 620] on span at bounding box center [213, 621] width 29 height 11
click at [207, 627] on input "checkbox" at bounding box center [206, 627] width 1 height 1
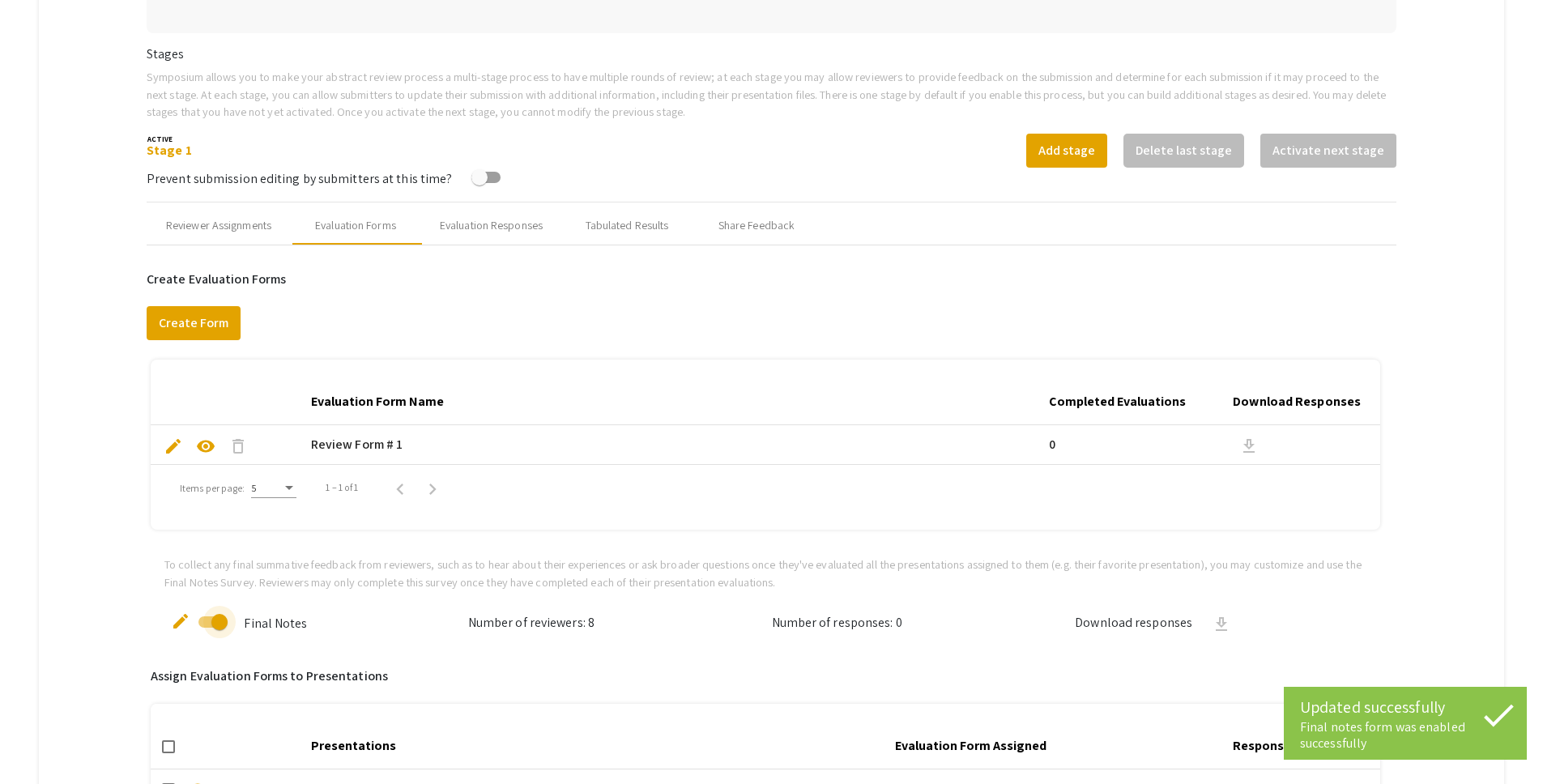
click at [217, 620] on span at bounding box center [220, 621] width 16 height 16
click at [207, 627] on input "checkbox" at bounding box center [206, 627] width 1 height 1
checkbox input "false"
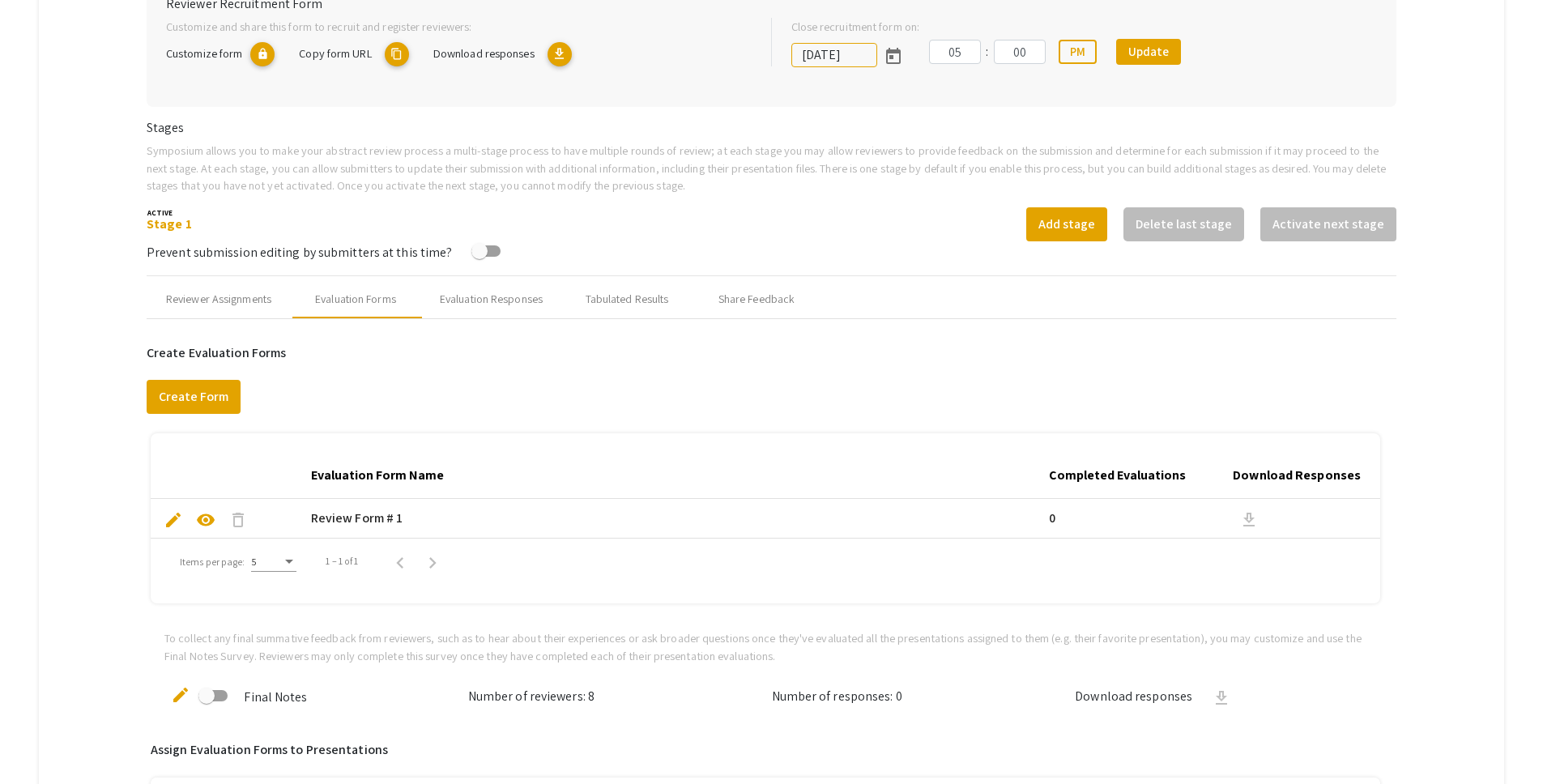
scroll to position [410, 0]
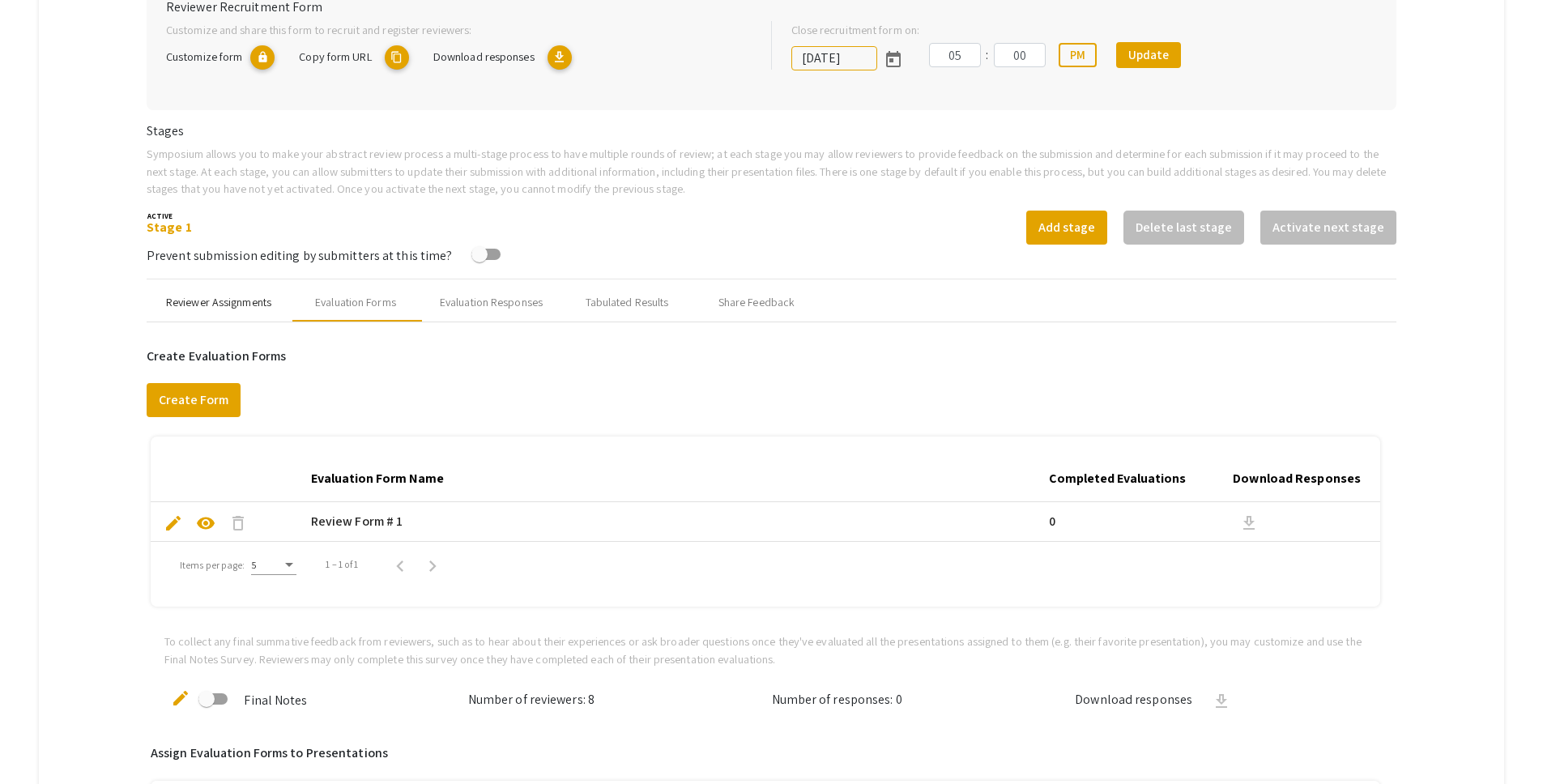
click at [237, 299] on div "Reviewer Assignments" at bounding box center [218, 302] width 105 height 17
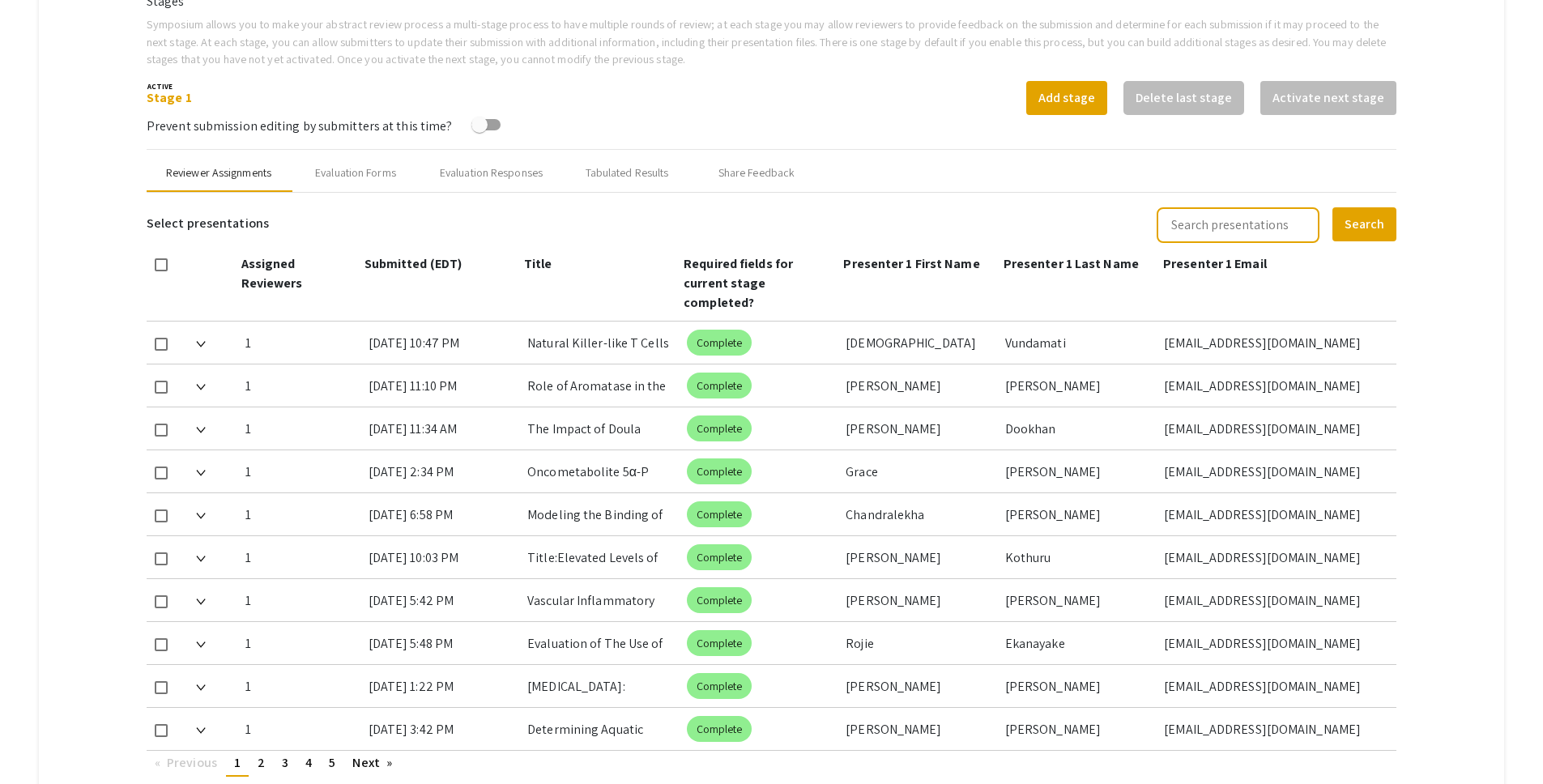
scroll to position [637, 0]
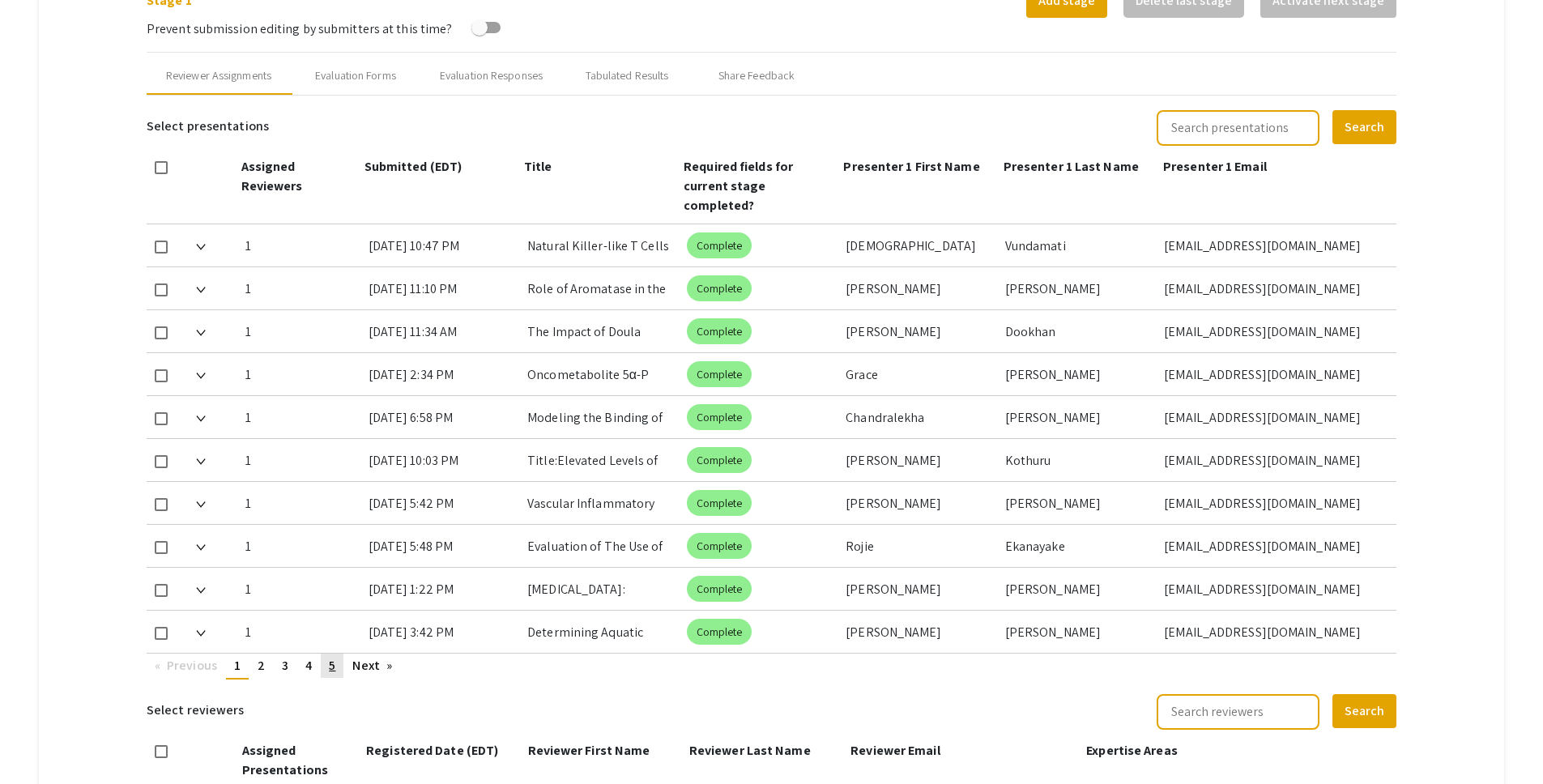
click at [341, 653] on link "page 5" at bounding box center [331, 665] width 23 height 24
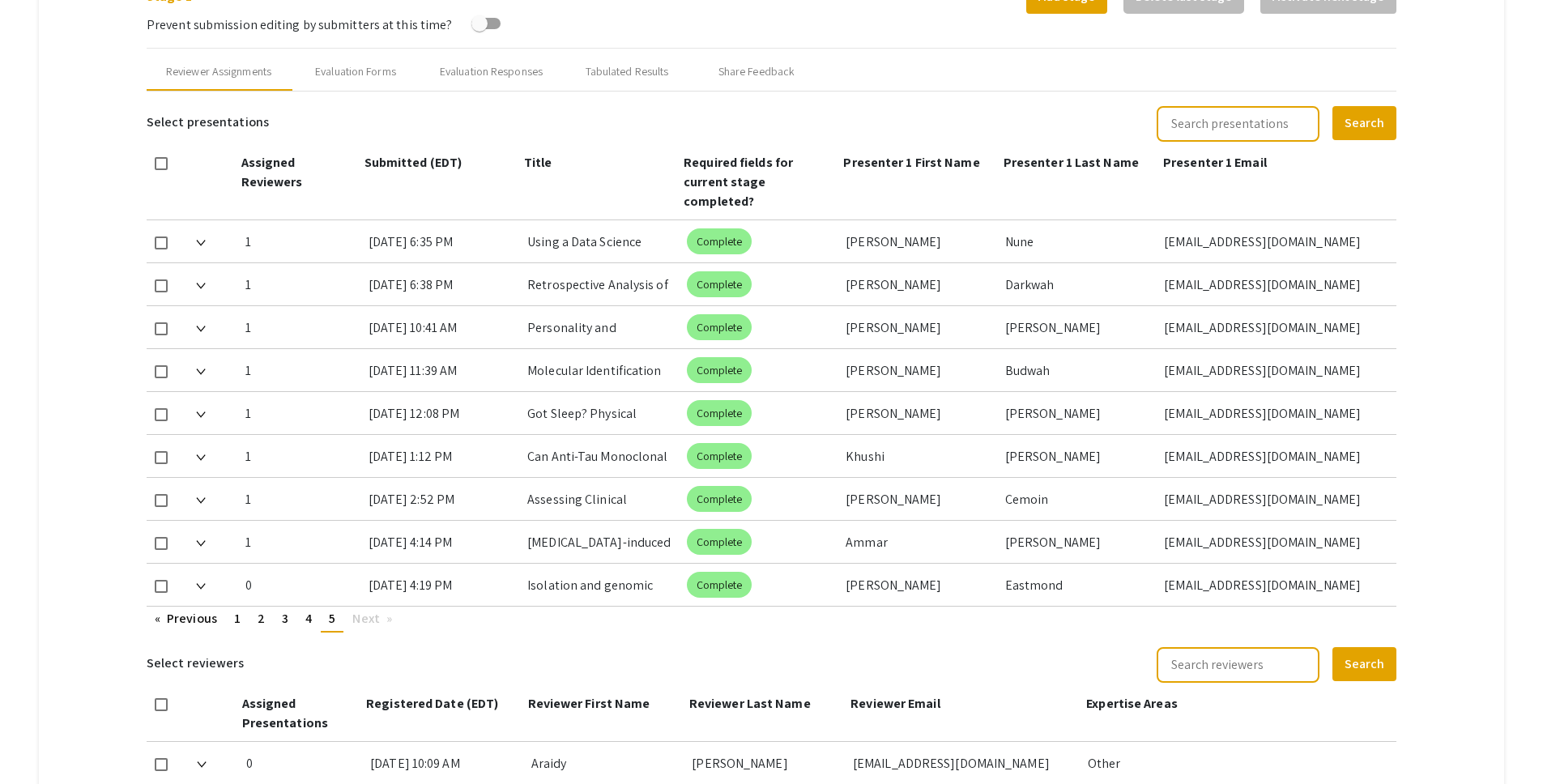
scroll to position [636, 0]
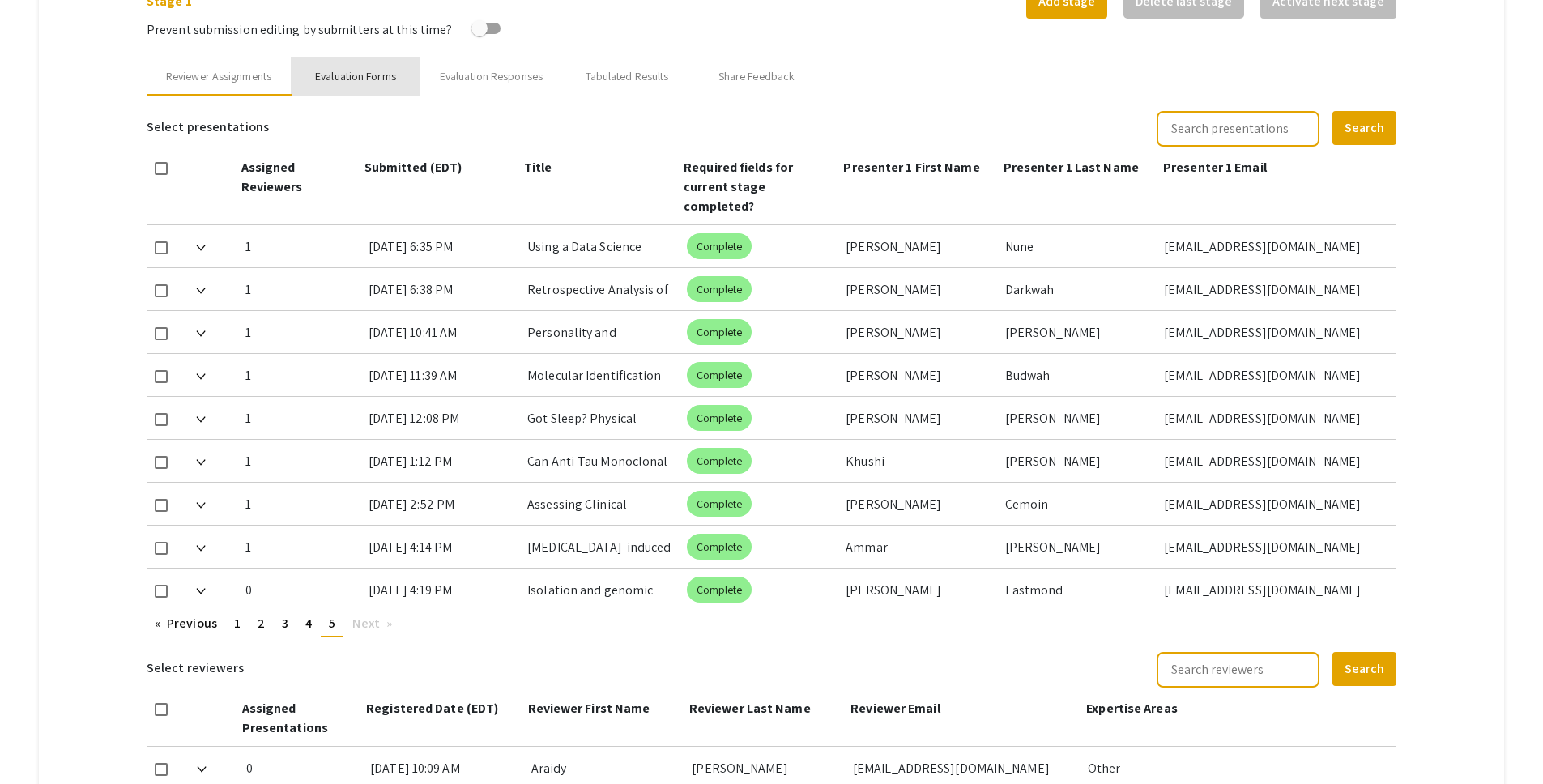
click at [346, 85] on div "Evaluation Forms" at bounding box center [355, 76] width 130 height 39
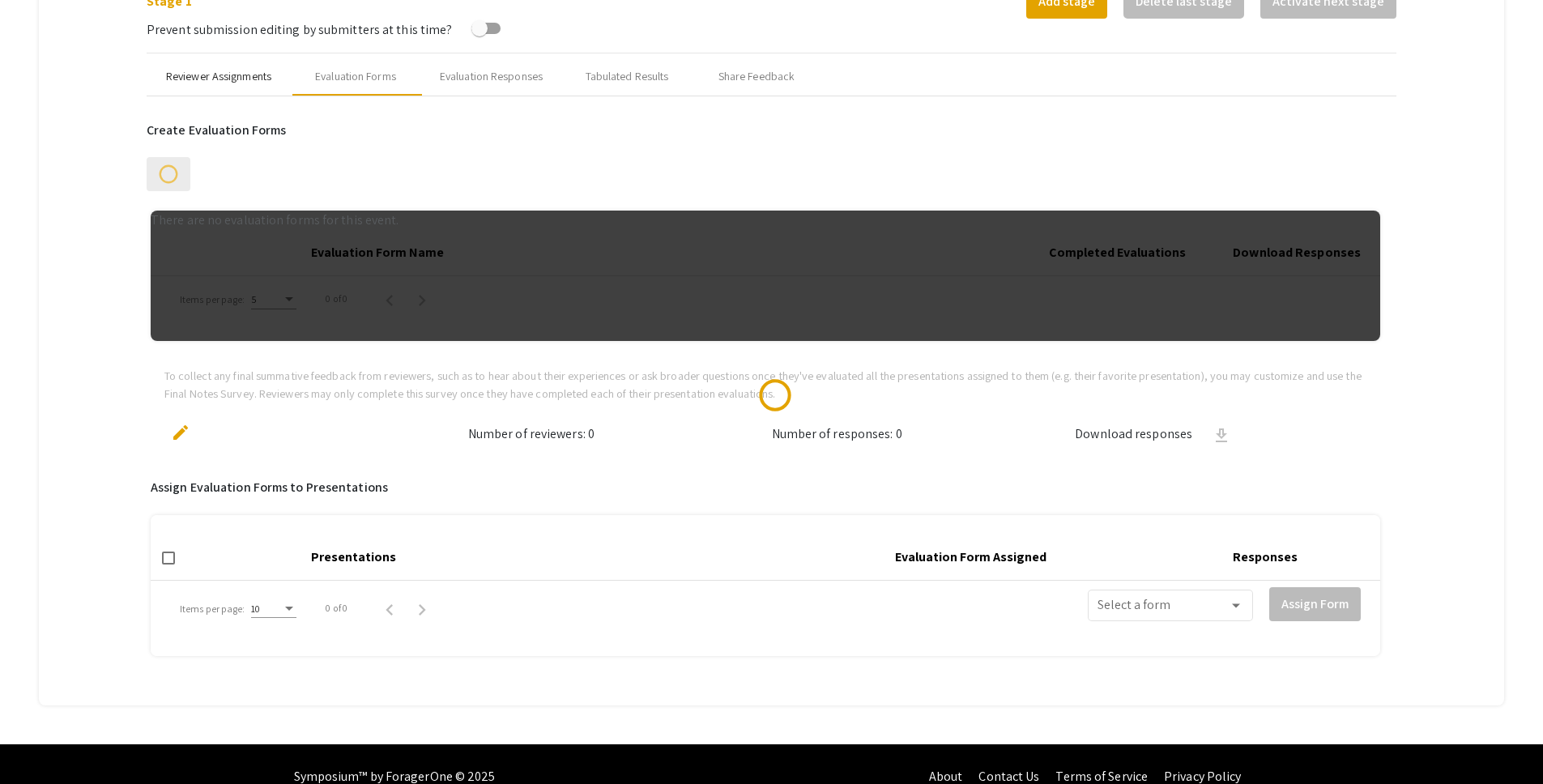
click at [256, 66] on div "Reviewer Assignments" at bounding box center [219, 76] width 144 height 39
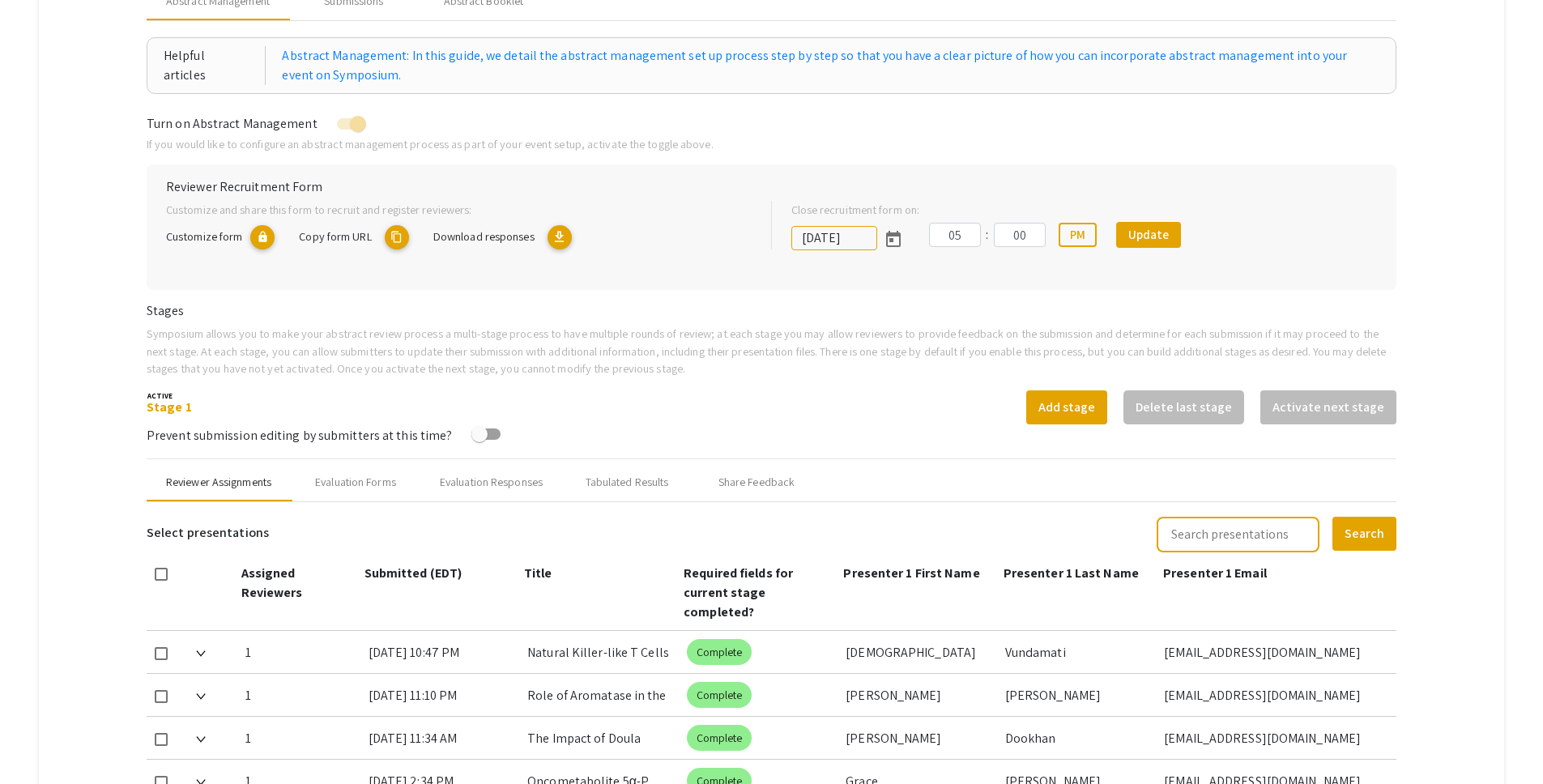
scroll to position [27, 0]
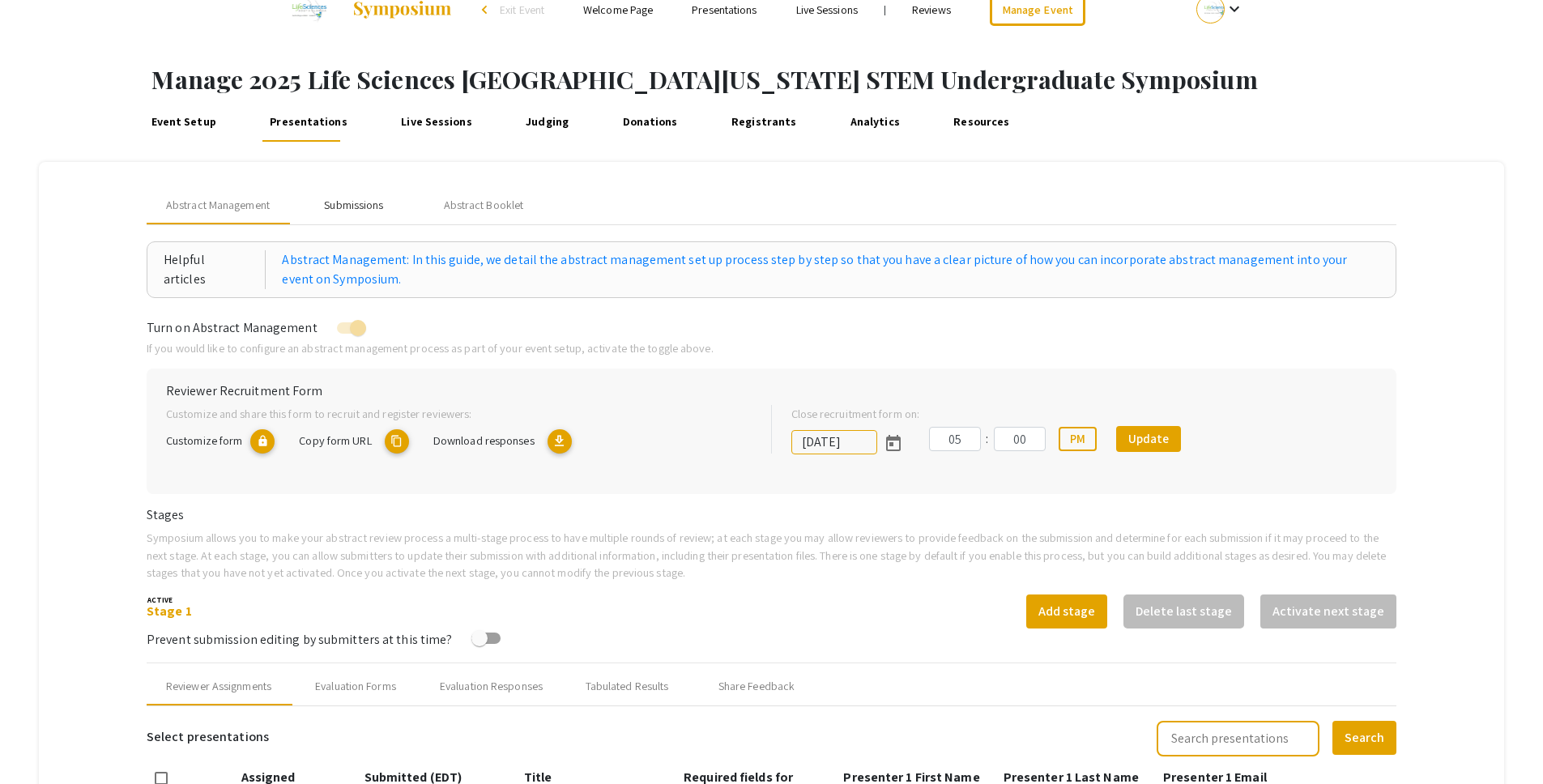
click at [354, 211] on div "Submissions" at bounding box center [353, 204] width 59 height 17
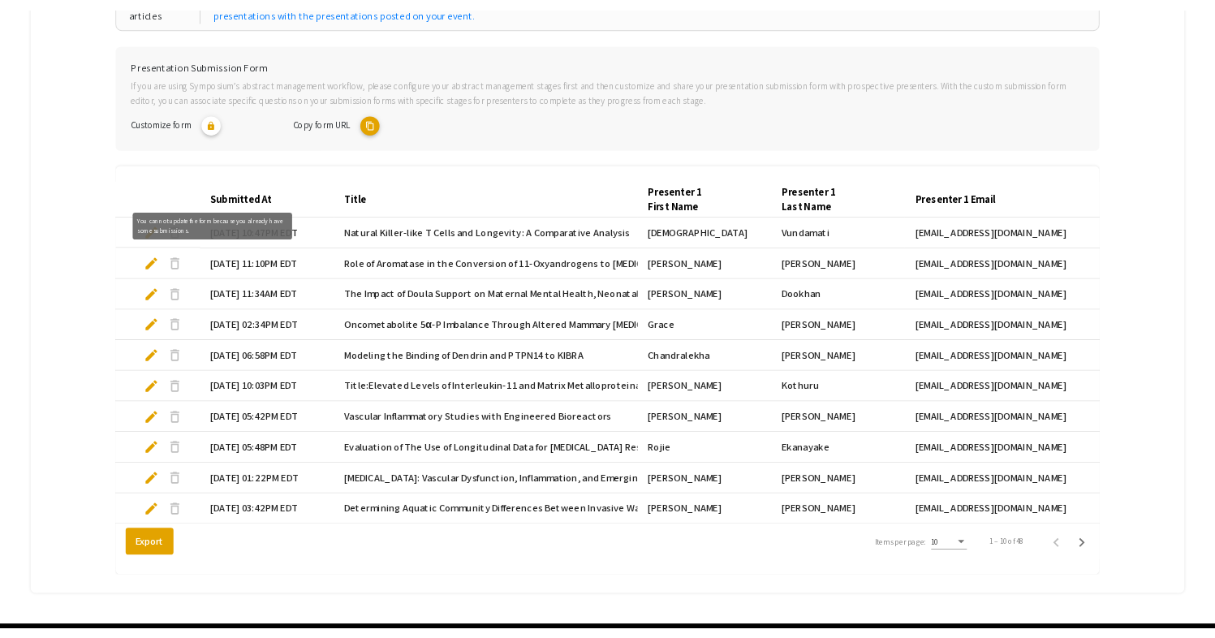
scroll to position [371, 0]
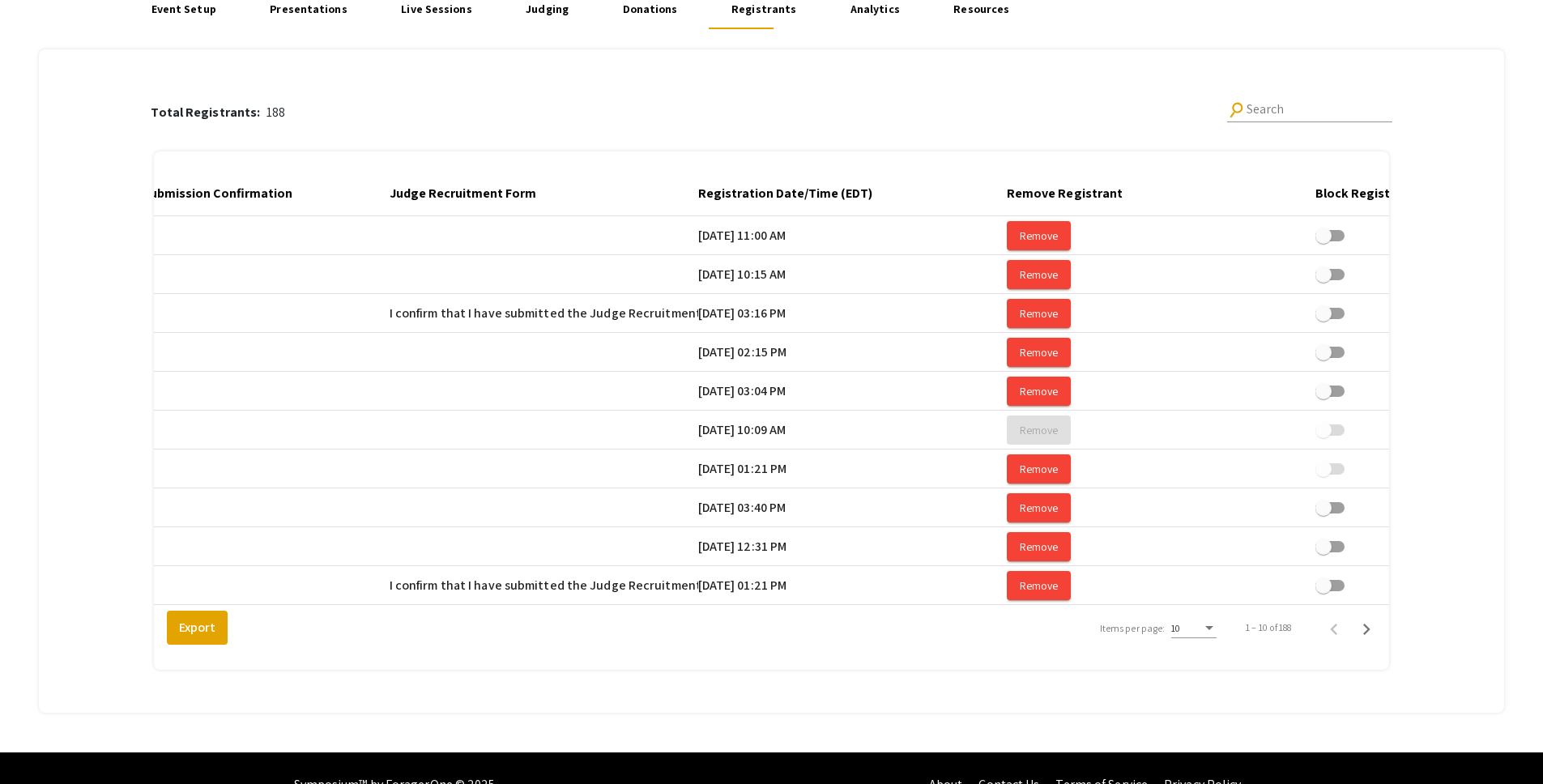
scroll to position [0, 2861]
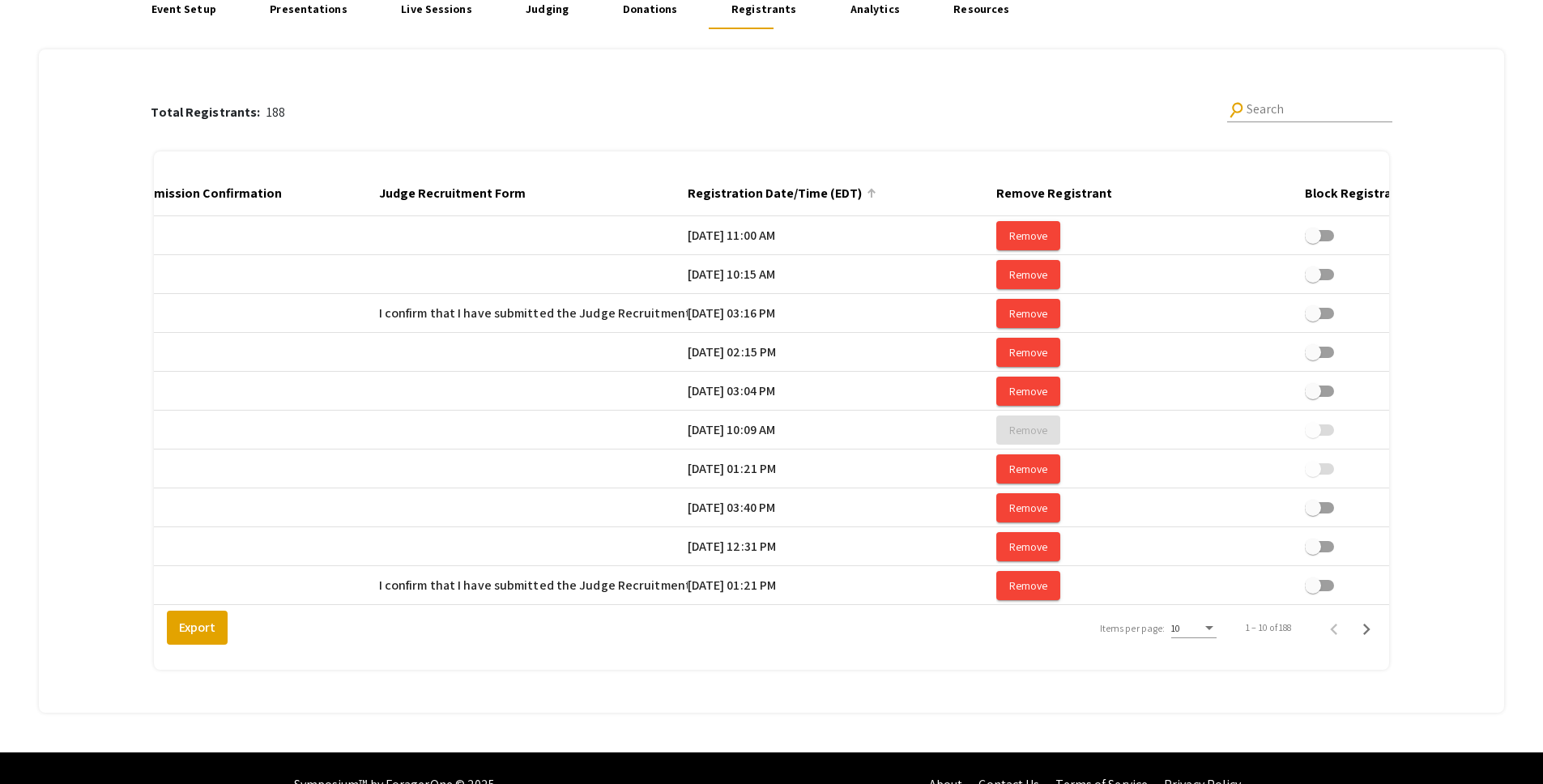
click at [876, 195] on div at bounding box center [871, 194] width 10 height 10
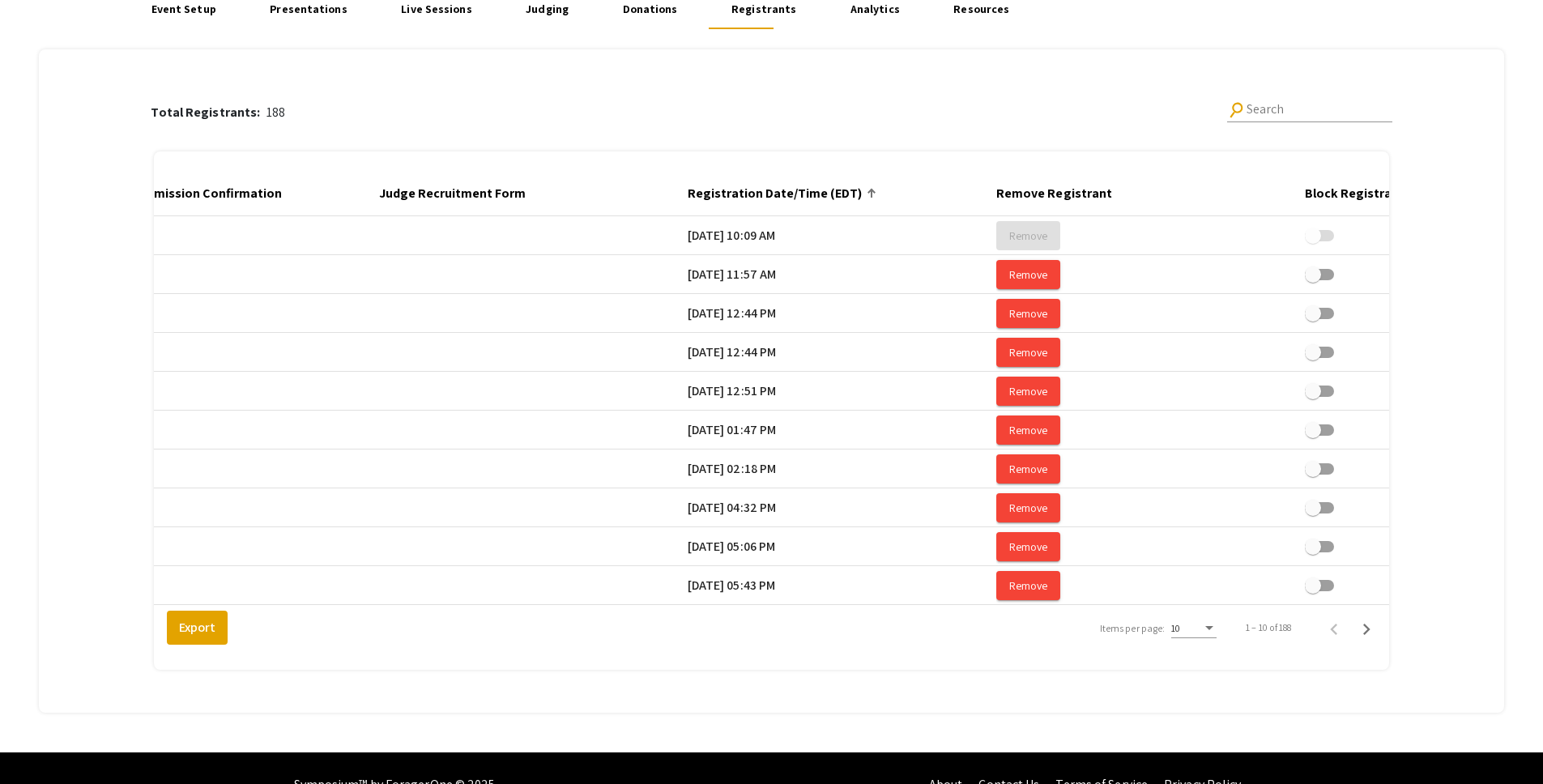
click at [1217, 633] on div "Items per page:" at bounding box center [1209, 627] width 15 height 11
click at [1212, 669] on span "25" at bounding box center [1202, 669] width 45 height 29
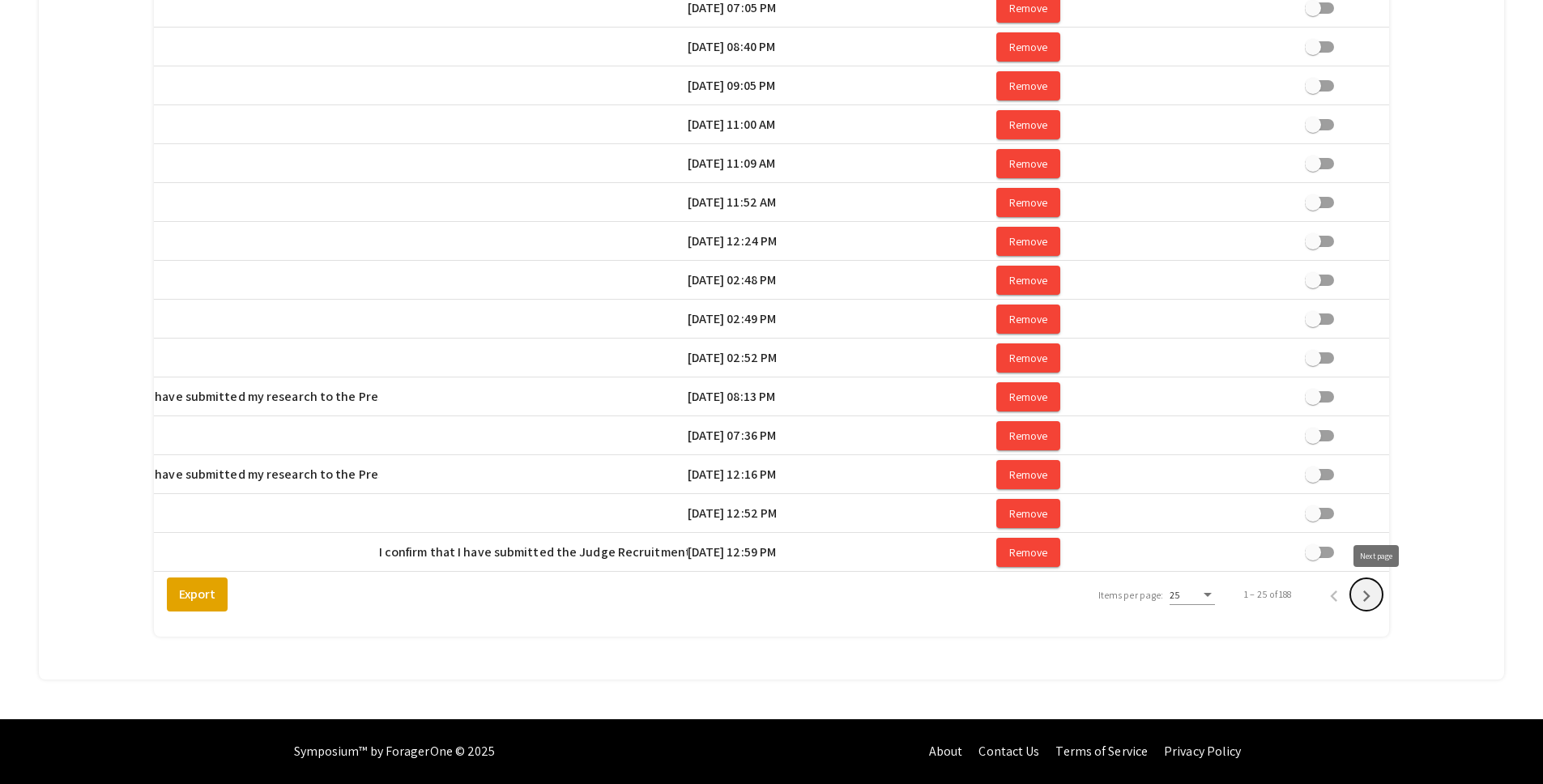
click at [1377, 598] on icon "Next page" at bounding box center [1366, 595] width 23 height 23
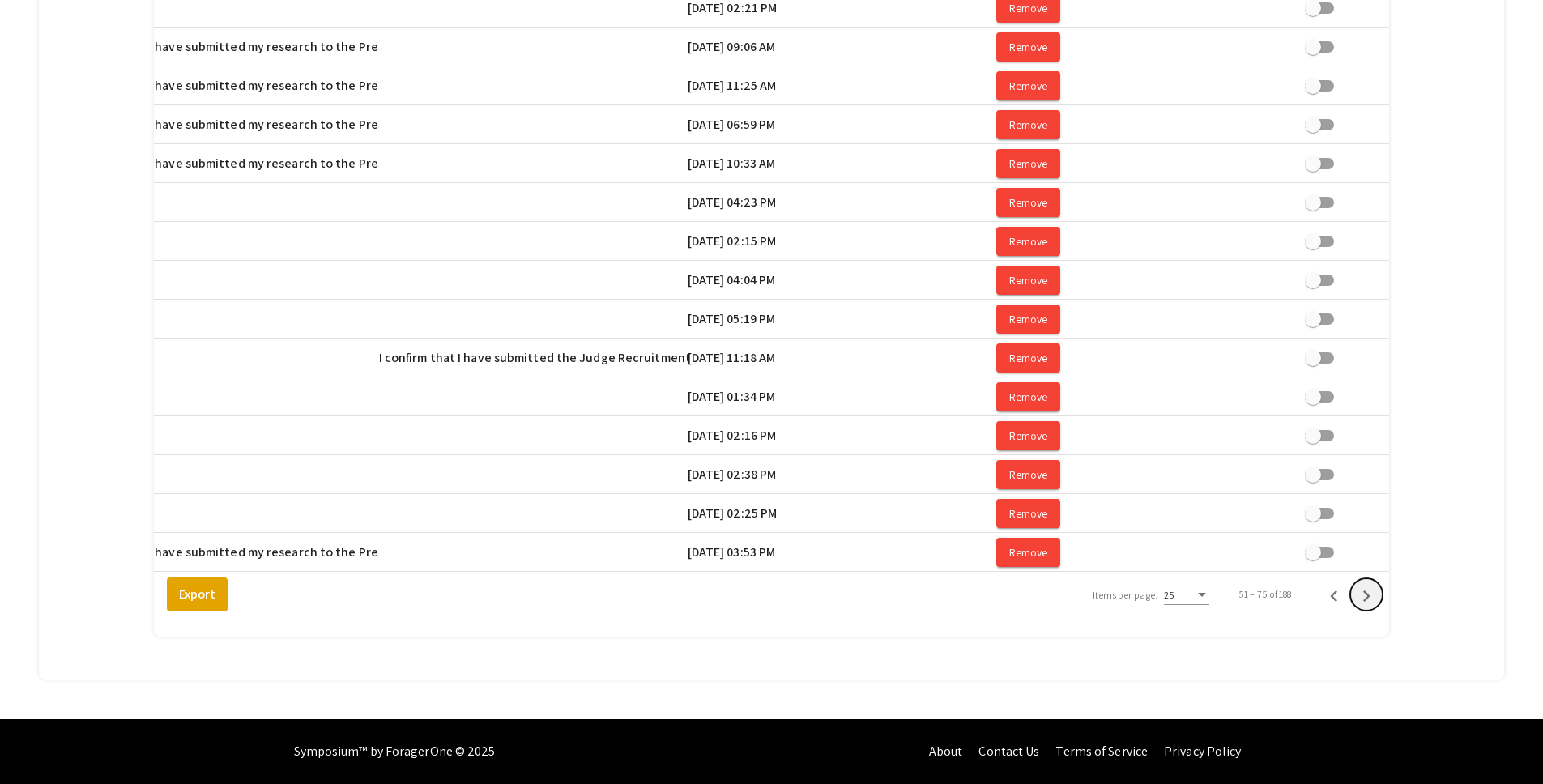
click at [1377, 598] on icon "Next page" at bounding box center [1366, 595] width 23 height 23
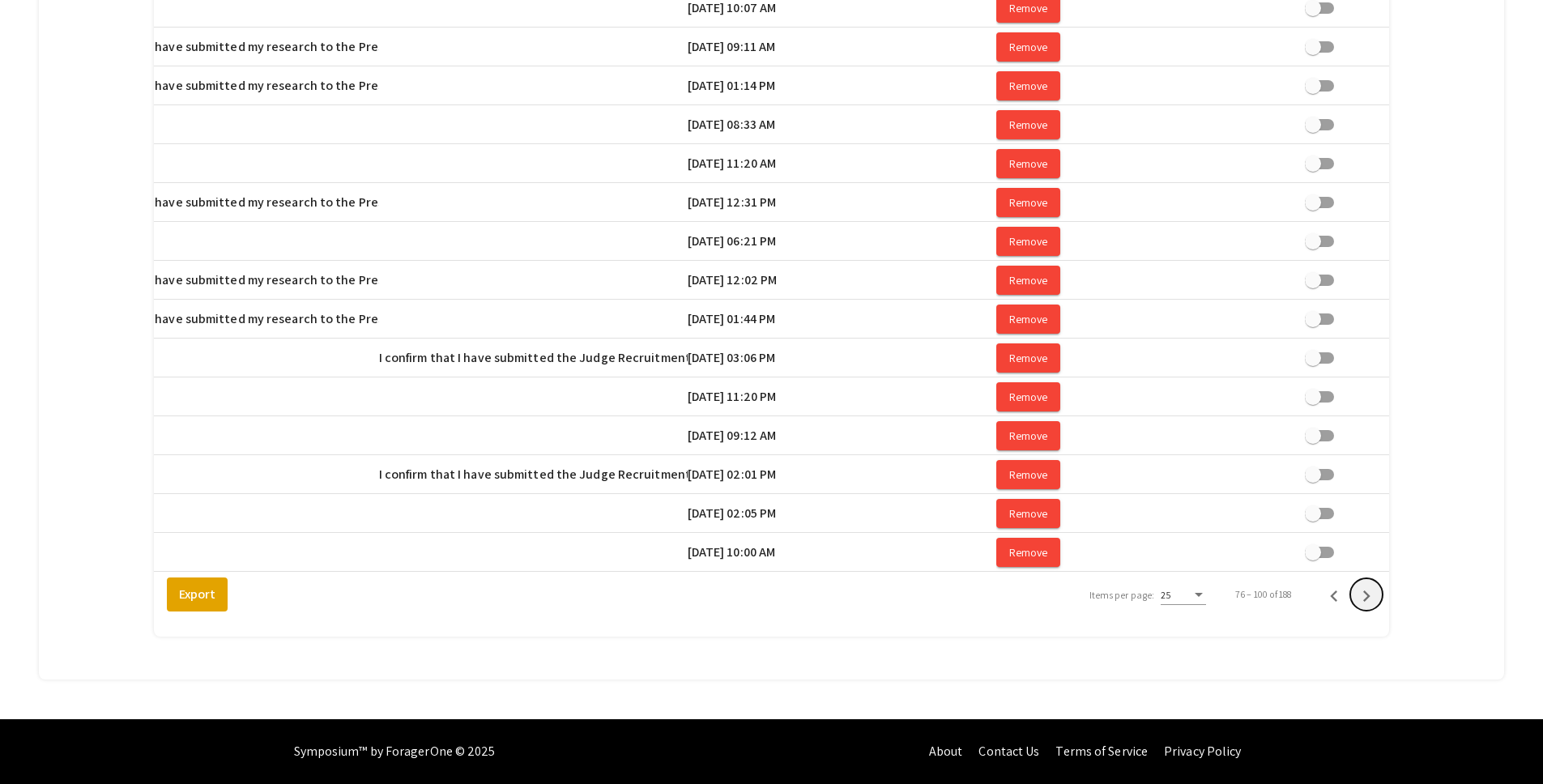
click at [1377, 598] on icon "Next page" at bounding box center [1366, 595] width 23 height 23
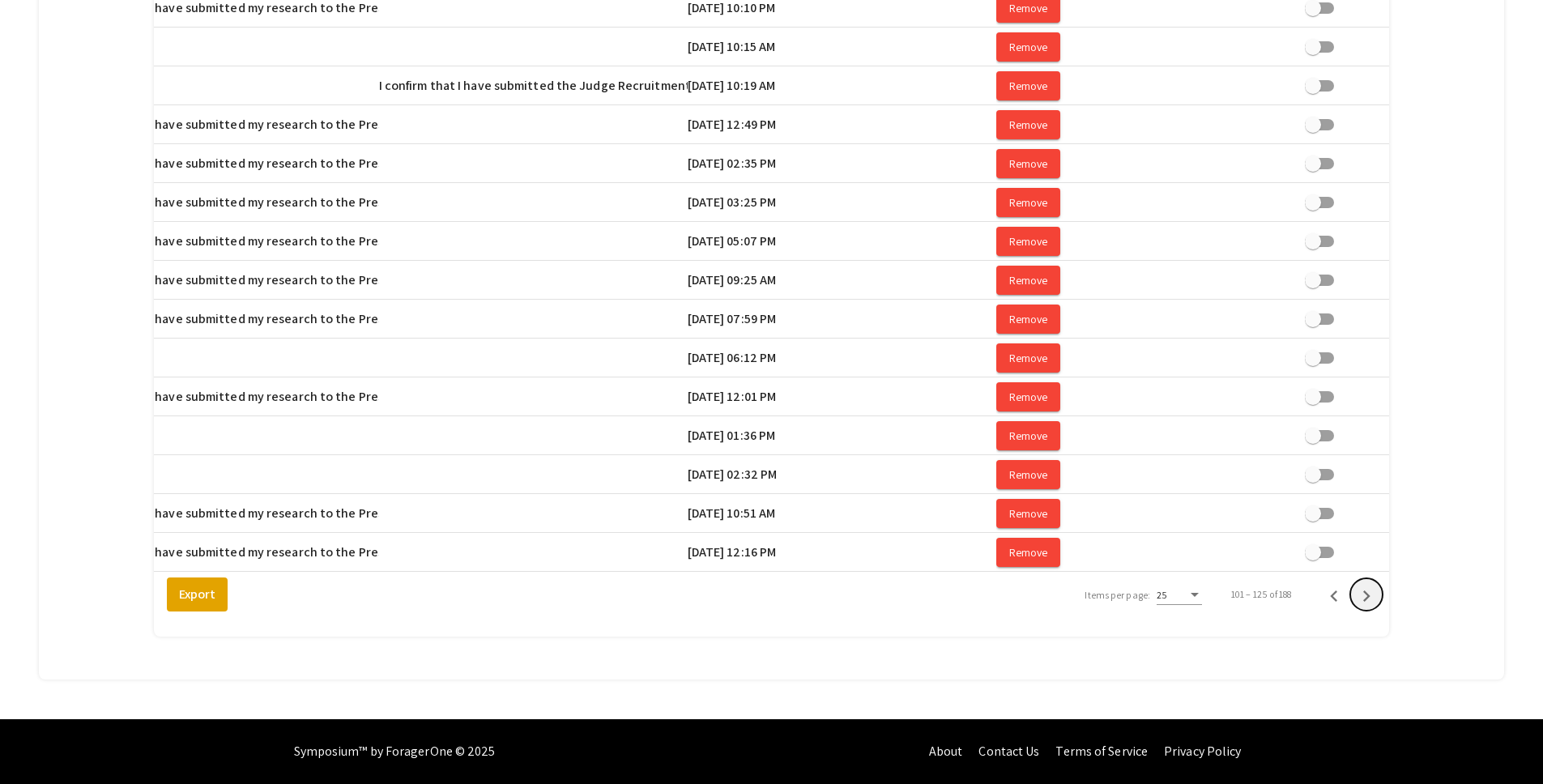
click at [1377, 598] on icon "Next page" at bounding box center [1366, 595] width 23 height 23
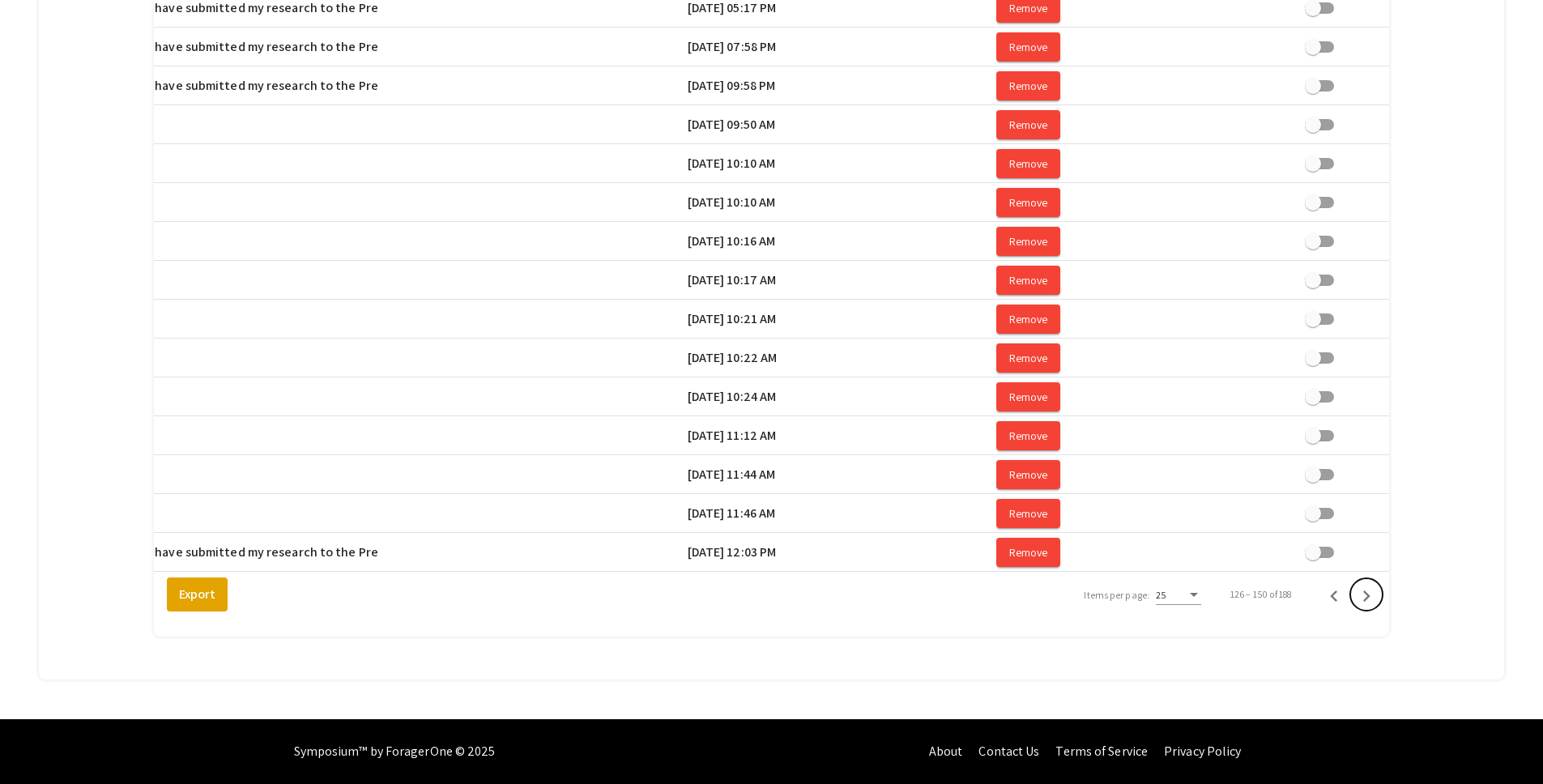
click at [1377, 598] on icon "Next page" at bounding box center [1366, 595] width 23 height 23
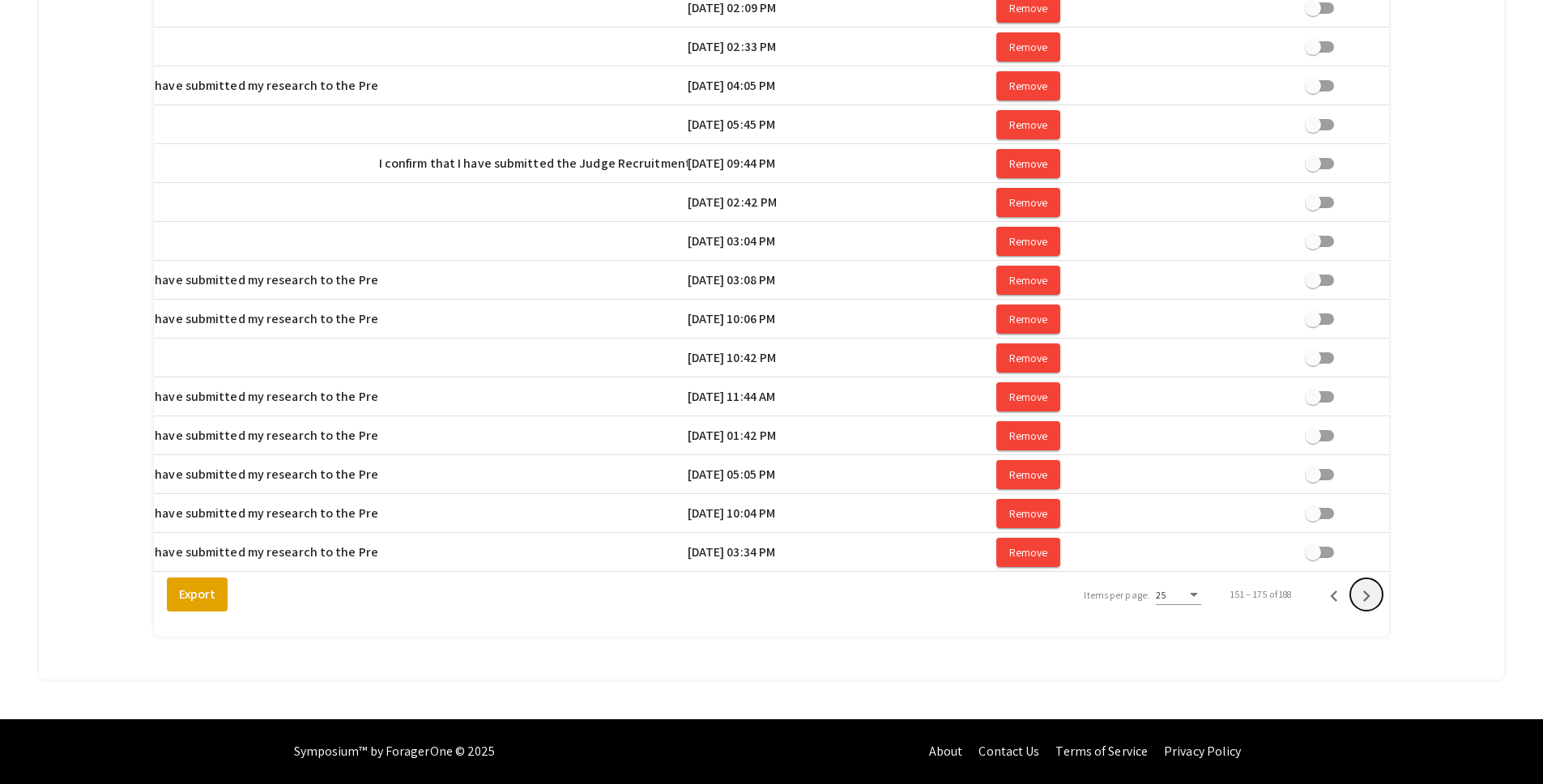
click at [1377, 598] on icon "Next page" at bounding box center [1366, 595] width 23 height 23
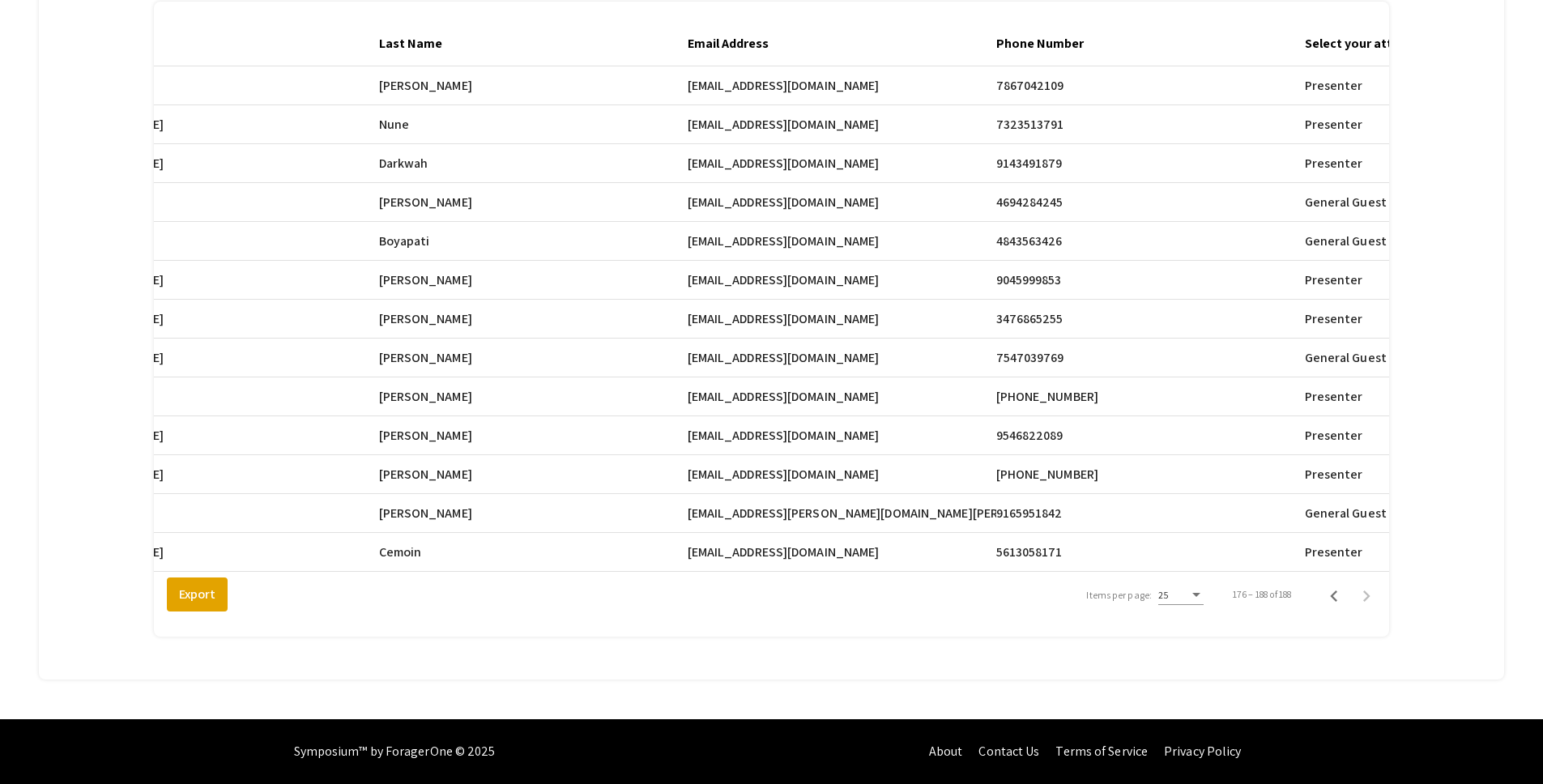
scroll to position [0, 707]
